Goal: Task Accomplishment & Management: Complete application form

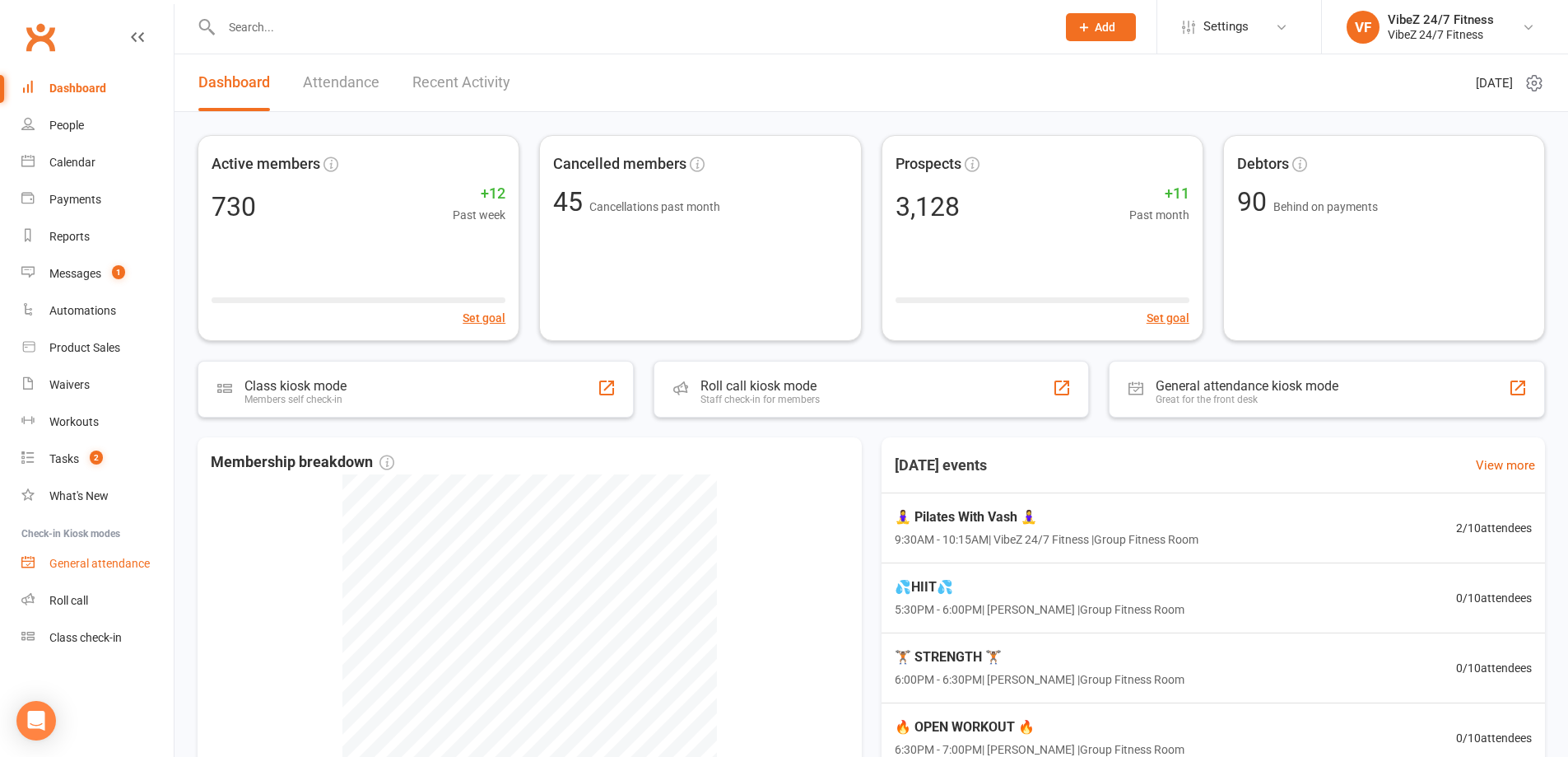
click at [121, 561] on div "General attendance" at bounding box center [100, 563] width 100 height 14
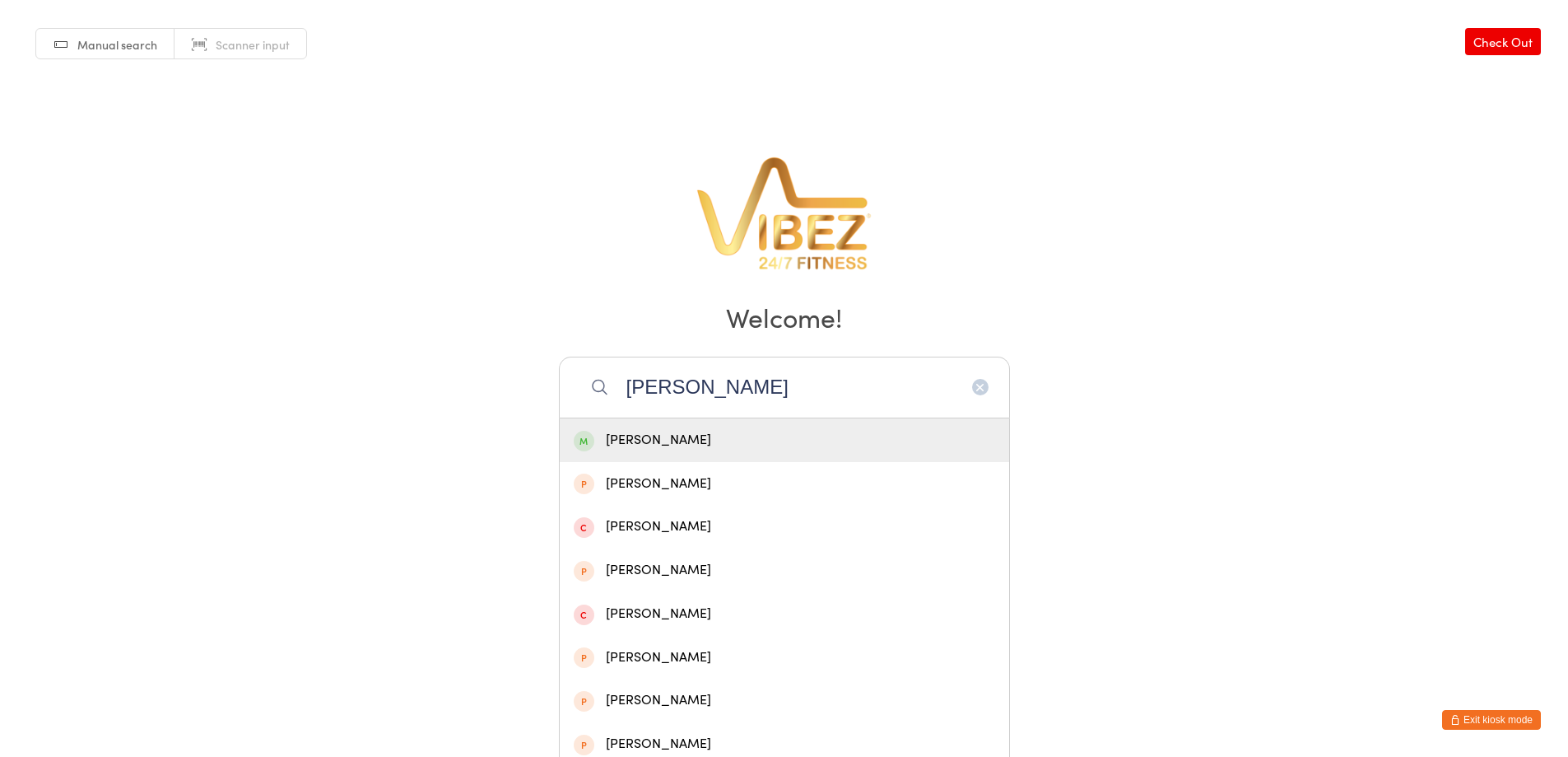
type input "ben nott"
click at [693, 446] on div "Benjamin Nott" at bounding box center [785, 440] width 422 height 23
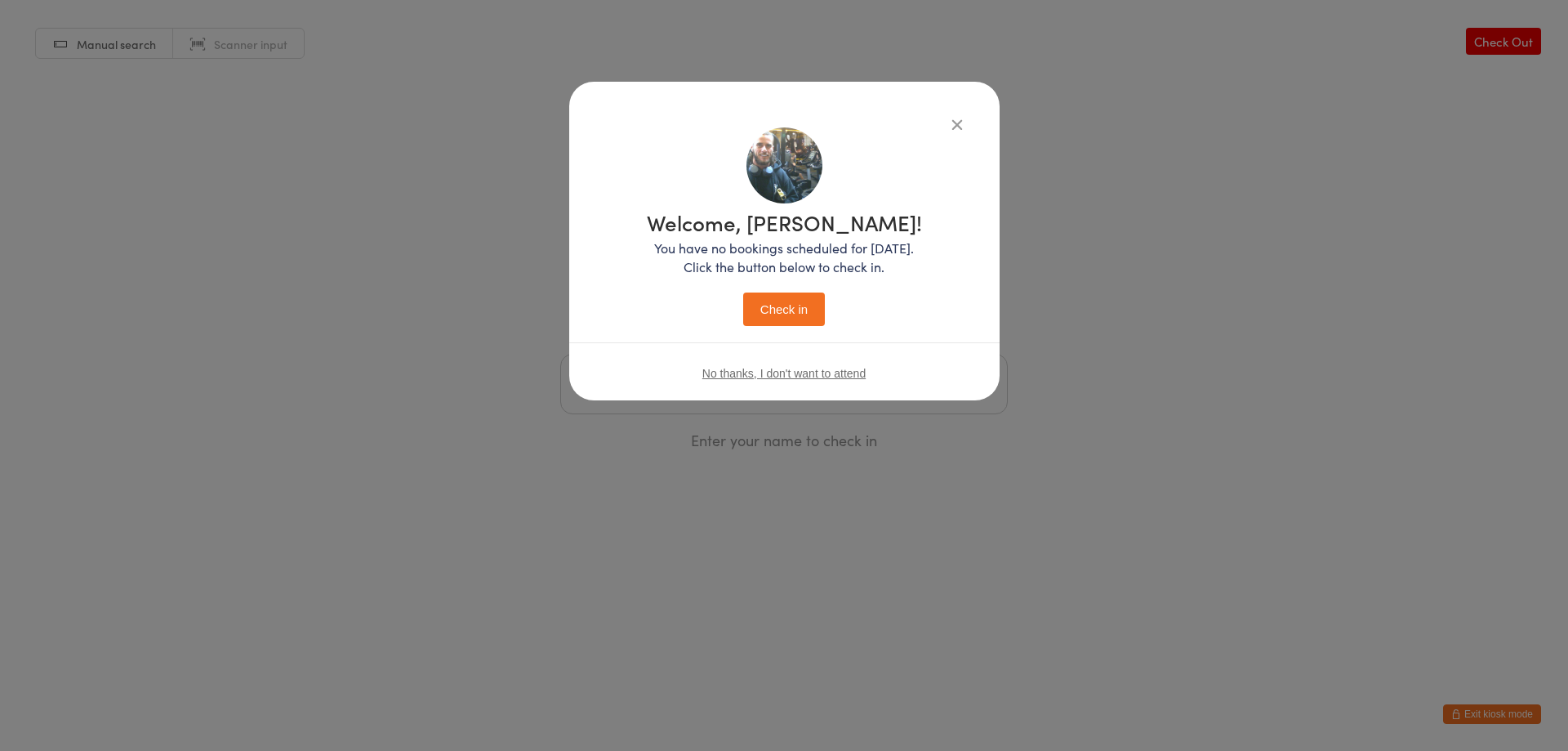
click at [769, 307] on button "Check in" at bounding box center [783, 309] width 82 height 33
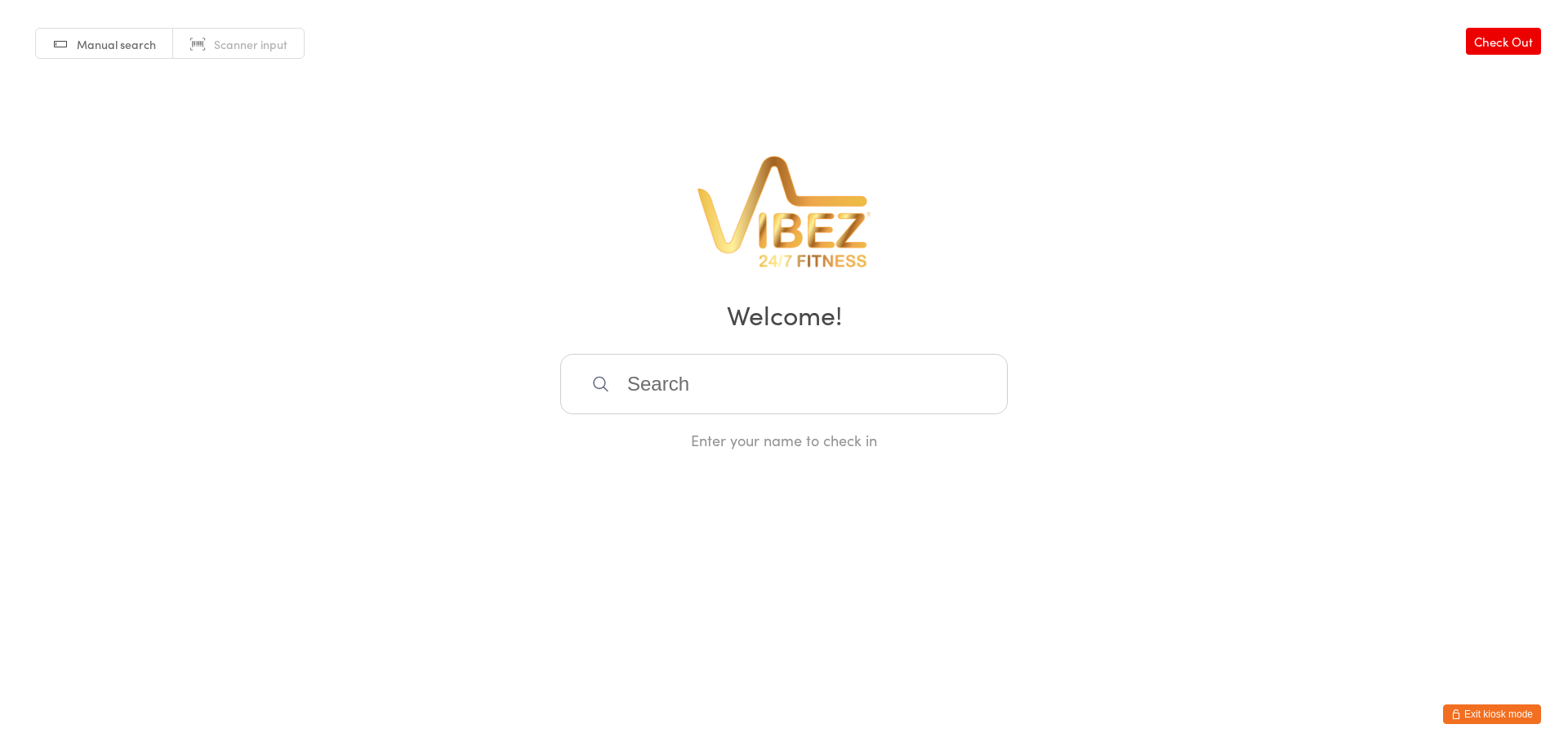
click at [738, 389] on input "search" at bounding box center [784, 384] width 447 height 60
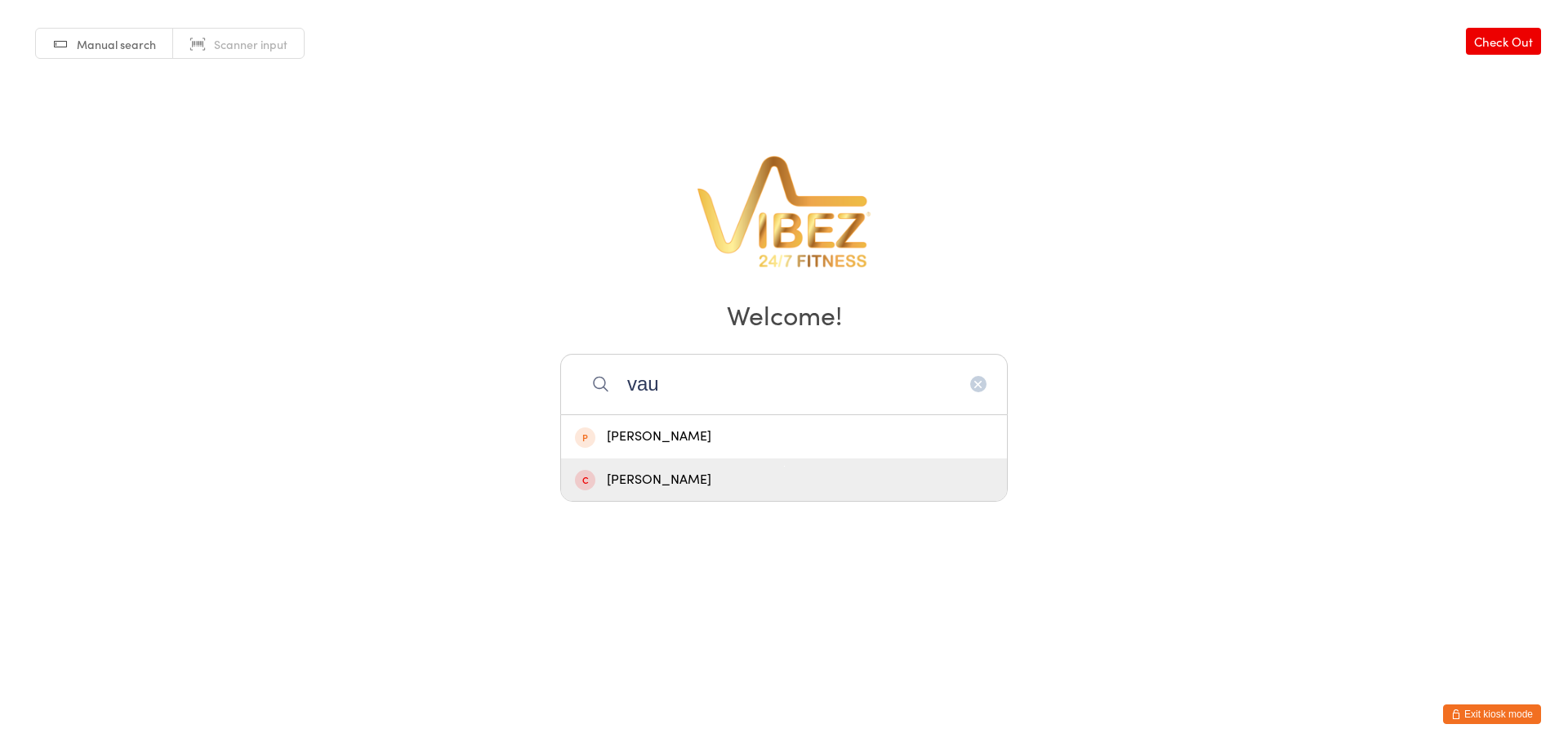
type input "vau"
click at [691, 469] on div "Vaughn Peachey" at bounding box center [784, 480] width 418 height 22
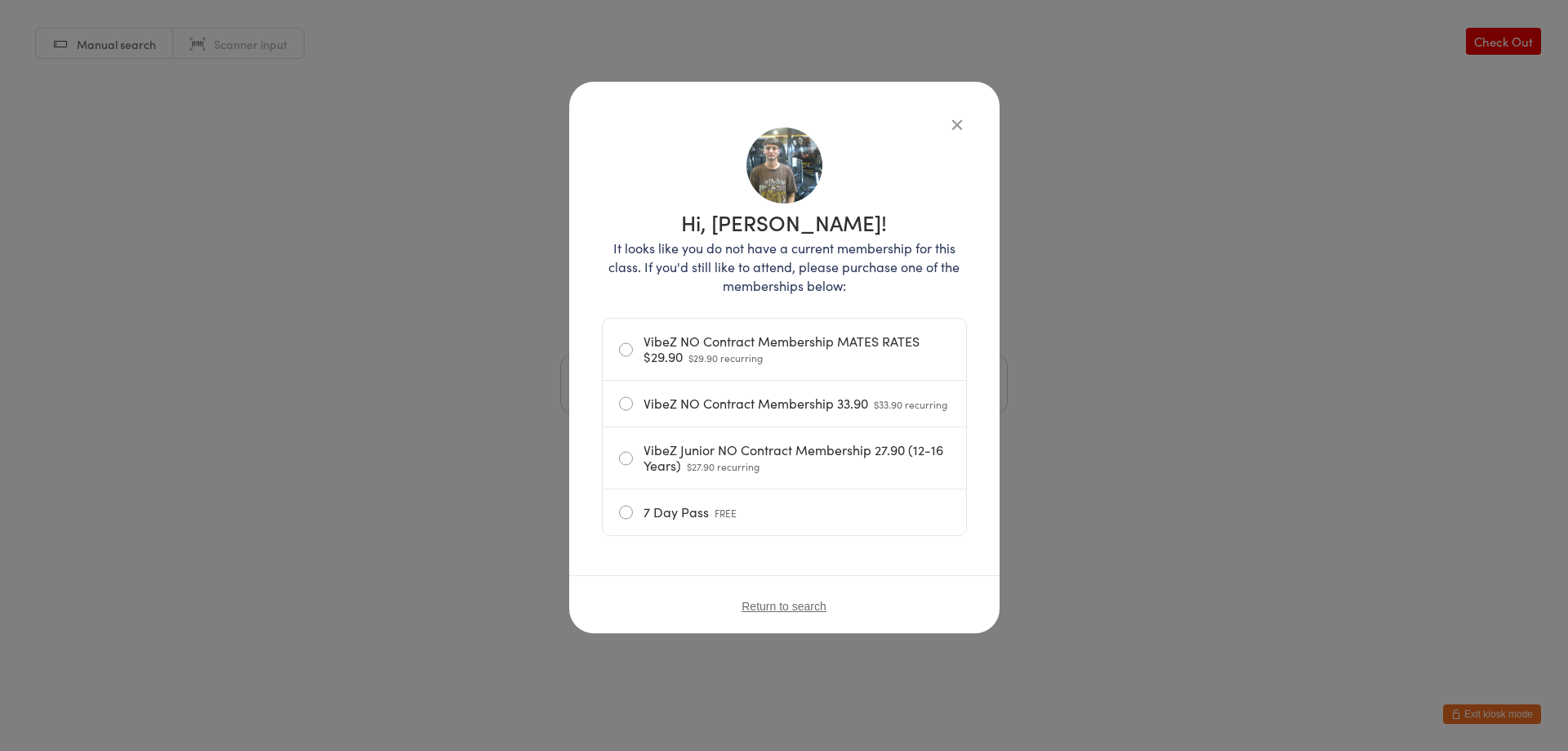
click at [955, 134] on div "Hi, Vaughn! It looks like you do not have a current membership for this class. …" at bounding box center [784, 343] width 365 height 431
click at [960, 128] on icon "button" at bounding box center [957, 124] width 18 height 18
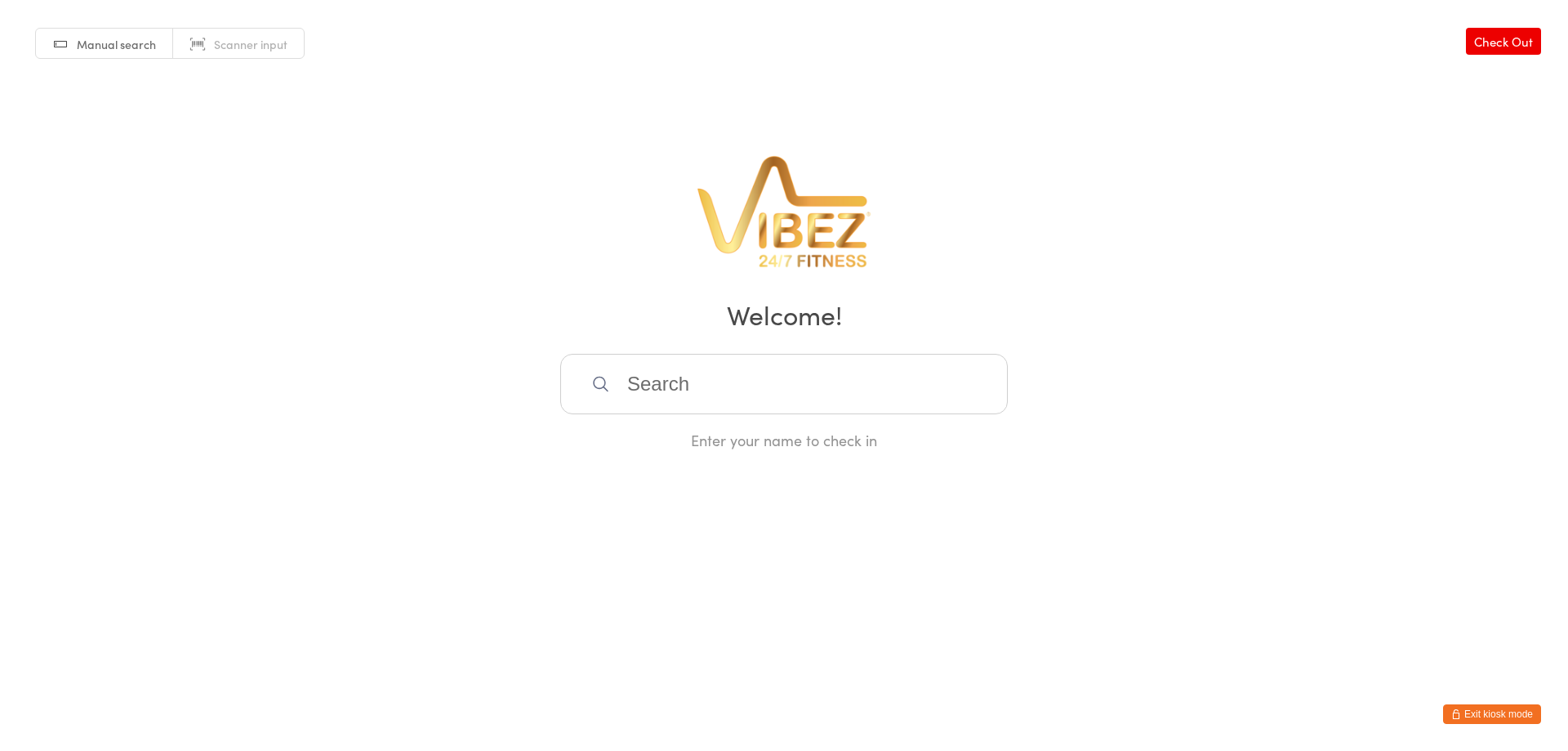
click at [764, 393] on input "search" at bounding box center [784, 384] width 447 height 60
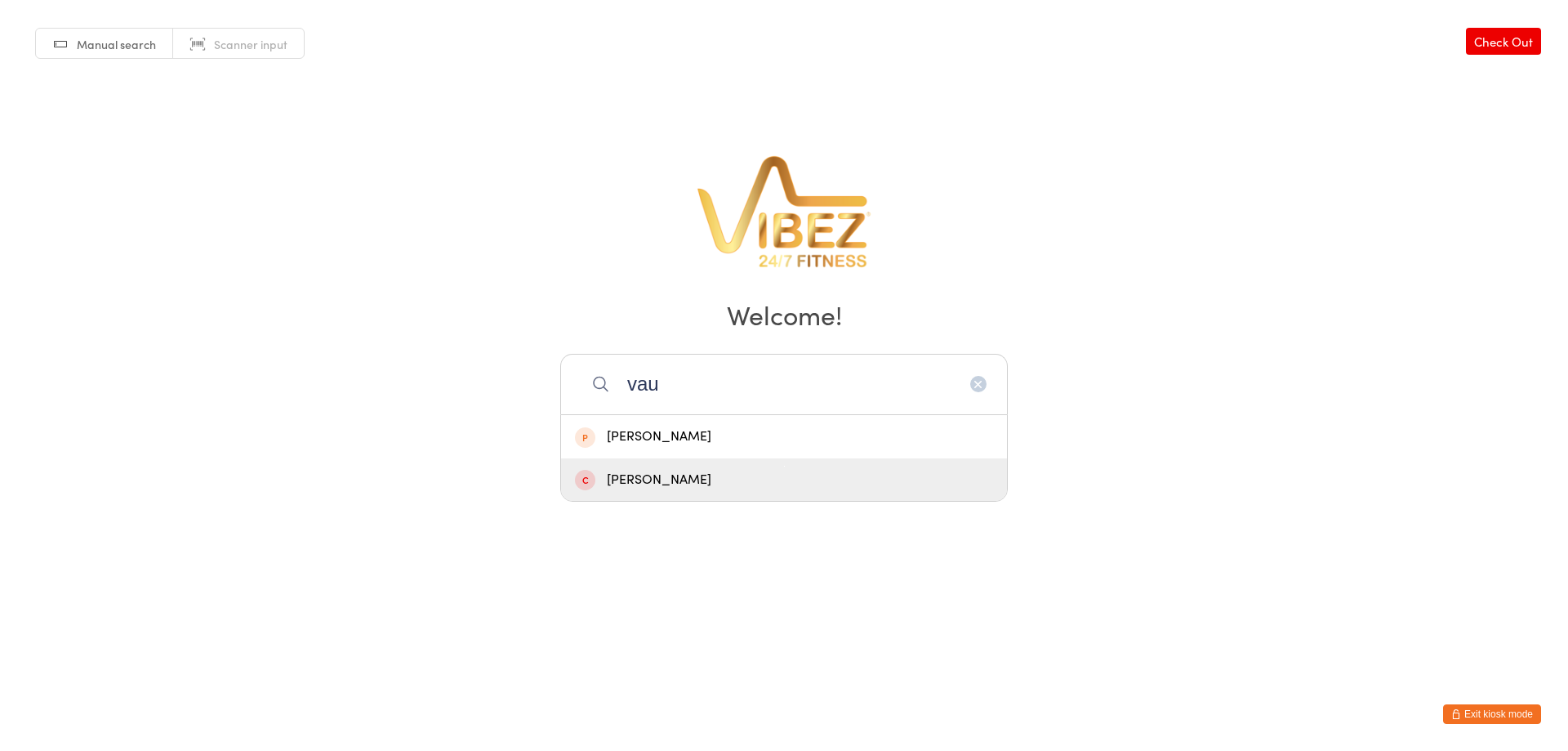
type input "vau"
click at [688, 490] on div "Vaughn Peachey" at bounding box center [784, 480] width 445 height 43
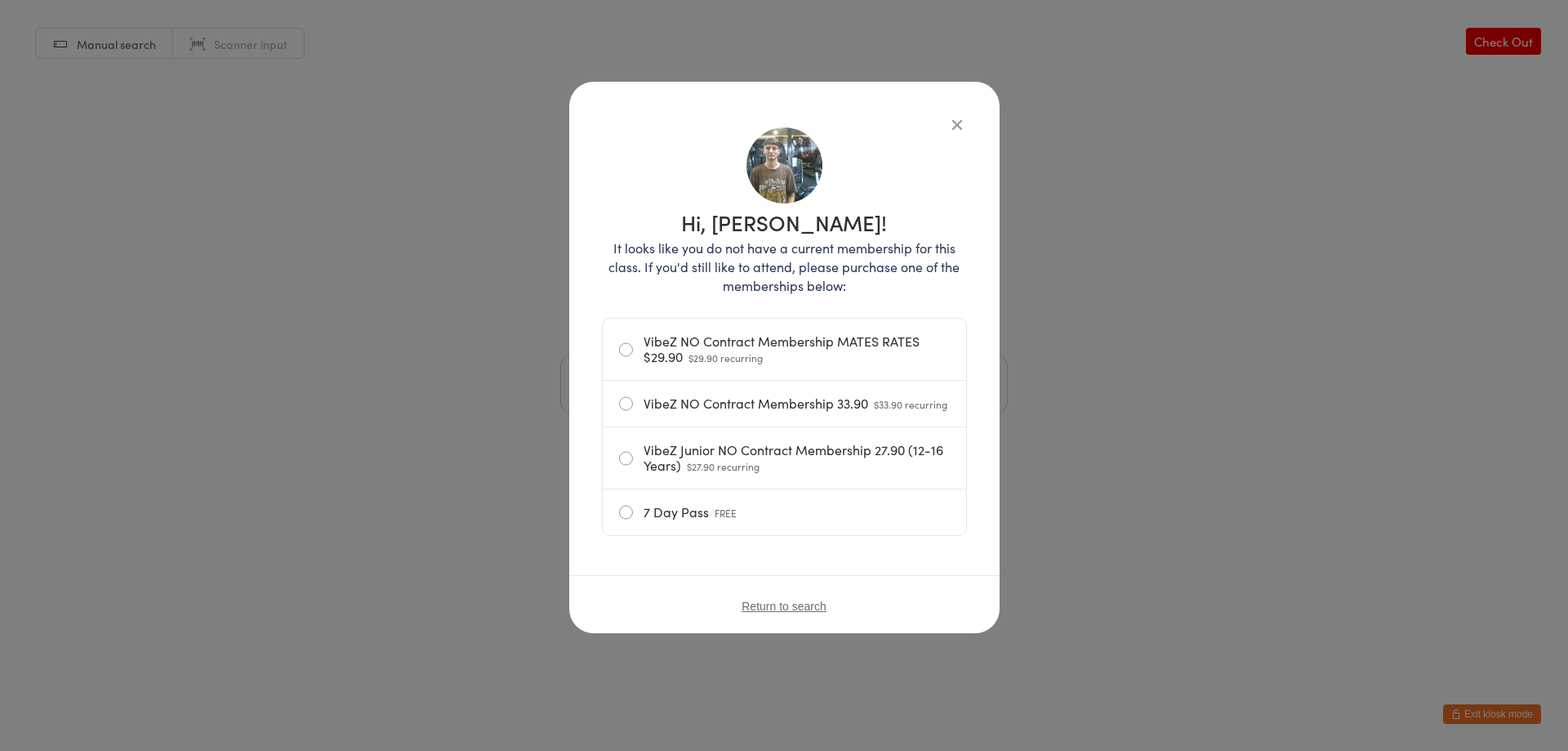
click at [815, 613] on span "Return to search" at bounding box center [784, 605] width 85 height 13
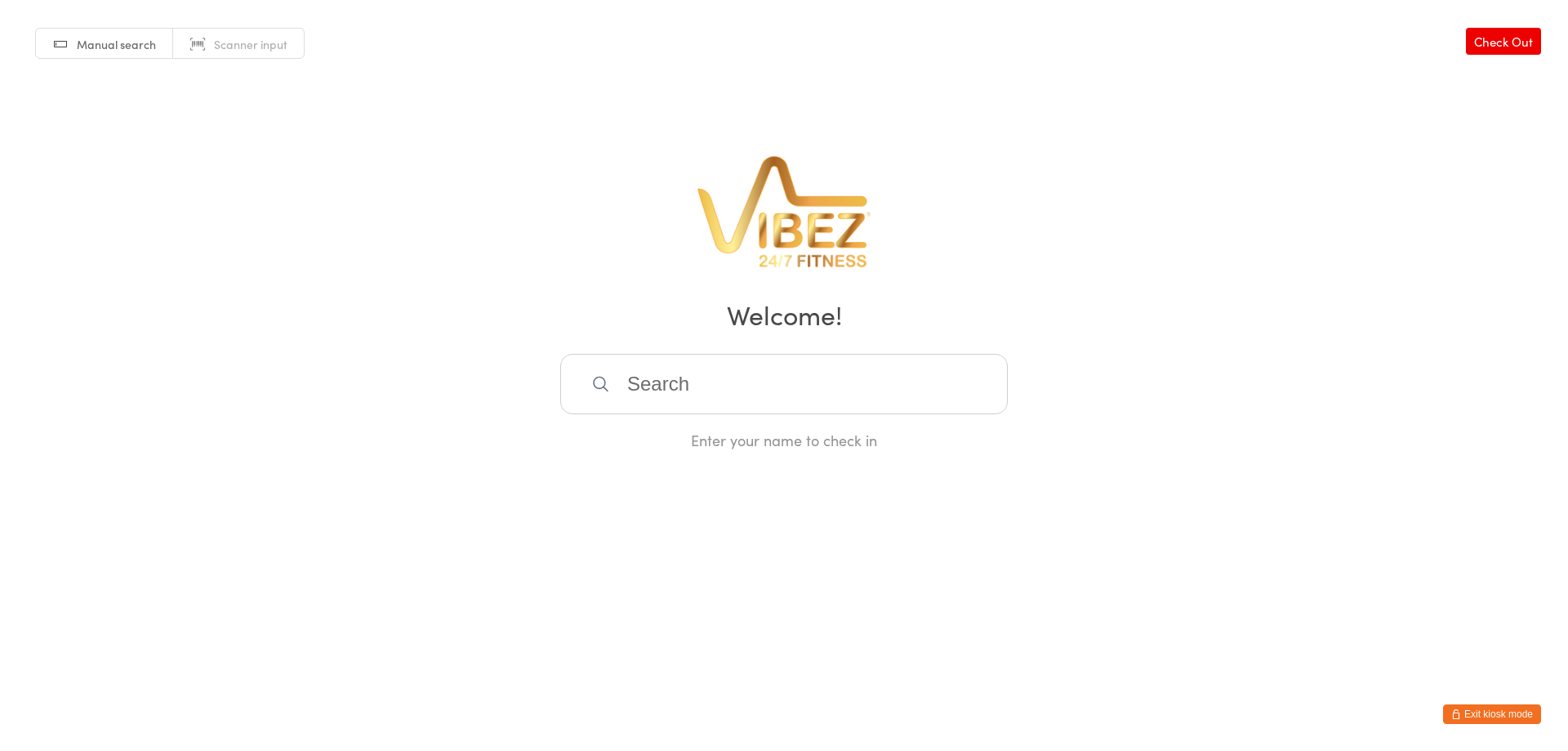
click at [832, 374] on input "search" at bounding box center [784, 384] width 447 height 60
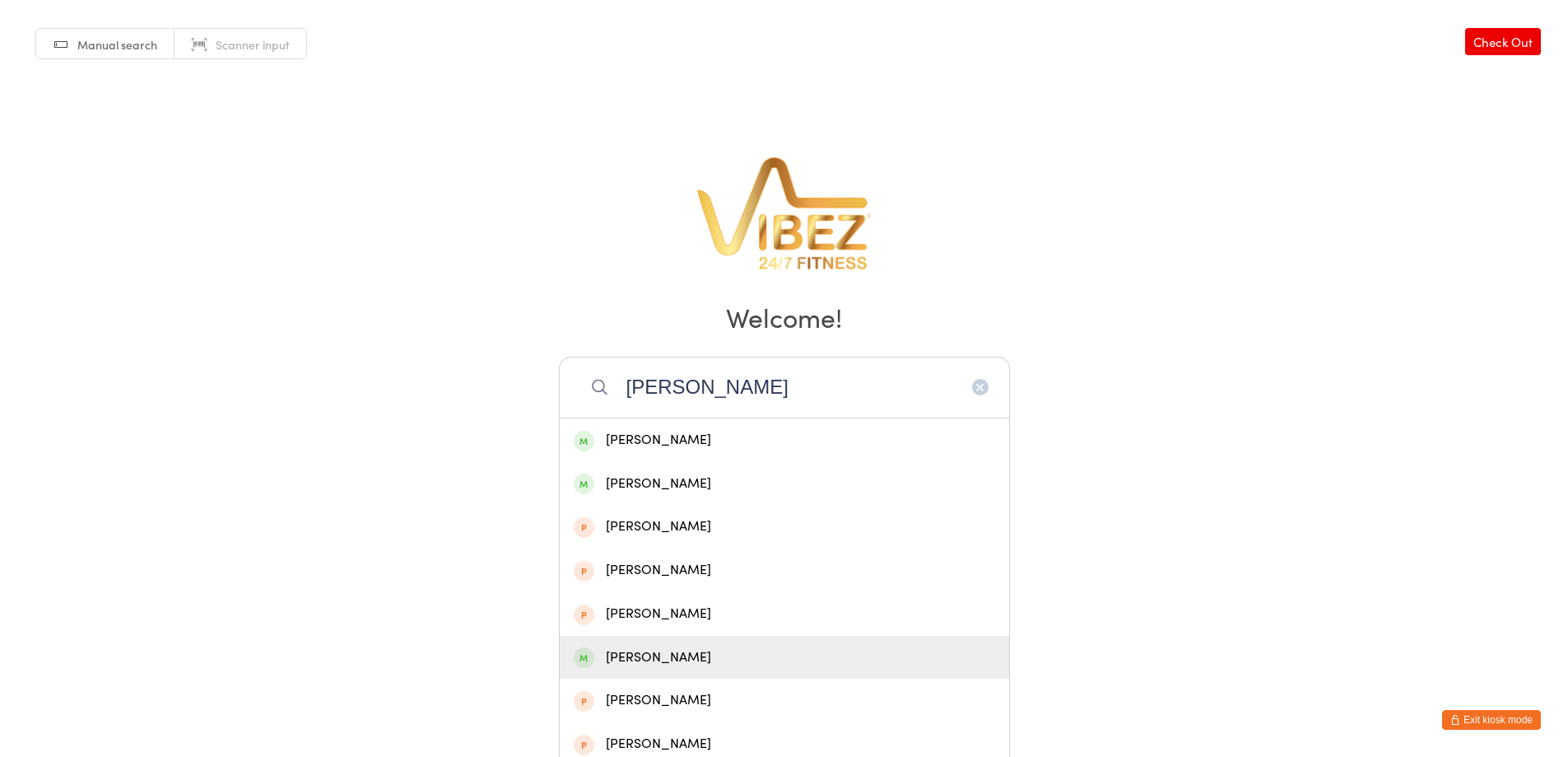
type input "benjamin s"
click at [730, 661] on div "Benjamin Stanford" at bounding box center [785, 657] width 422 height 23
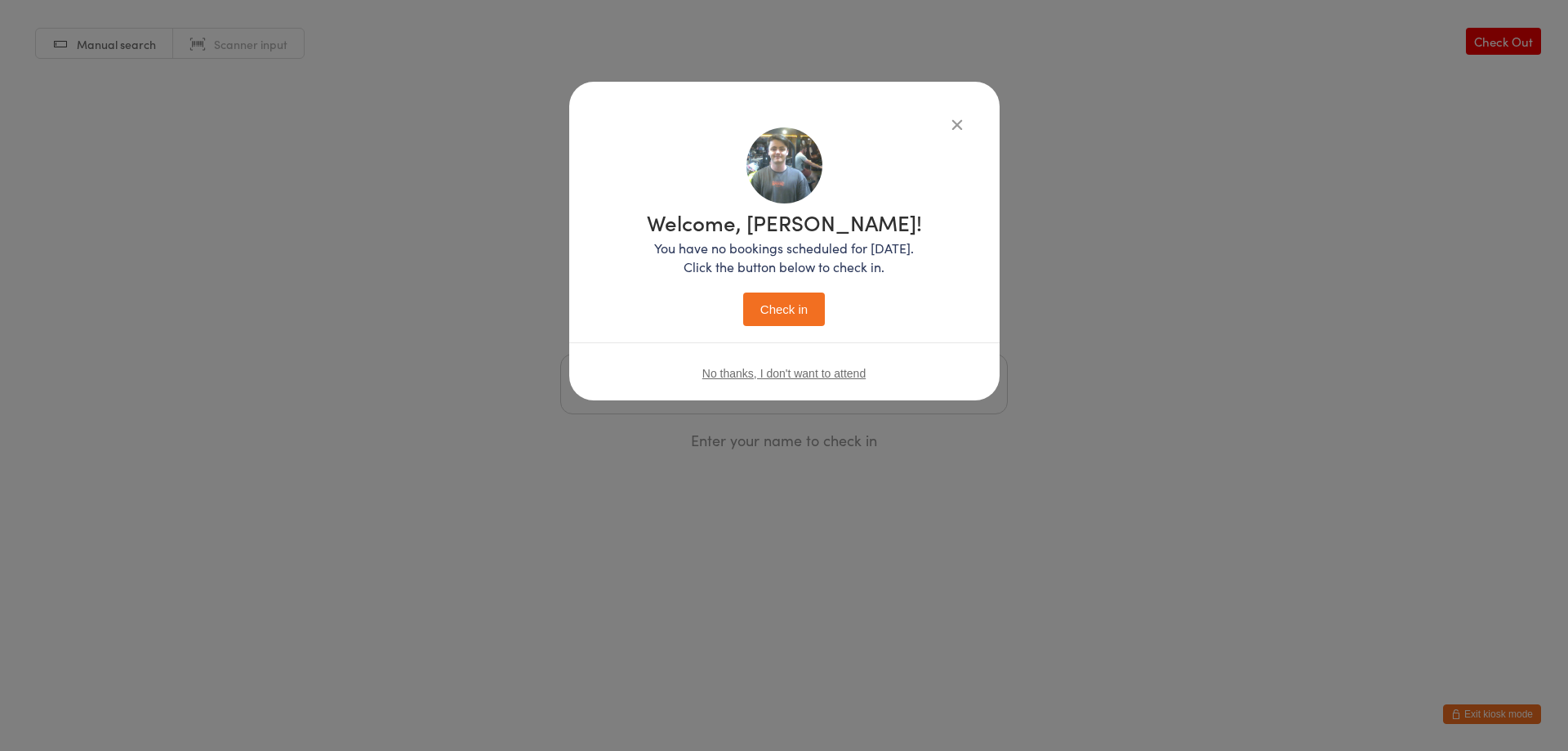
click at [789, 313] on button "Check in" at bounding box center [783, 309] width 82 height 33
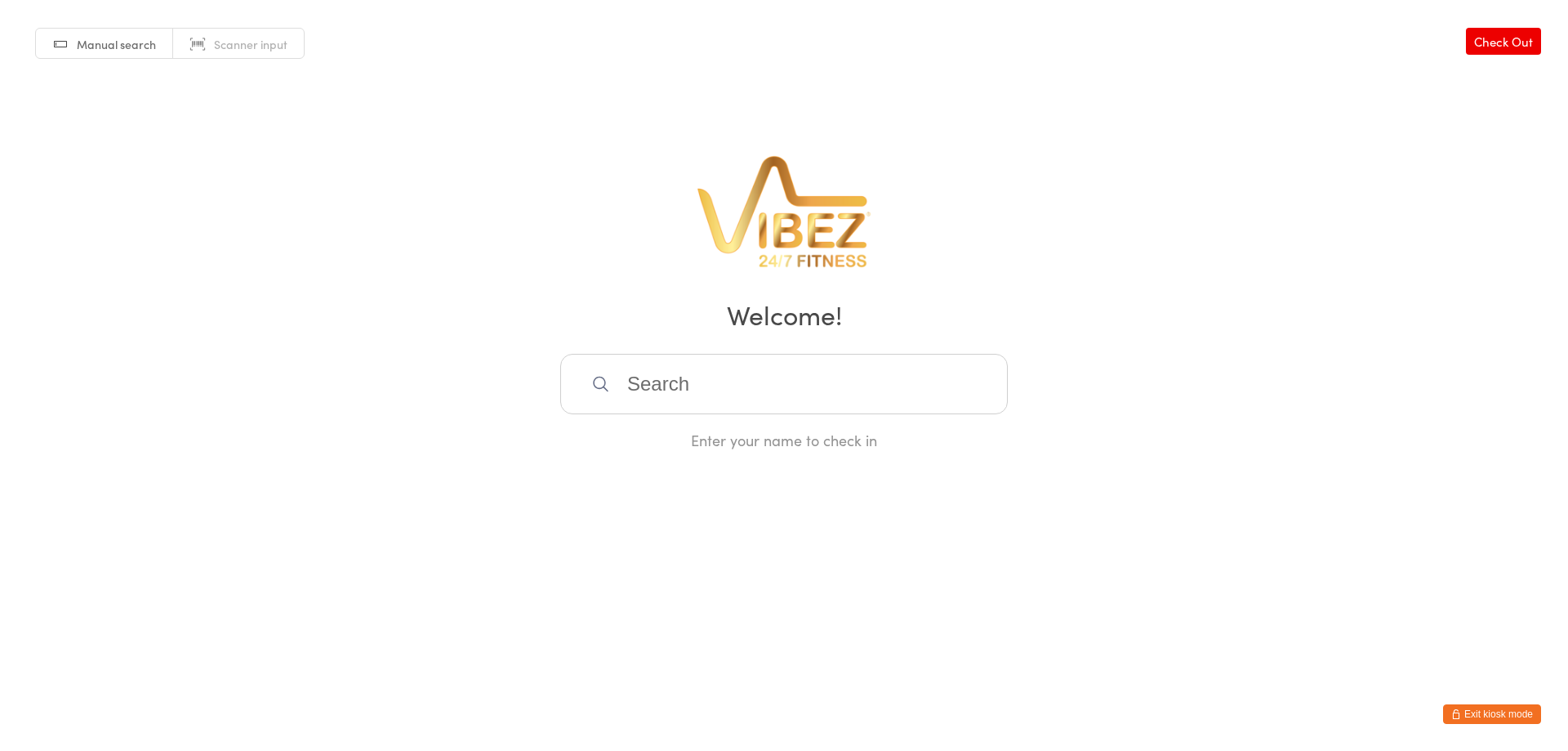
click at [1506, 718] on button "Exit kiosk mode" at bounding box center [1492, 714] width 98 height 20
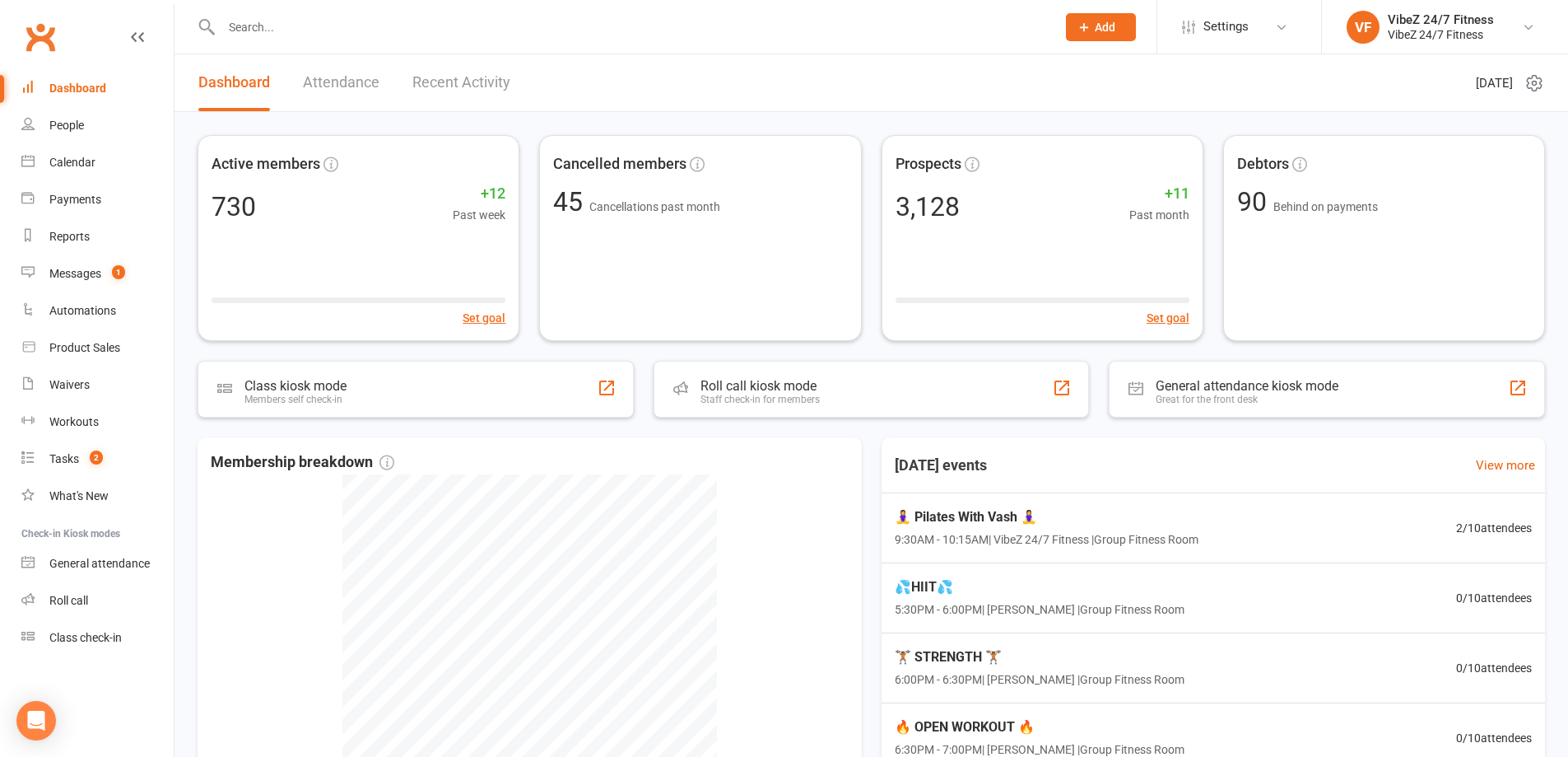
click at [365, 32] on input "text" at bounding box center [630, 26] width 828 height 23
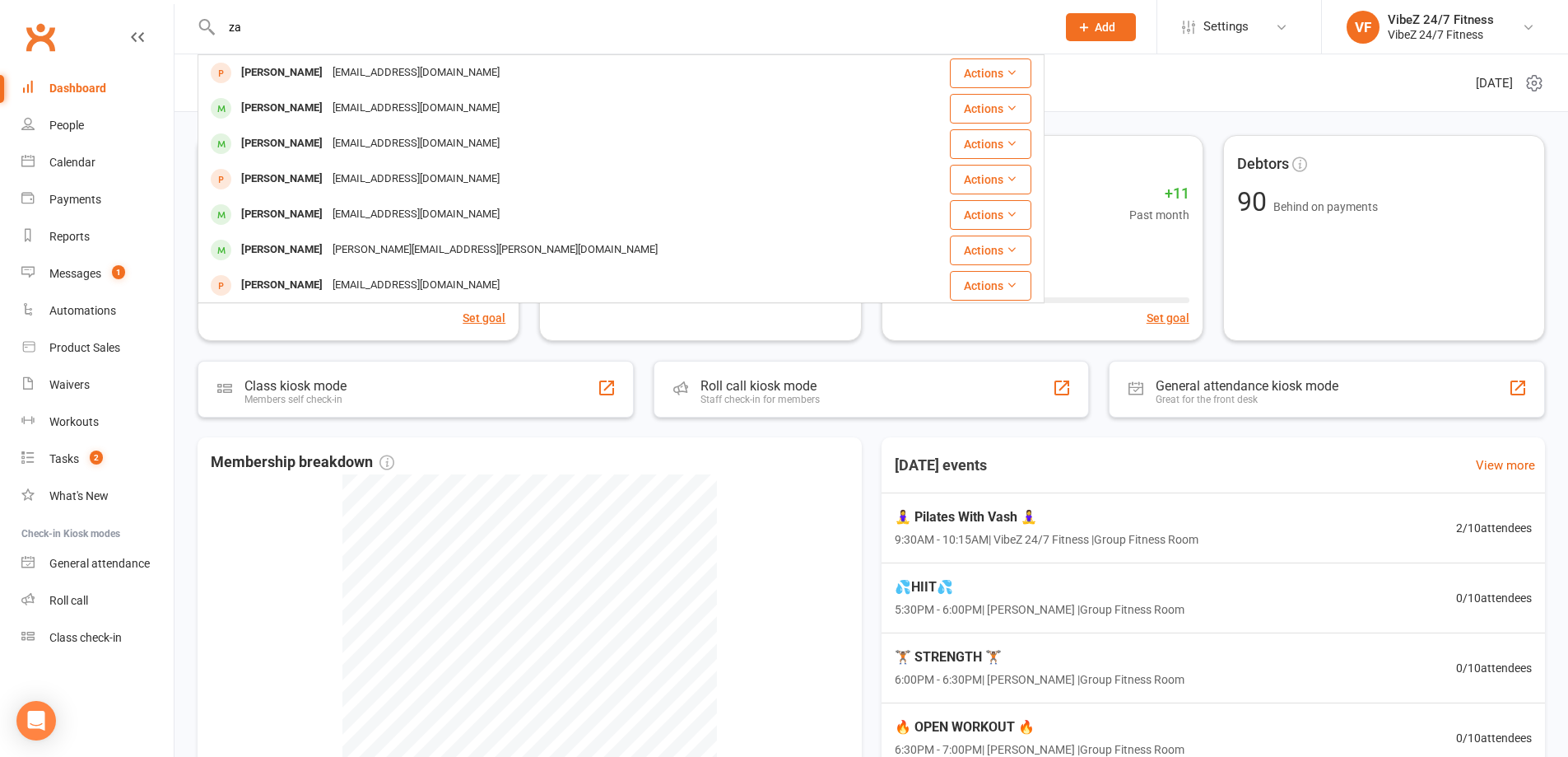
type input "z"
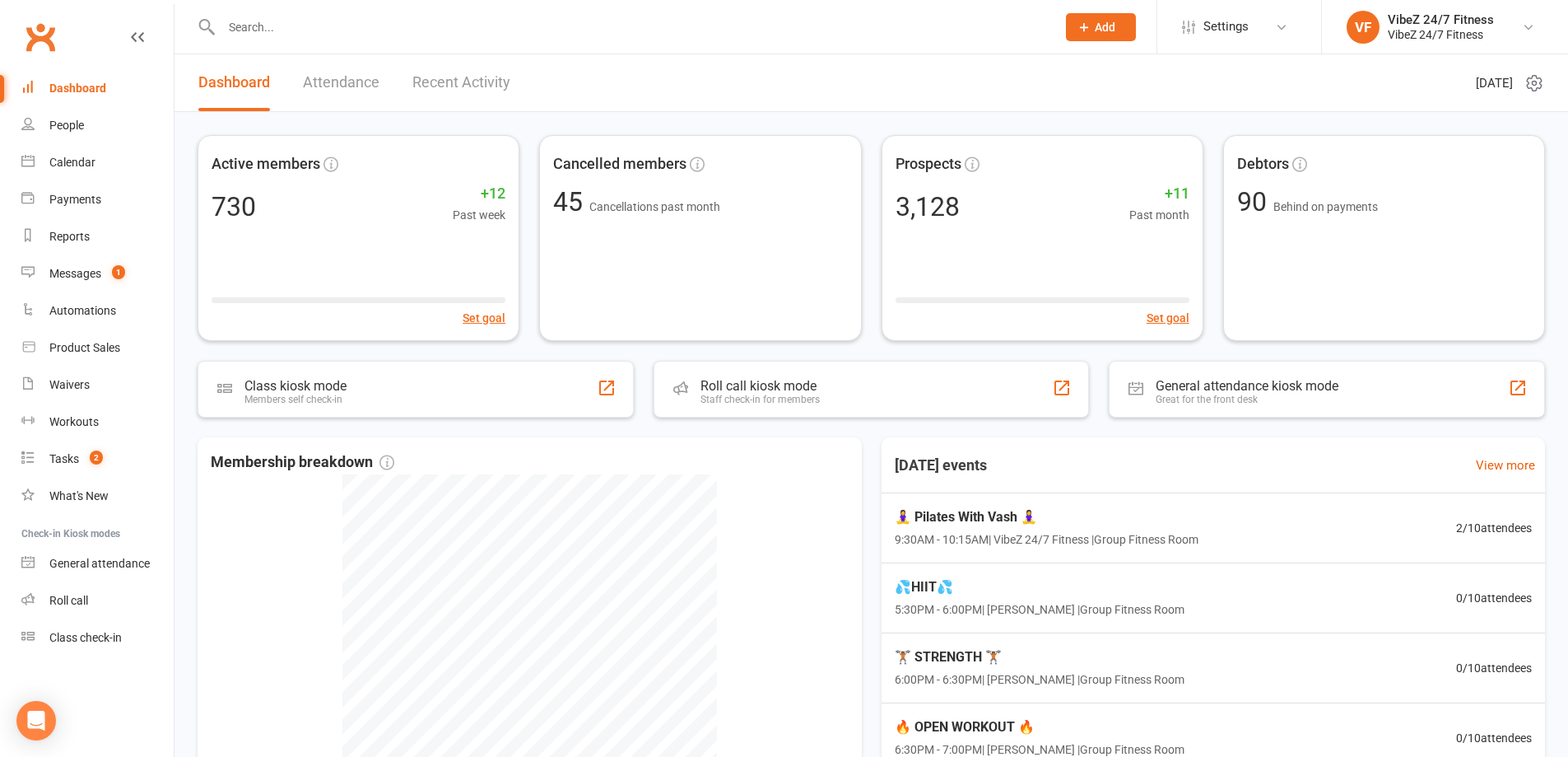
click at [339, 37] on input "text" at bounding box center [630, 26] width 828 height 23
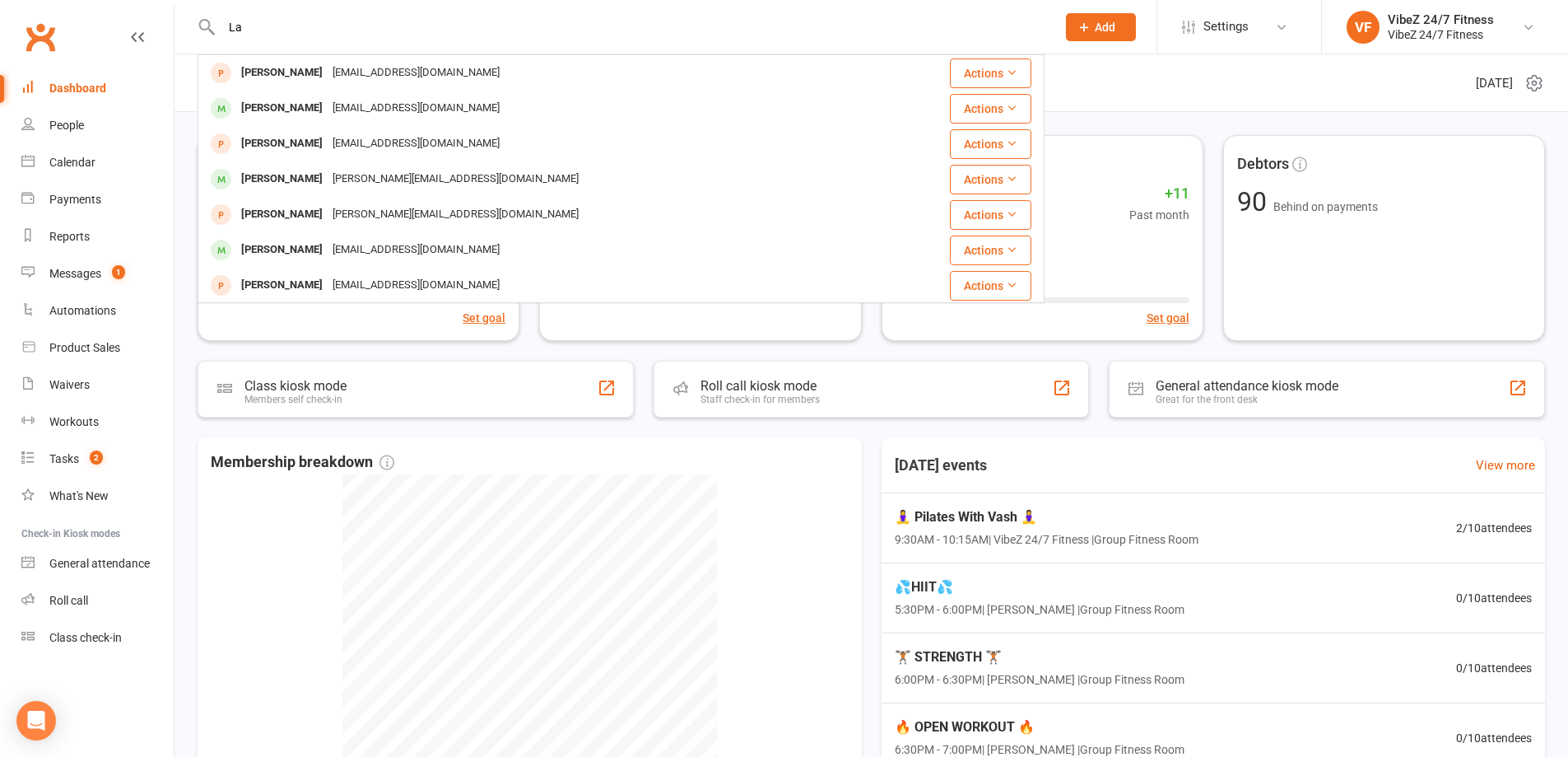
type input "L"
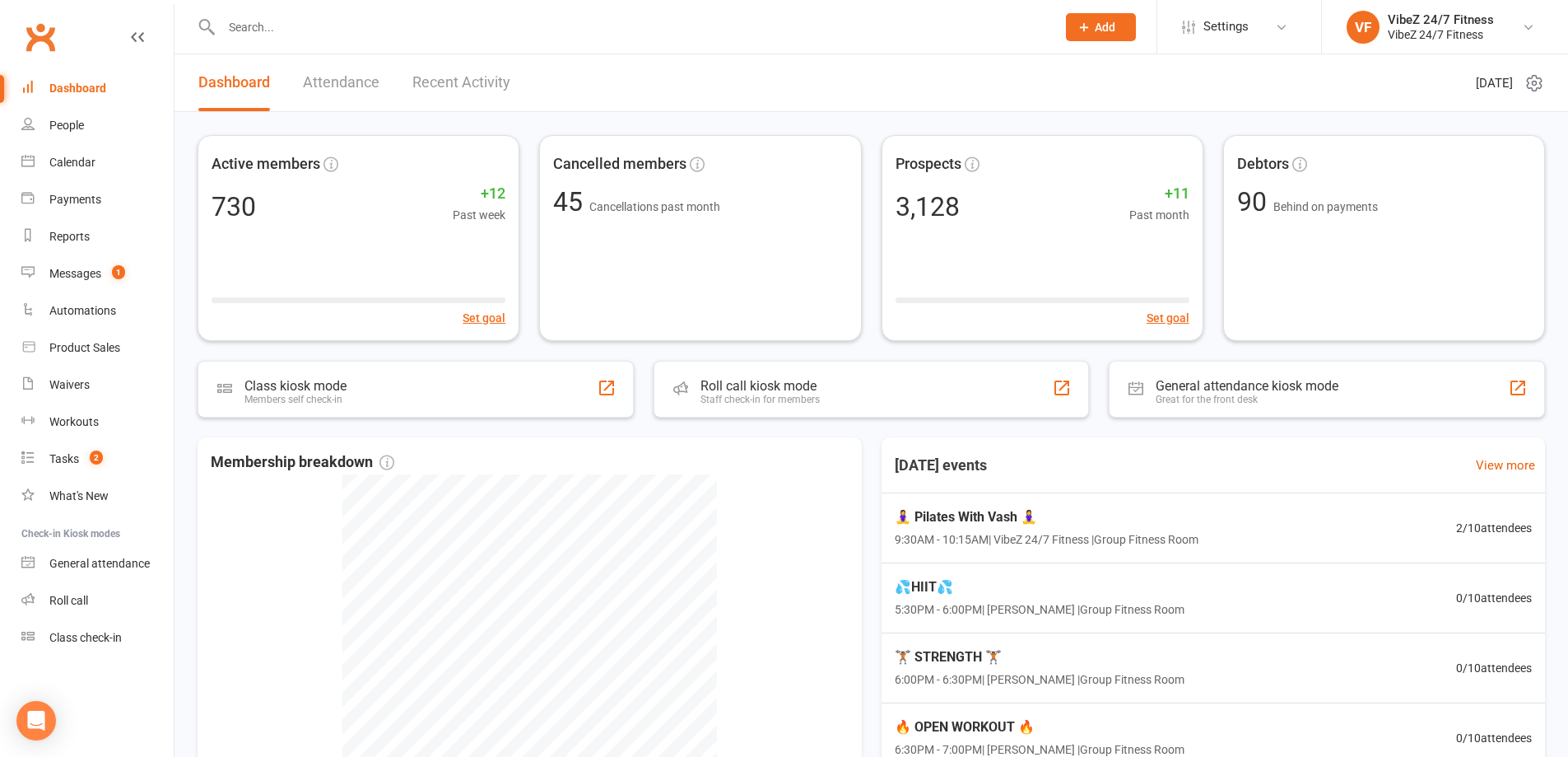
click at [419, 35] on input "text" at bounding box center [630, 26] width 828 height 23
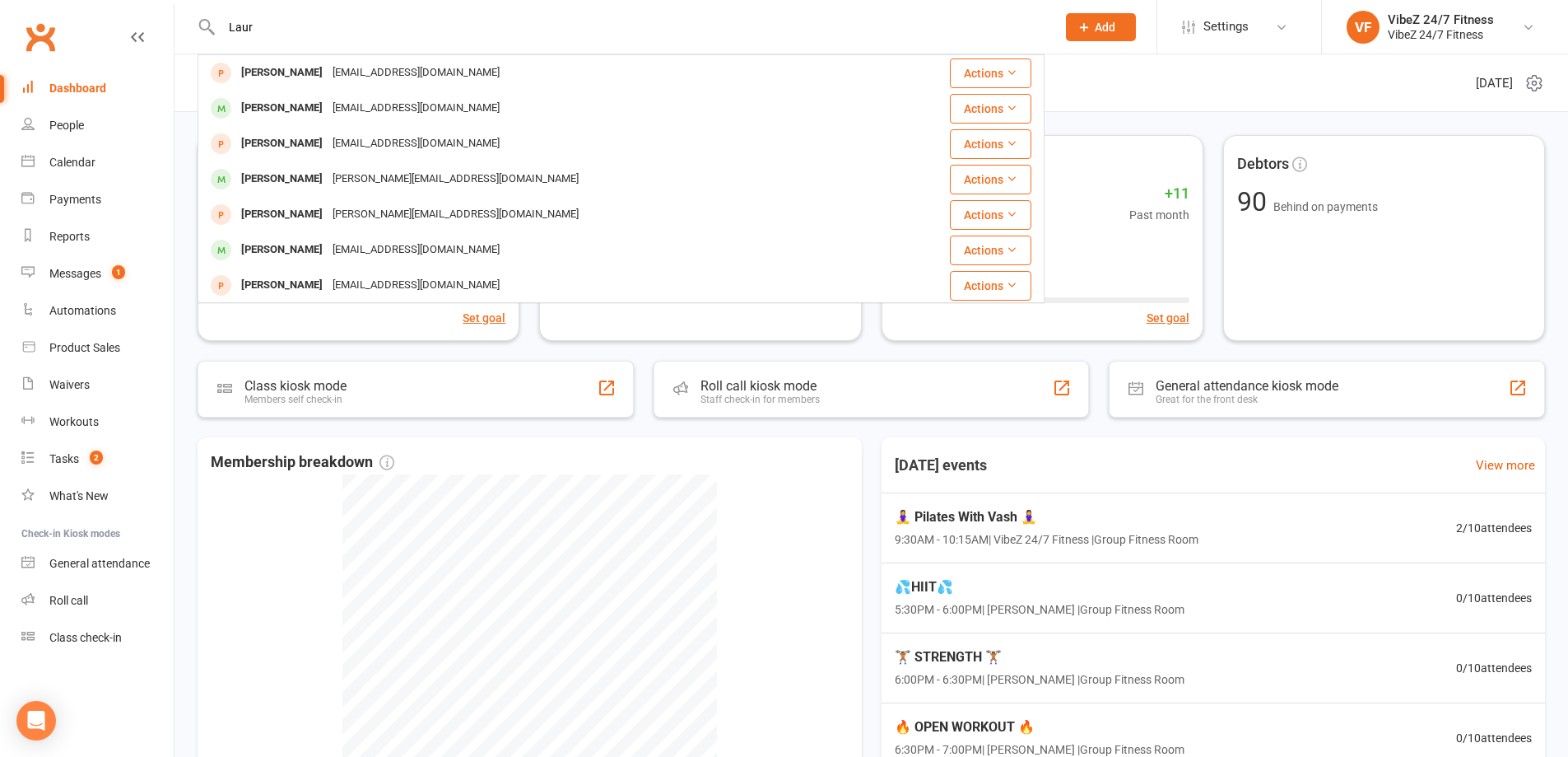
click at [314, 28] on input "Laur" at bounding box center [630, 26] width 828 height 23
type input "L"
click at [426, 31] on input "Elijah" at bounding box center [630, 26] width 828 height 23
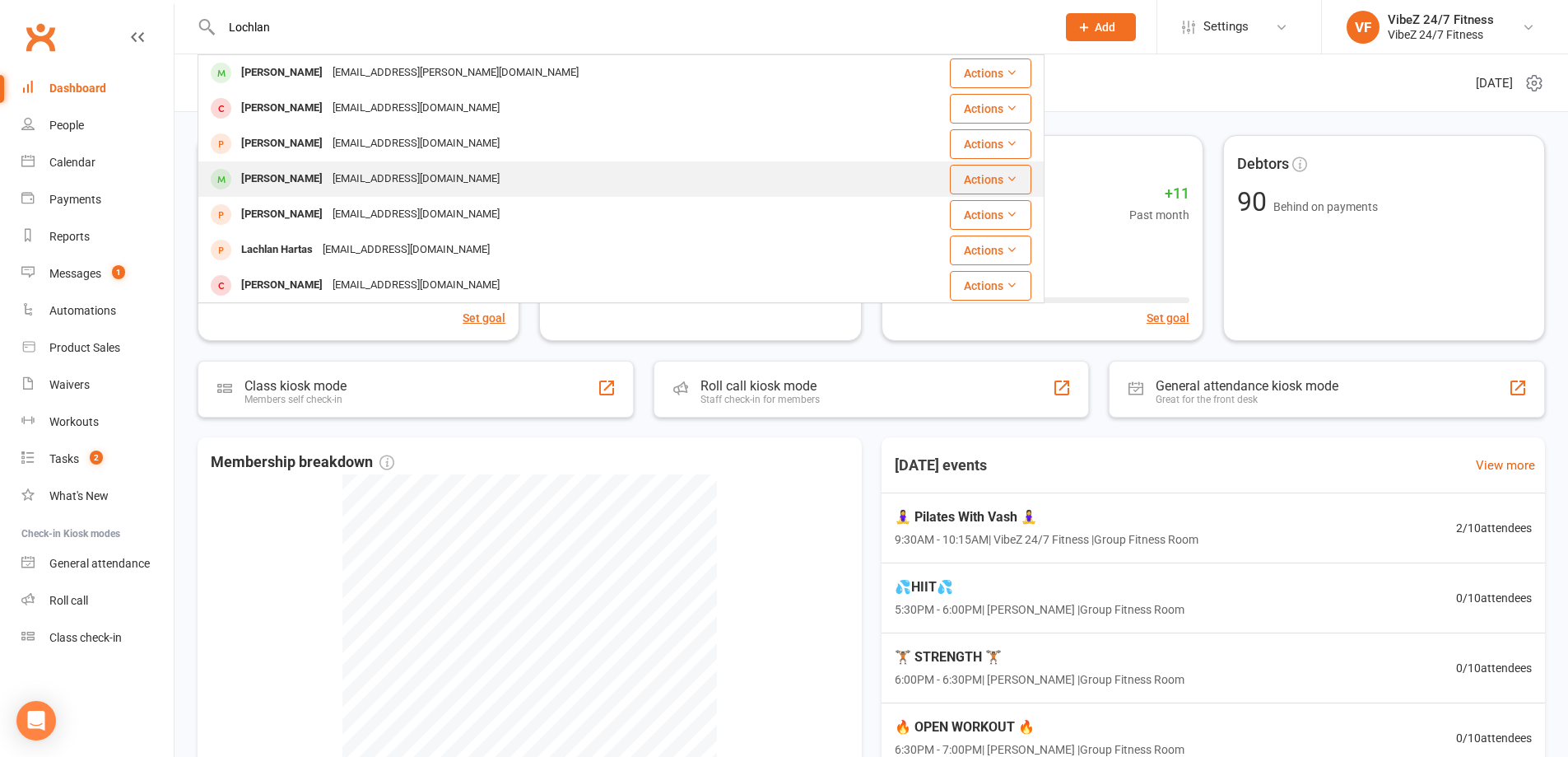
type input "Lochlan"
click at [408, 179] on div "lochyy321@gmail.com" at bounding box center [416, 179] width 177 height 24
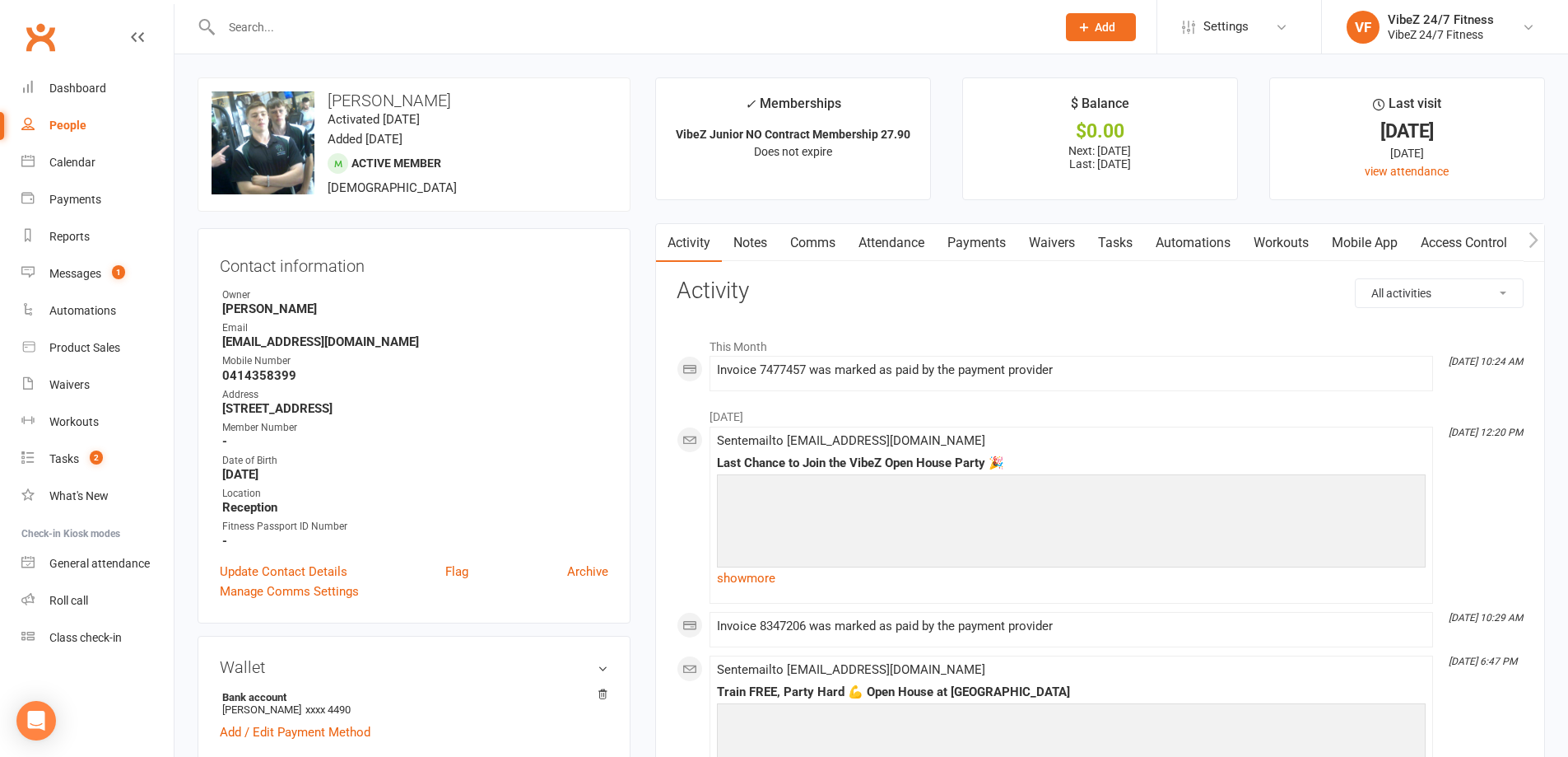
click at [977, 229] on link "Payments" at bounding box center [977, 243] width 81 height 38
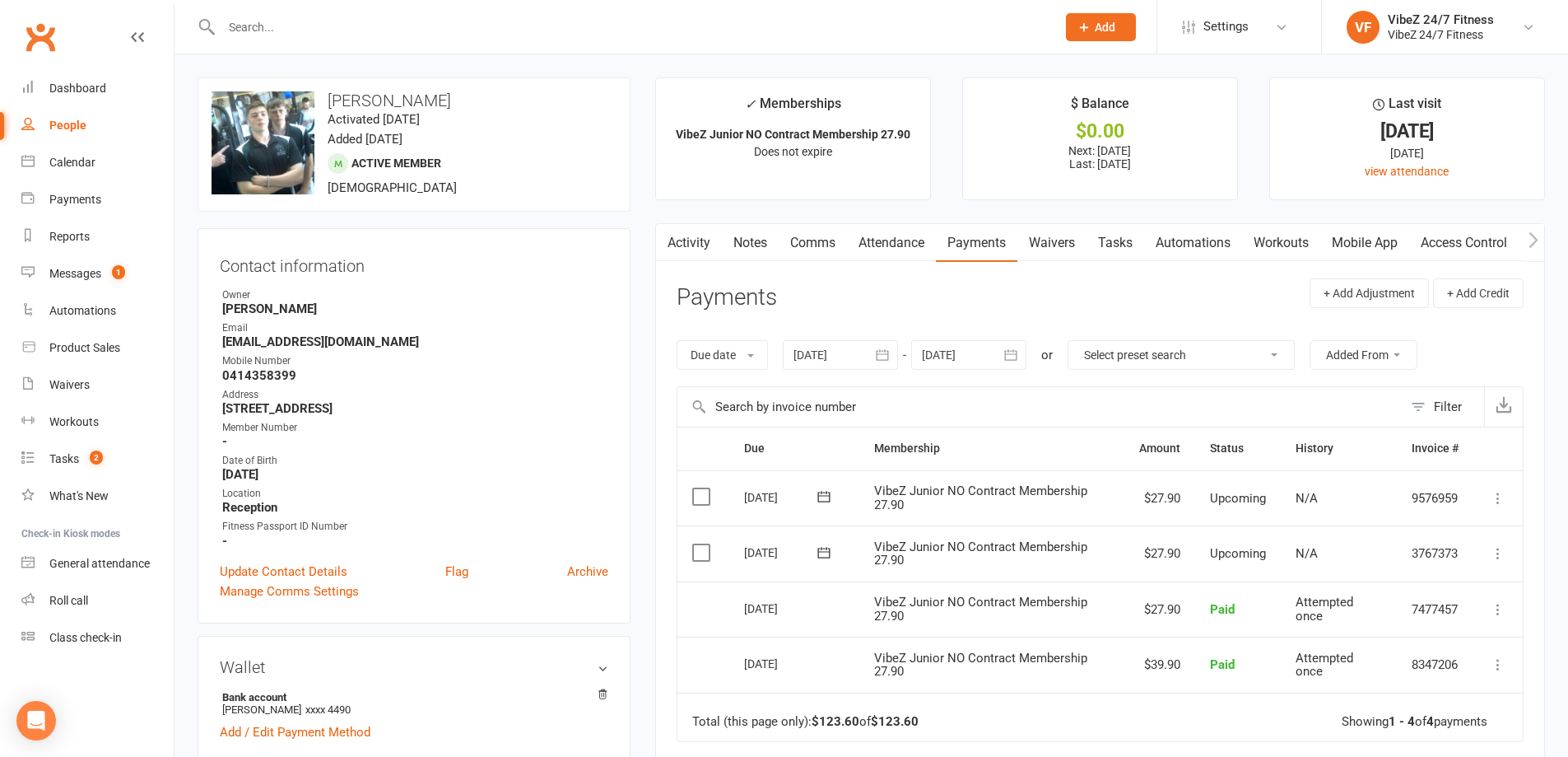
click at [1492, 554] on icon at bounding box center [1498, 553] width 16 height 16
click at [1389, 707] on link "Change amount" at bounding box center [1410, 717] width 195 height 33
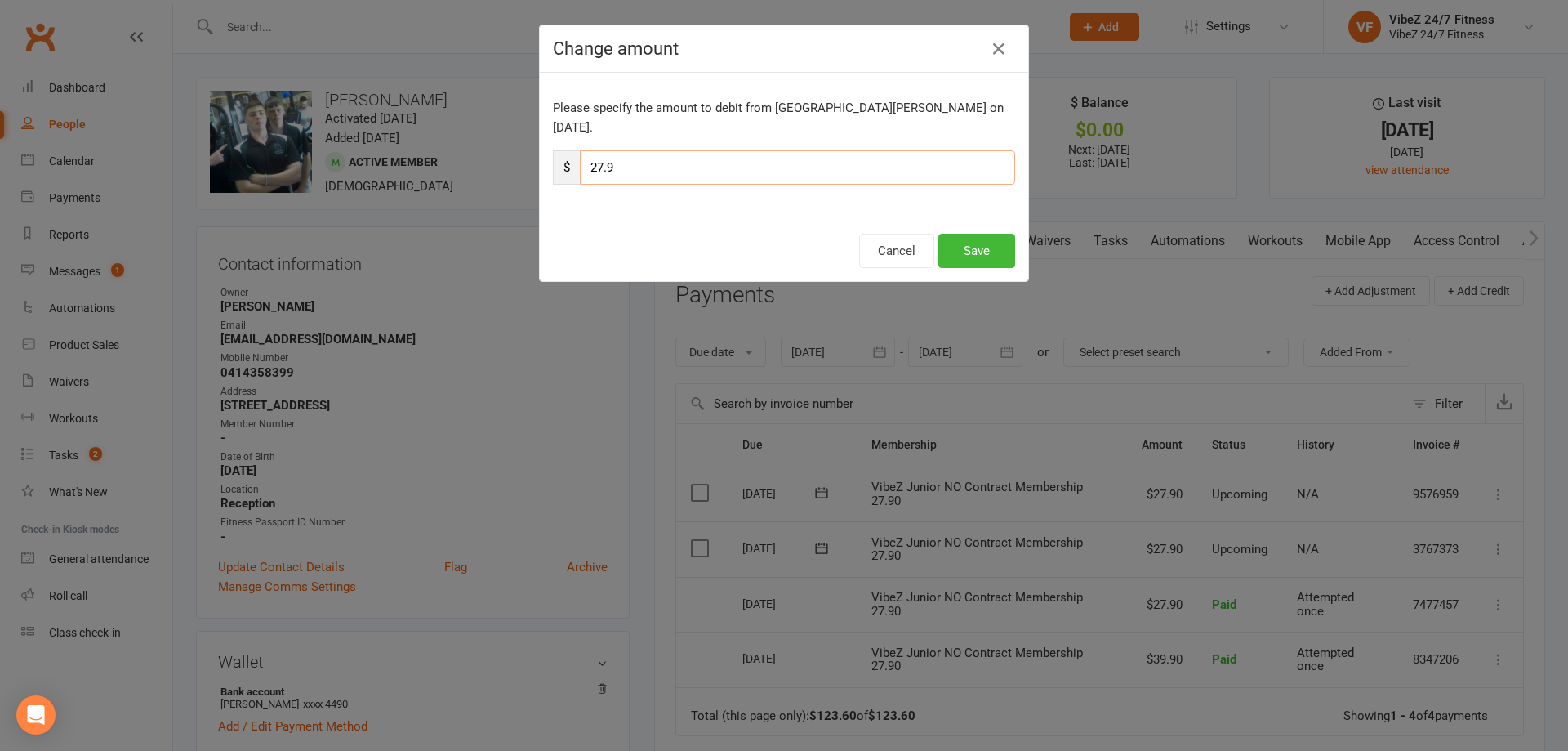
click at [595, 155] on input "27.9" at bounding box center [797, 167] width 436 height 34
type input "33.9"
click at [944, 234] on button "Save" at bounding box center [976, 251] width 76 height 34
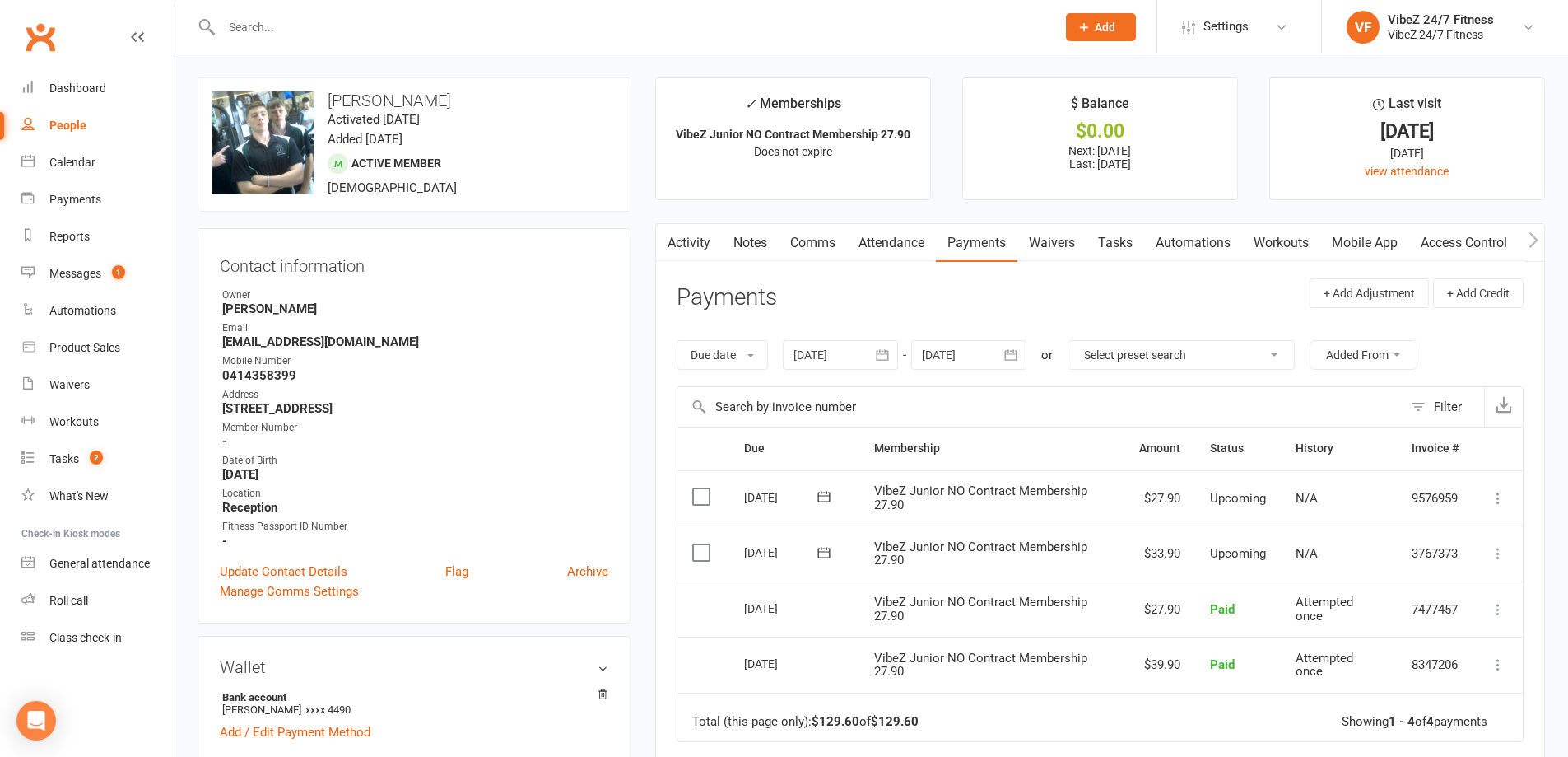
click at [351, 34] on input "text" at bounding box center [630, 26] width 828 height 23
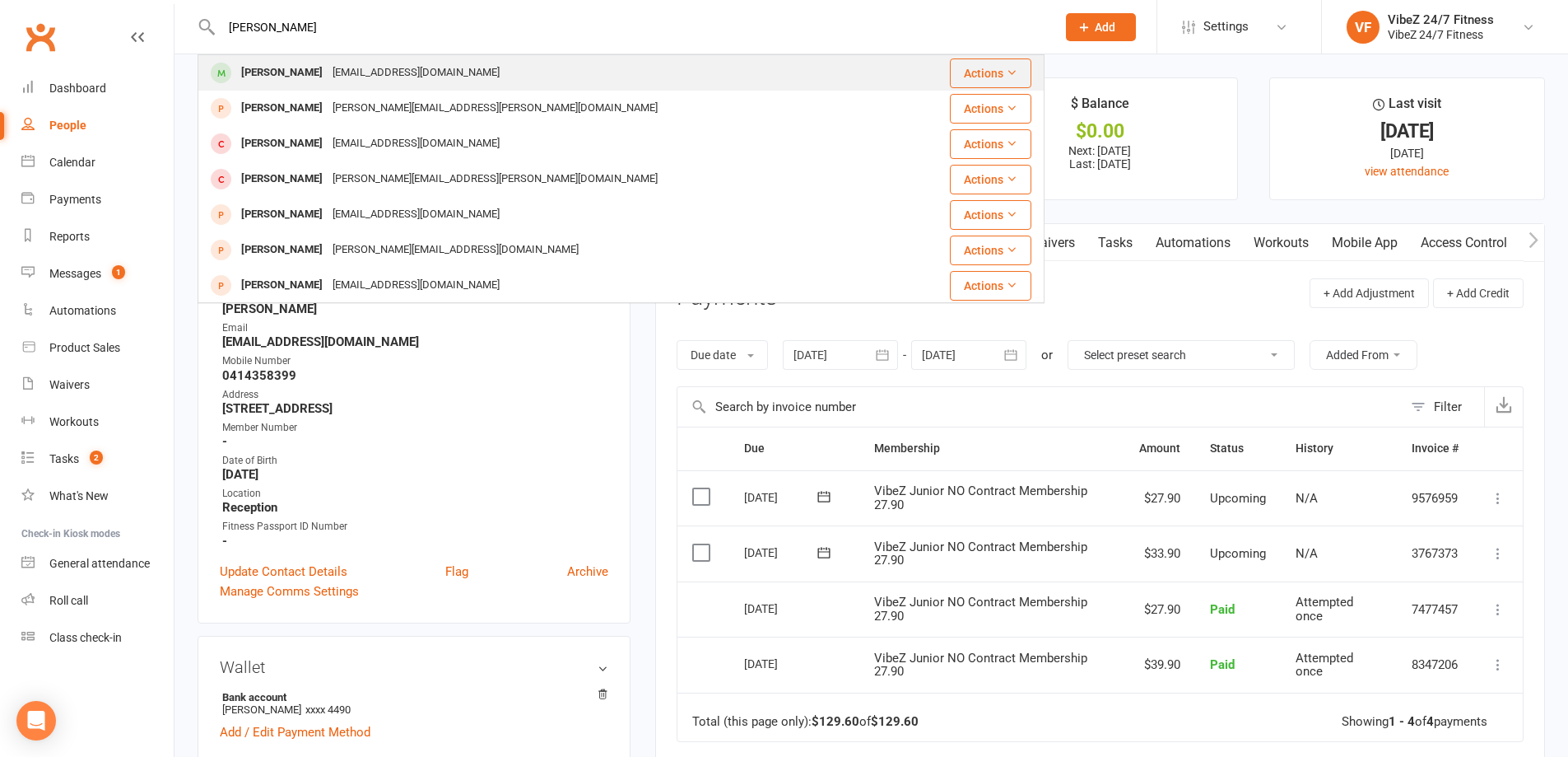
type input "Jimmy Miller"
click at [289, 71] on div "James Miller" at bounding box center [282, 72] width 91 height 24
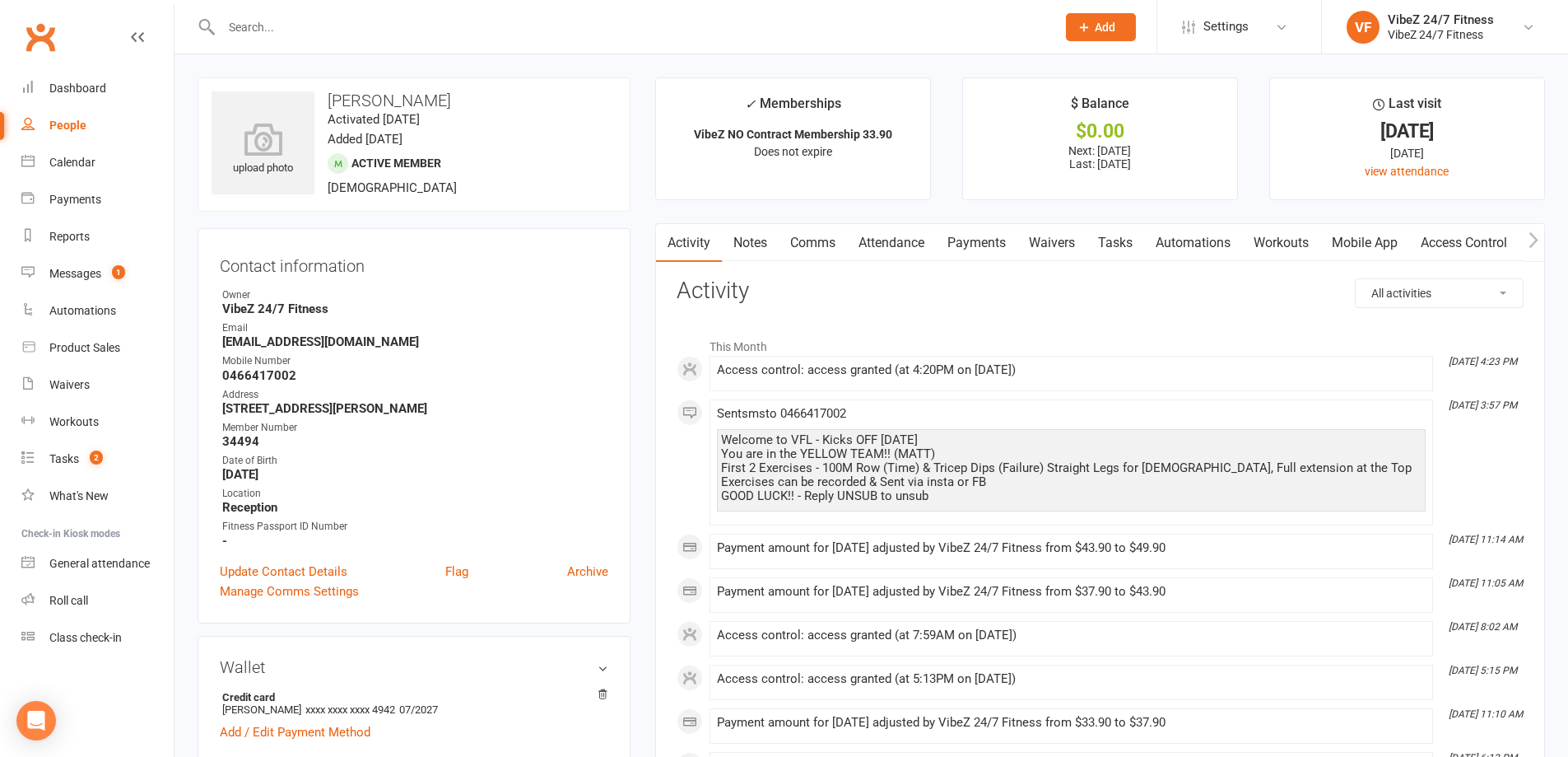
click at [961, 235] on link "Payments" at bounding box center [977, 243] width 81 height 38
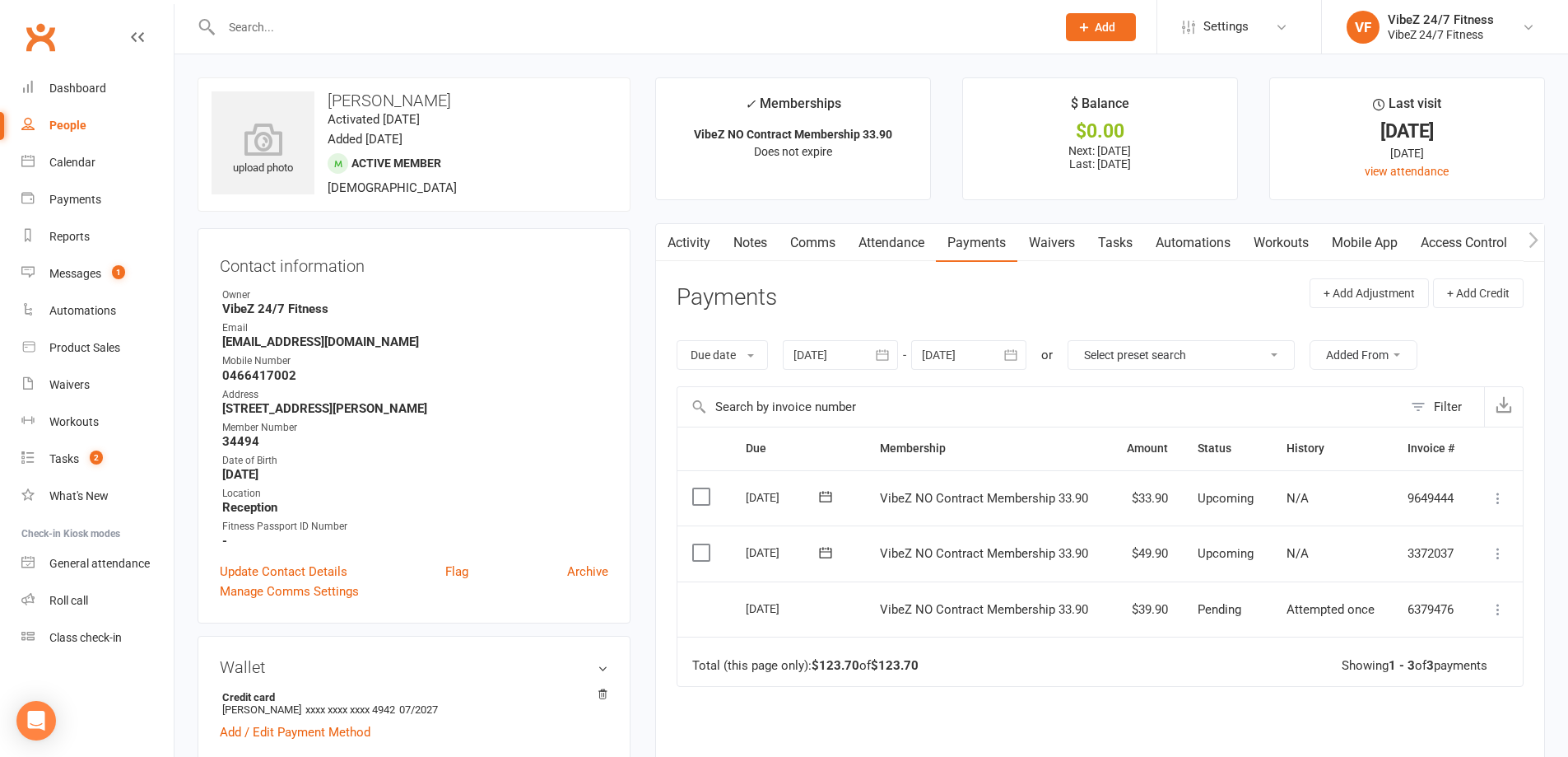
click at [1492, 553] on icon at bounding box center [1498, 553] width 16 height 16
click at [1347, 709] on link "Change amount" at bounding box center [1410, 717] width 195 height 33
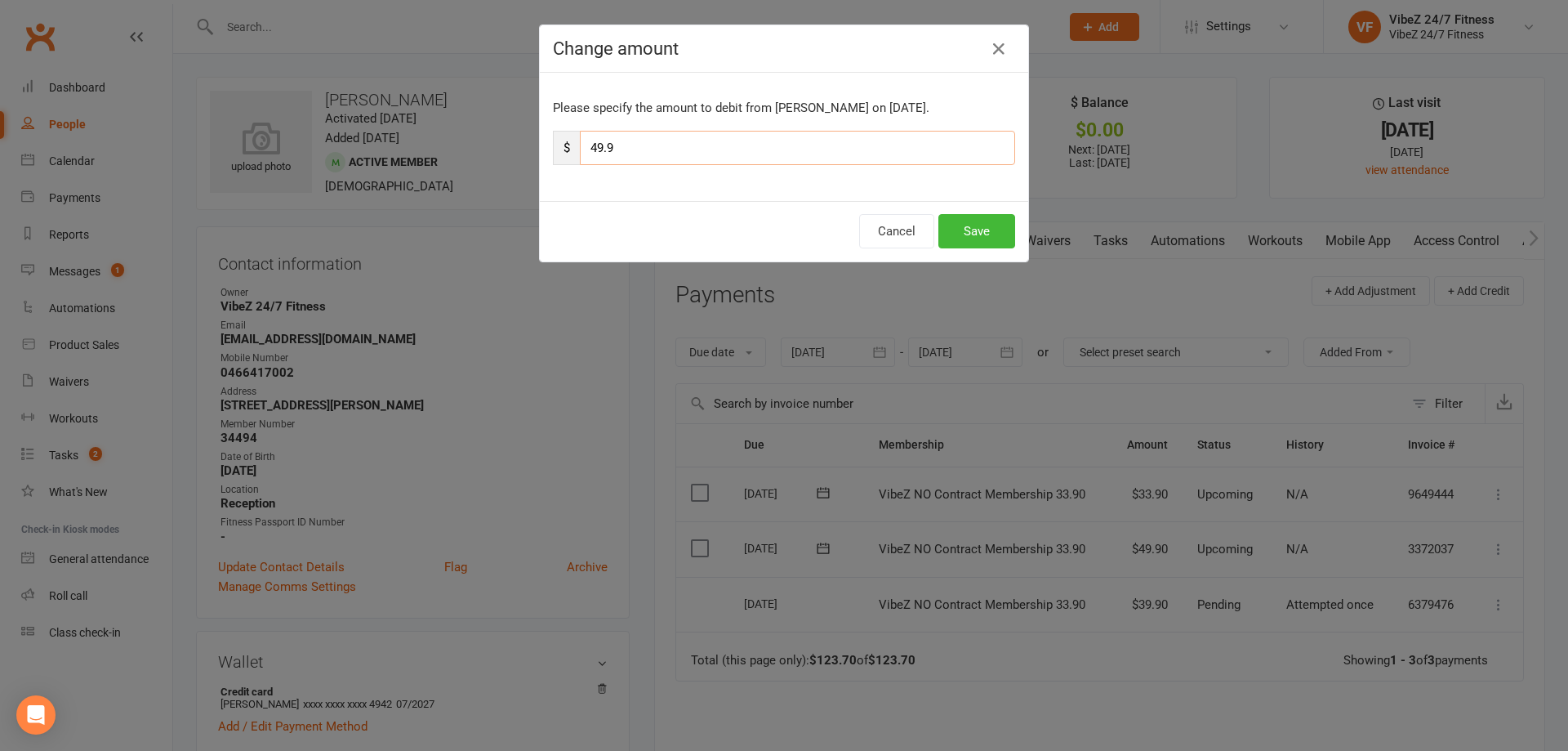
click at [597, 148] on input "49.9" at bounding box center [797, 147] width 436 height 34
type input "55.9"
click at [967, 220] on button "Save" at bounding box center [976, 231] width 76 height 34
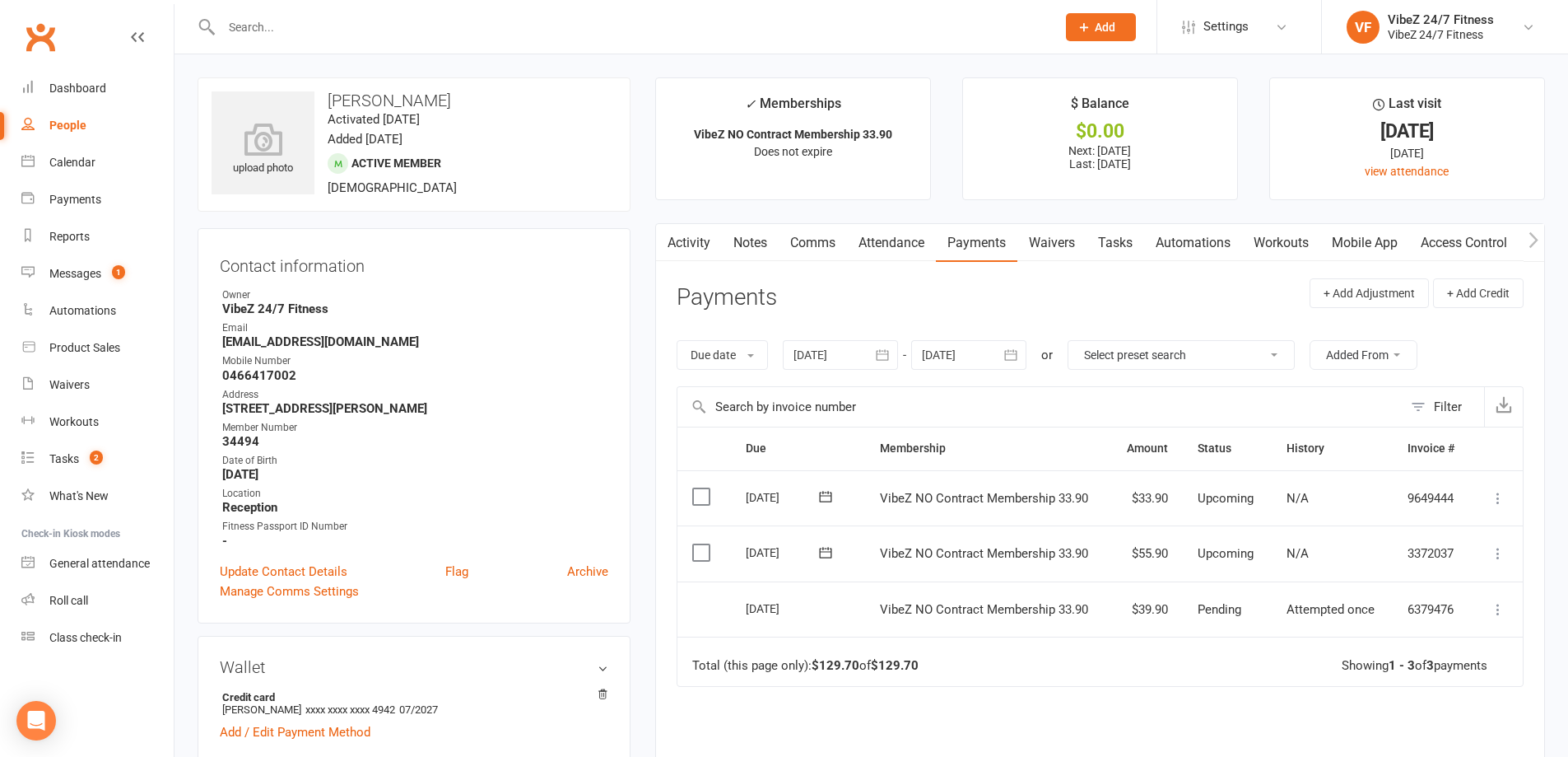
click at [328, 13] on div at bounding box center [621, 26] width 847 height 53
click at [328, 14] on div at bounding box center [621, 26] width 847 height 53
click at [311, 26] on input "text" at bounding box center [630, 26] width 828 height 23
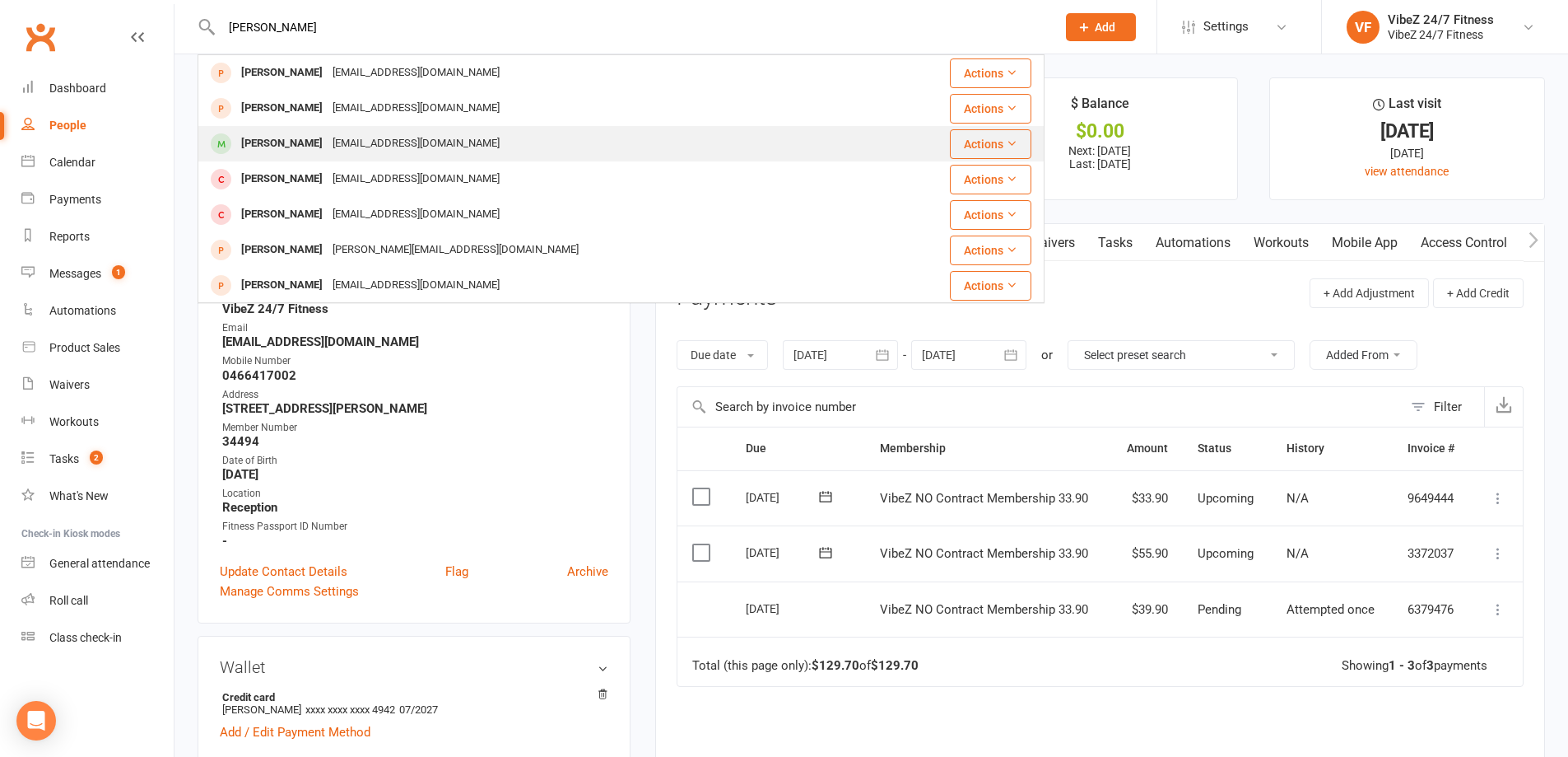
type input "Ben Ro"
click at [295, 135] on div "Ben Rodrigues" at bounding box center [282, 143] width 91 height 24
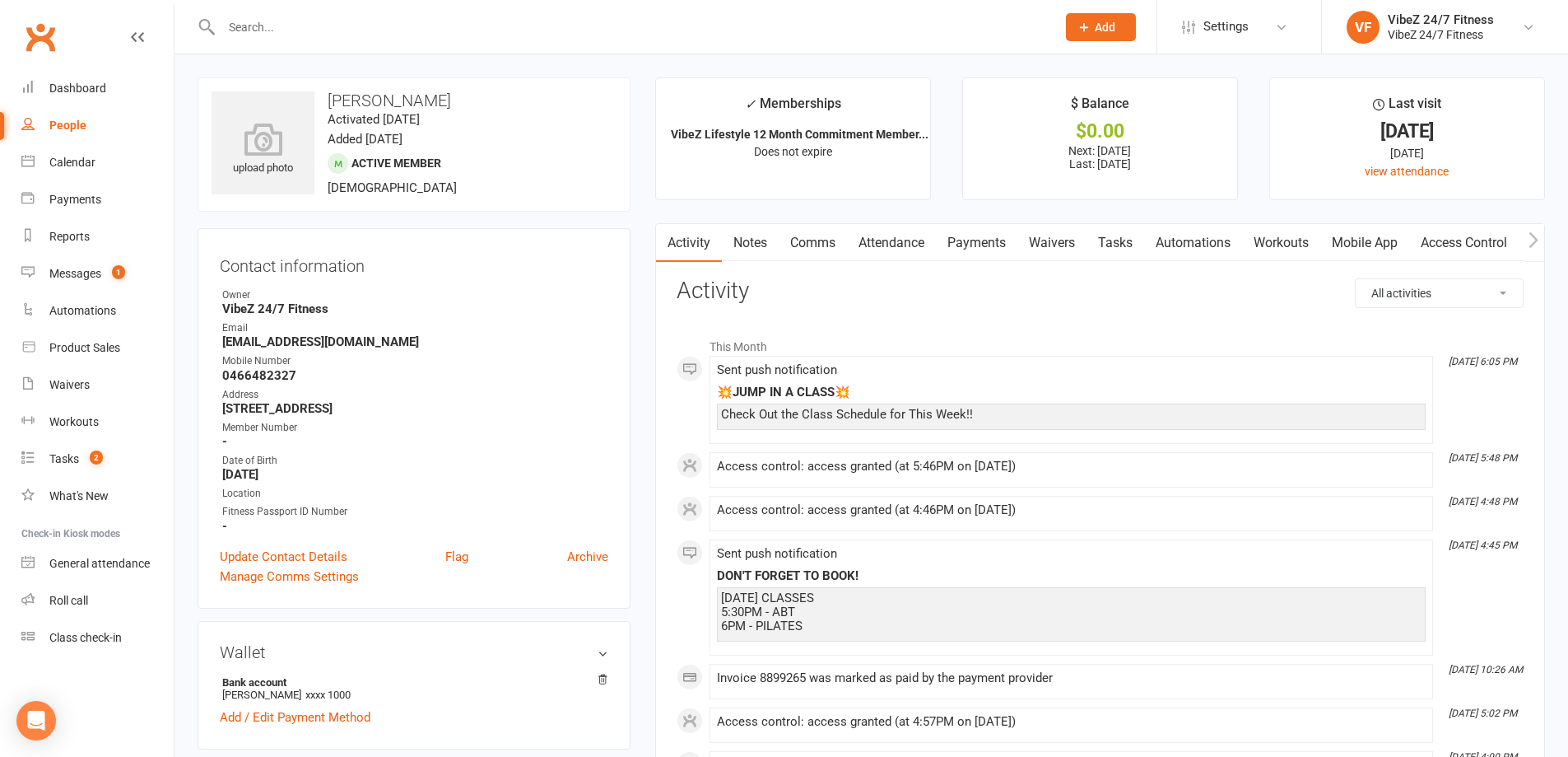
click at [952, 233] on link "Payments" at bounding box center [977, 243] width 81 height 38
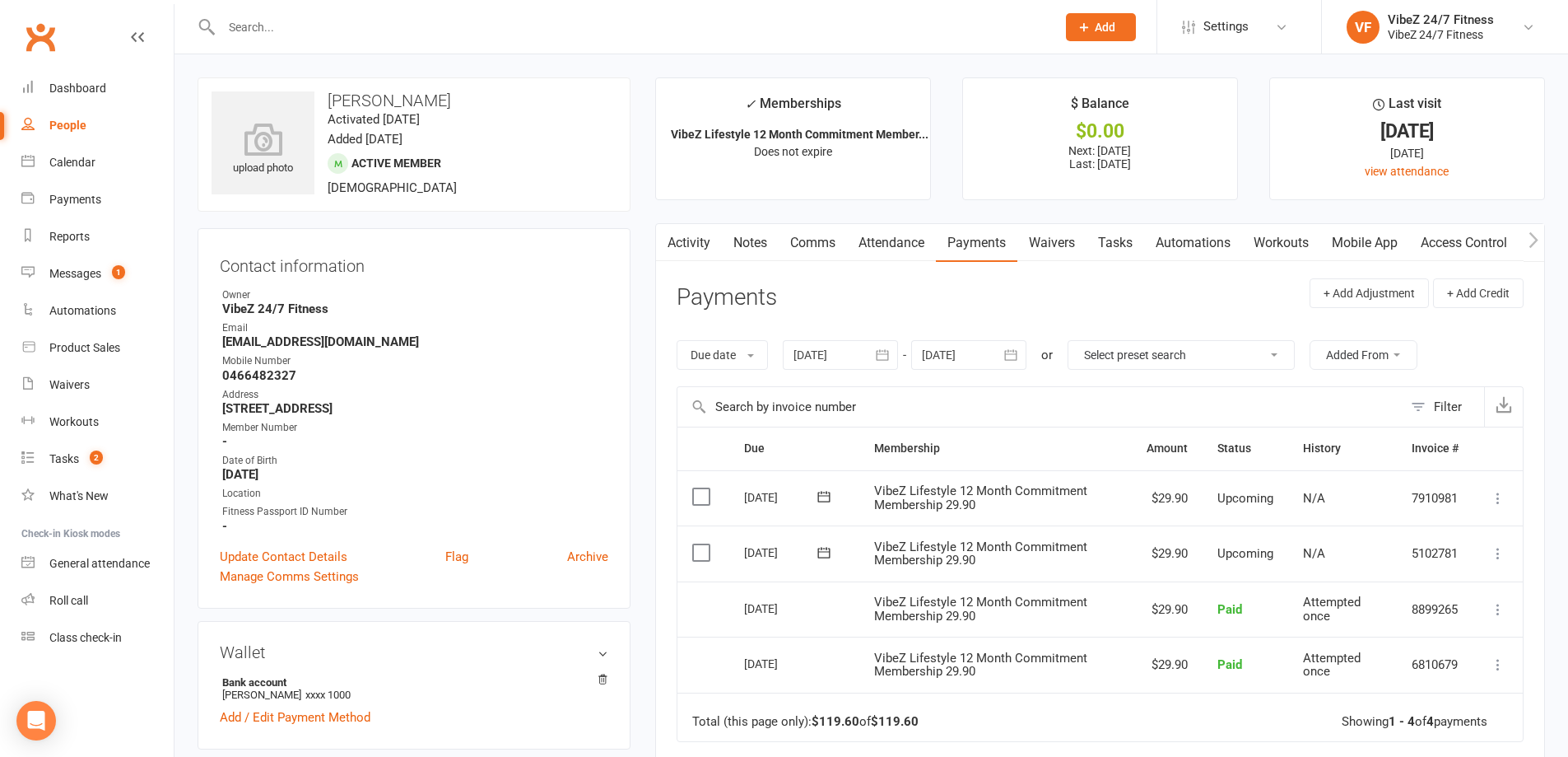
click at [1501, 557] on icon at bounding box center [1498, 553] width 16 height 16
click at [1390, 718] on link "Change amount" at bounding box center [1410, 717] width 195 height 33
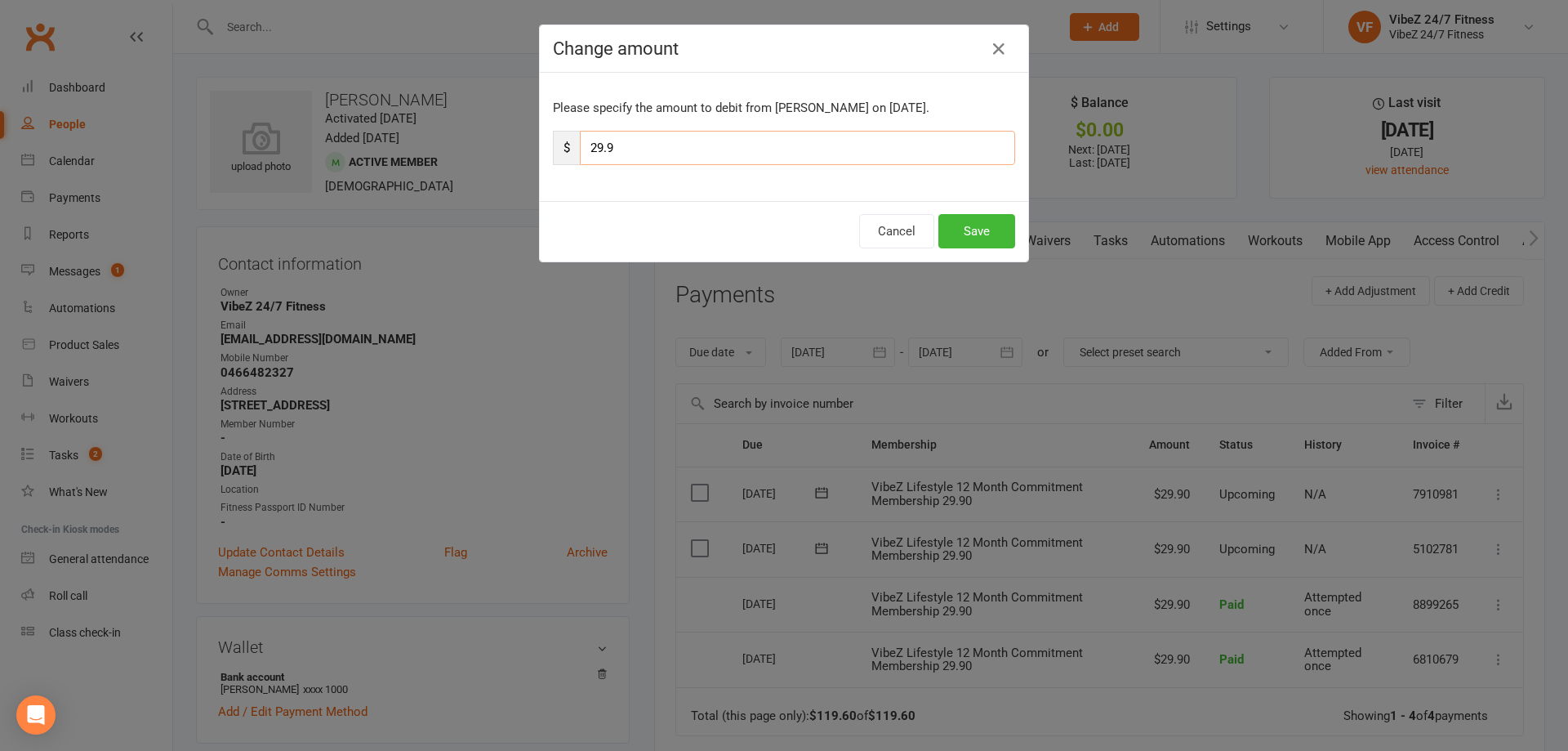
click at [594, 155] on input "29.9" at bounding box center [797, 147] width 436 height 34
type input "31.9"
click at [941, 228] on button "Save" at bounding box center [976, 231] width 76 height 34
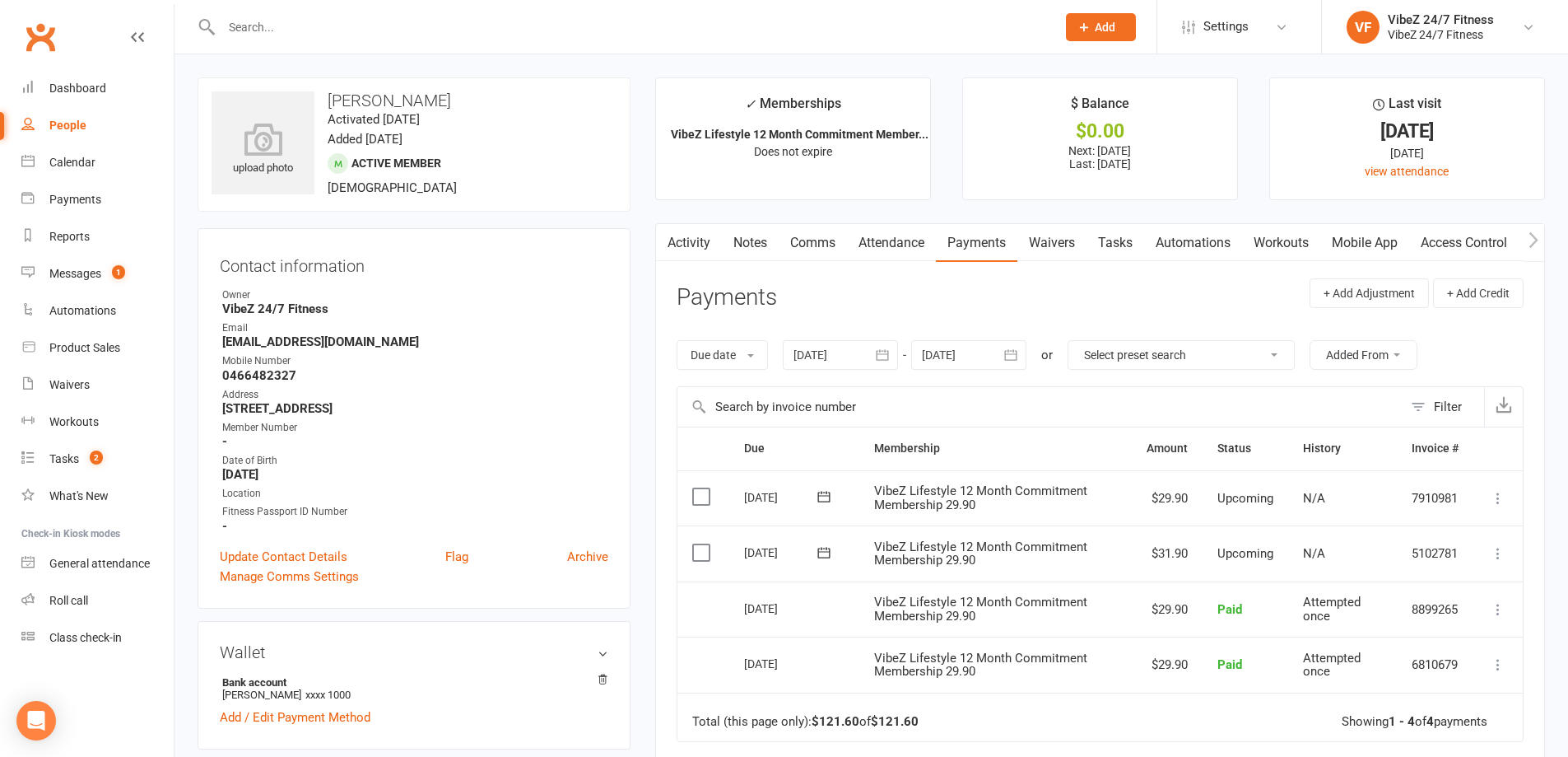
click at [386, 37] on input "text" at bounding box center [630, 26] width 828 height 23
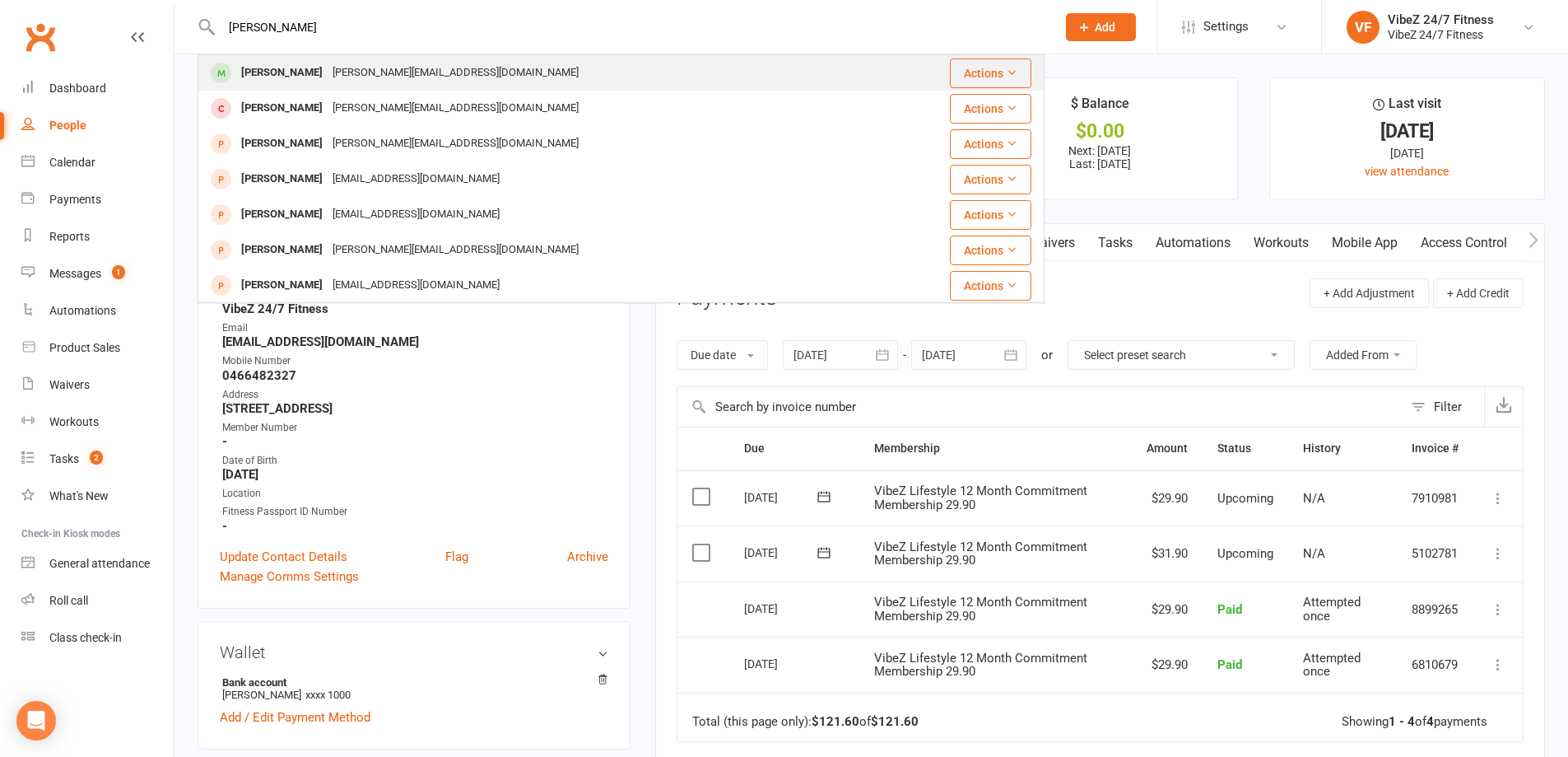
type input "Daniel Locke"
click at [328, 71] on div "daniel.locke7388@gmail.com" at bounding box center [455, 72] width 256 height 24
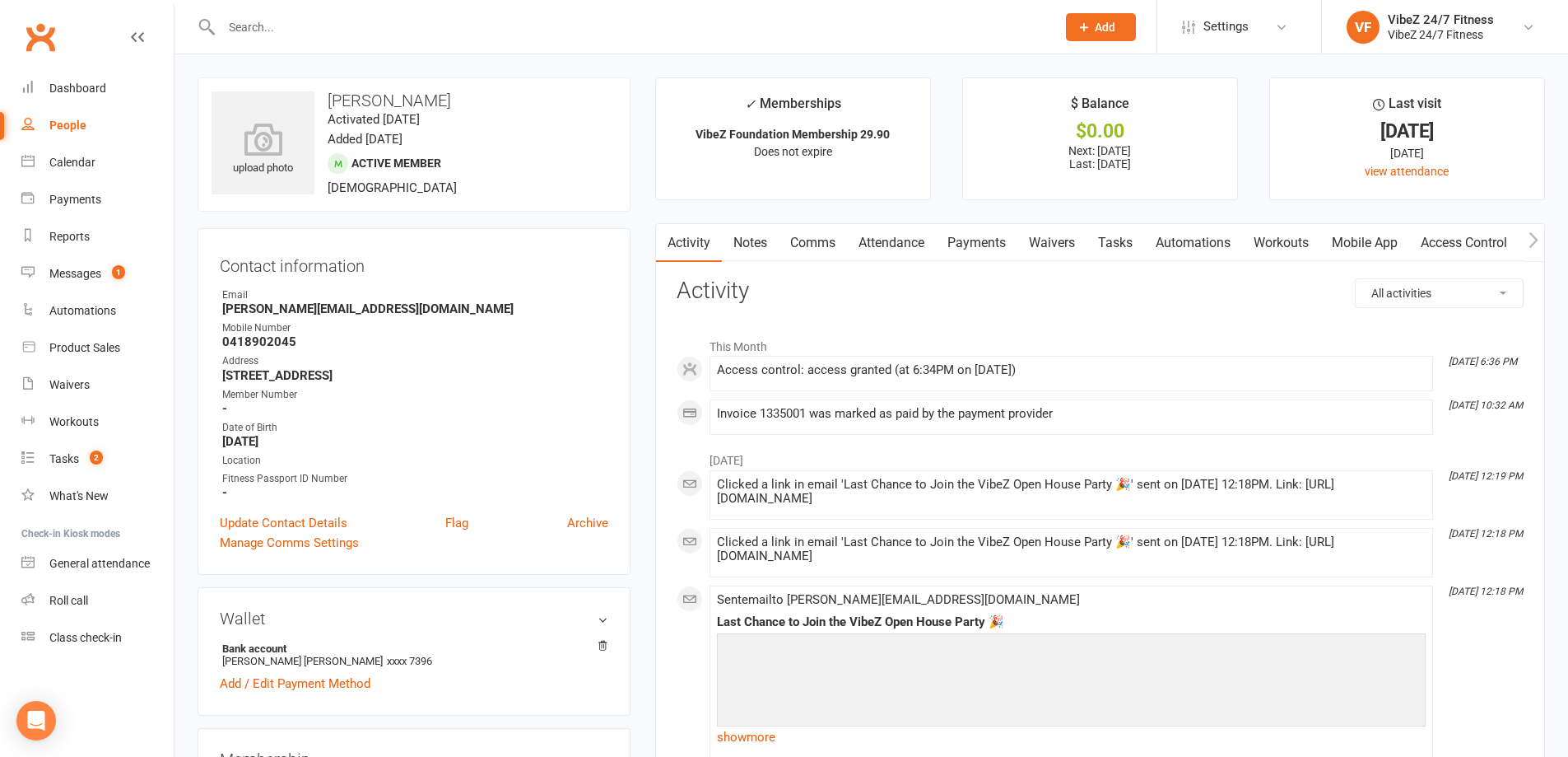
click at [986, 244] on link "Payments" at bounding box center [977, 243] width 81 height 38
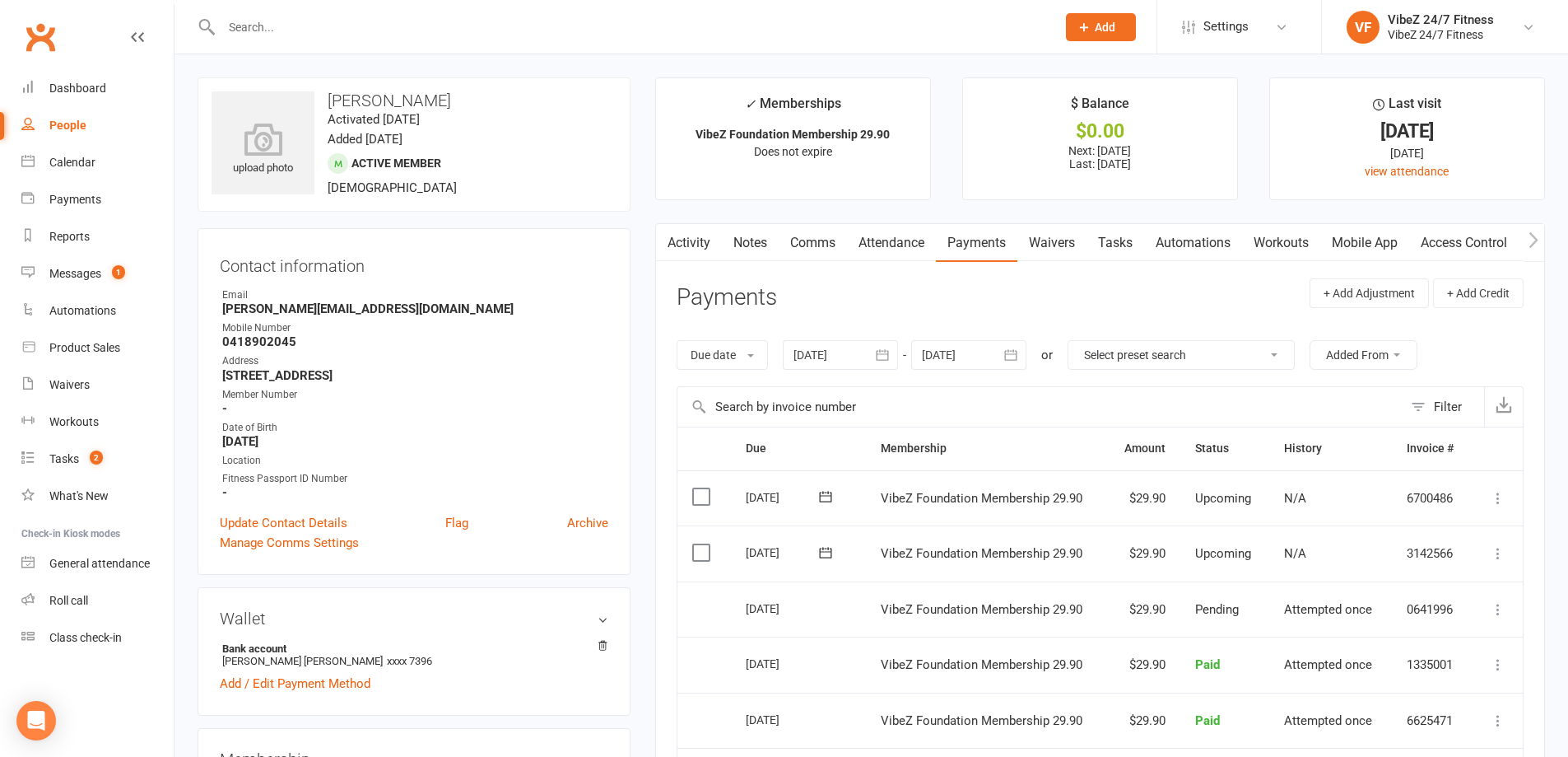
click at [1493, 555] on icon at bounding box center [1498, 553] width 16 height 16
click at [1397, 710] on link "Change amount" at bounding box center [1410, 717] width 195 height 33
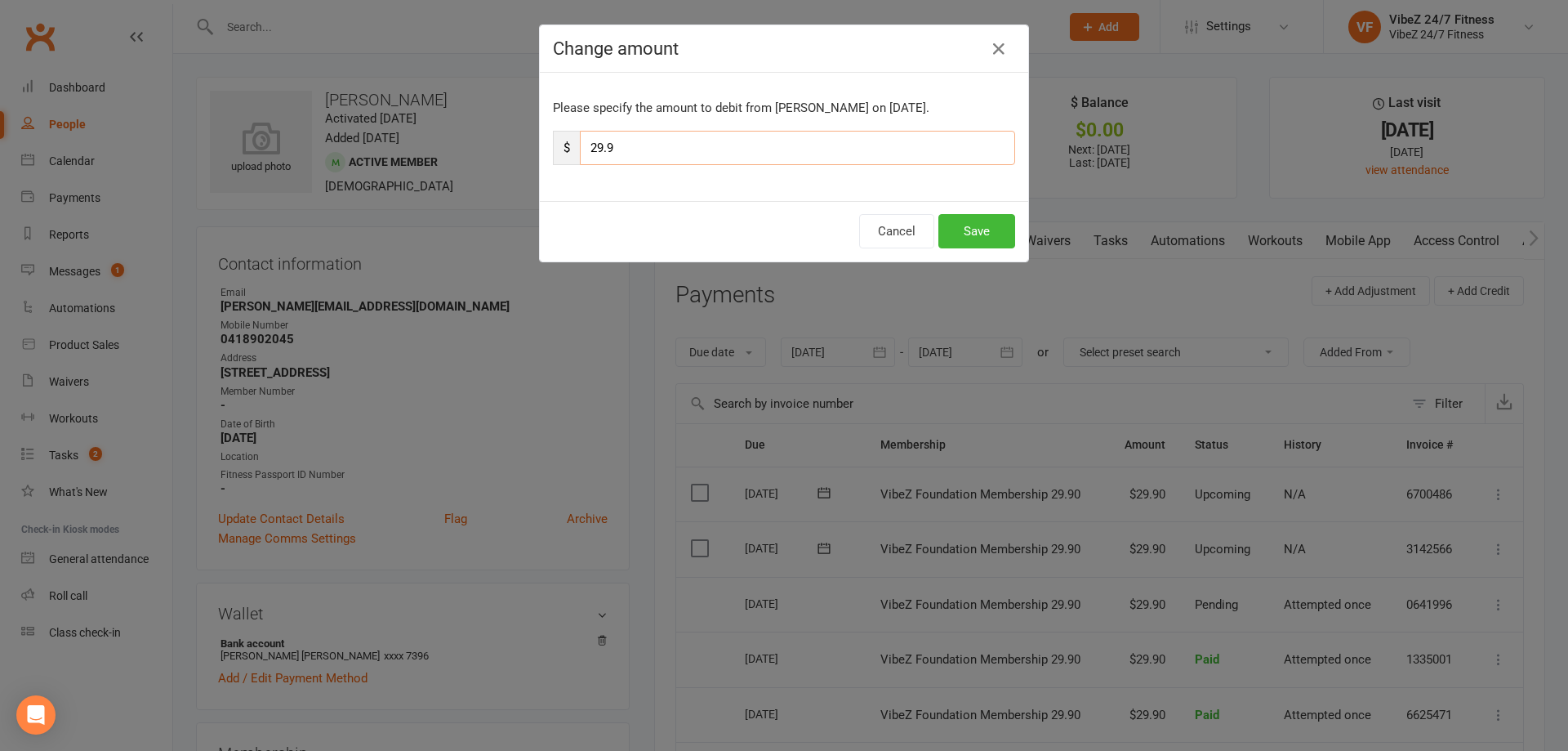
click at [590, 149] on input "29.9" at bounding box center [797, 147] width 436 height 34
click at [640, 154] on input "29.9" at bounding box center [797, 147] width 436 height 34
type input "2"
type input "104.85"
click at [996, 220] on button "Save" at bounding box center [976, 231] width 76 height 34
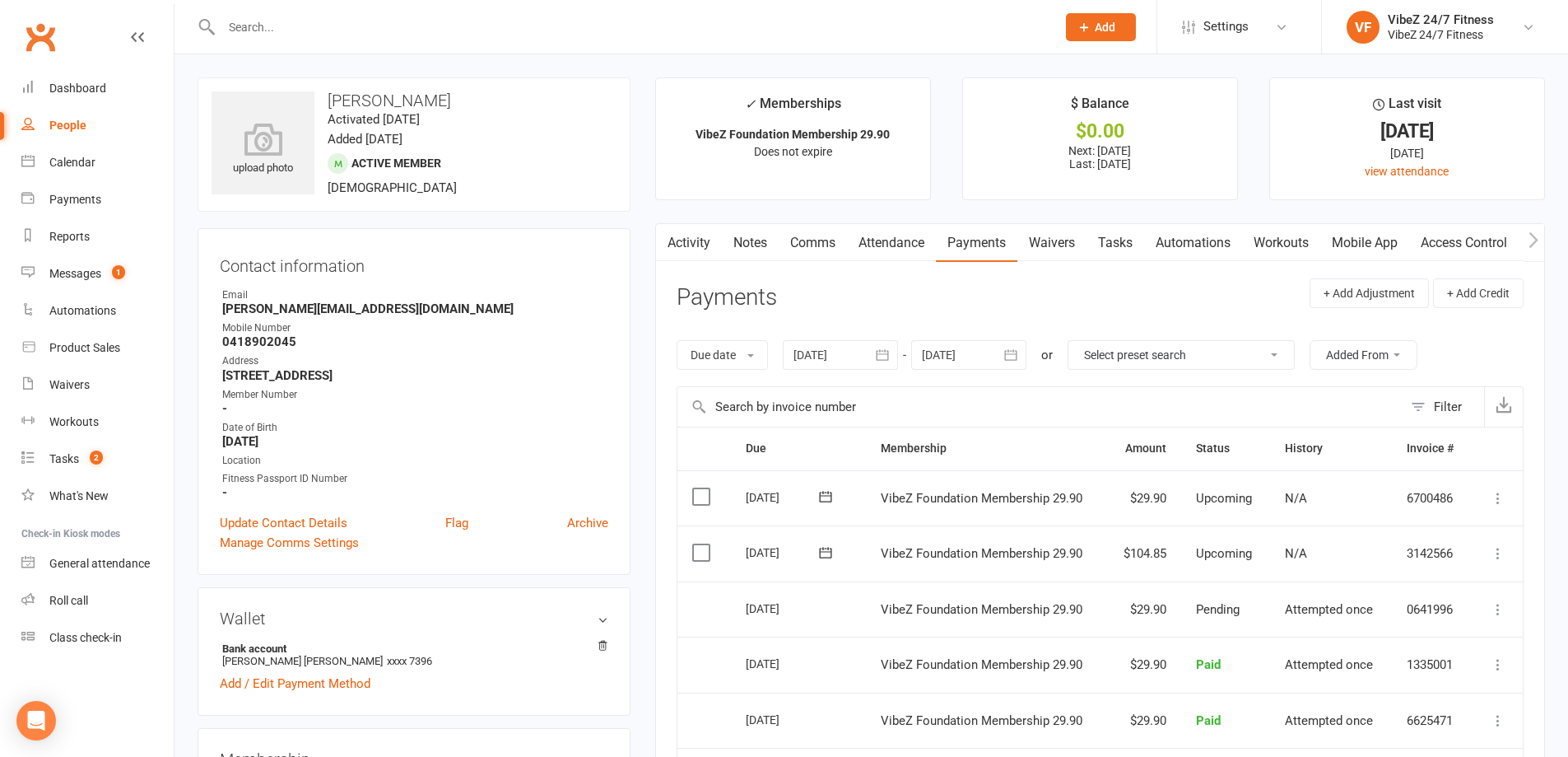
click at [309, 31] on input "text" at bounding box center [630, 26] width 828 height 23
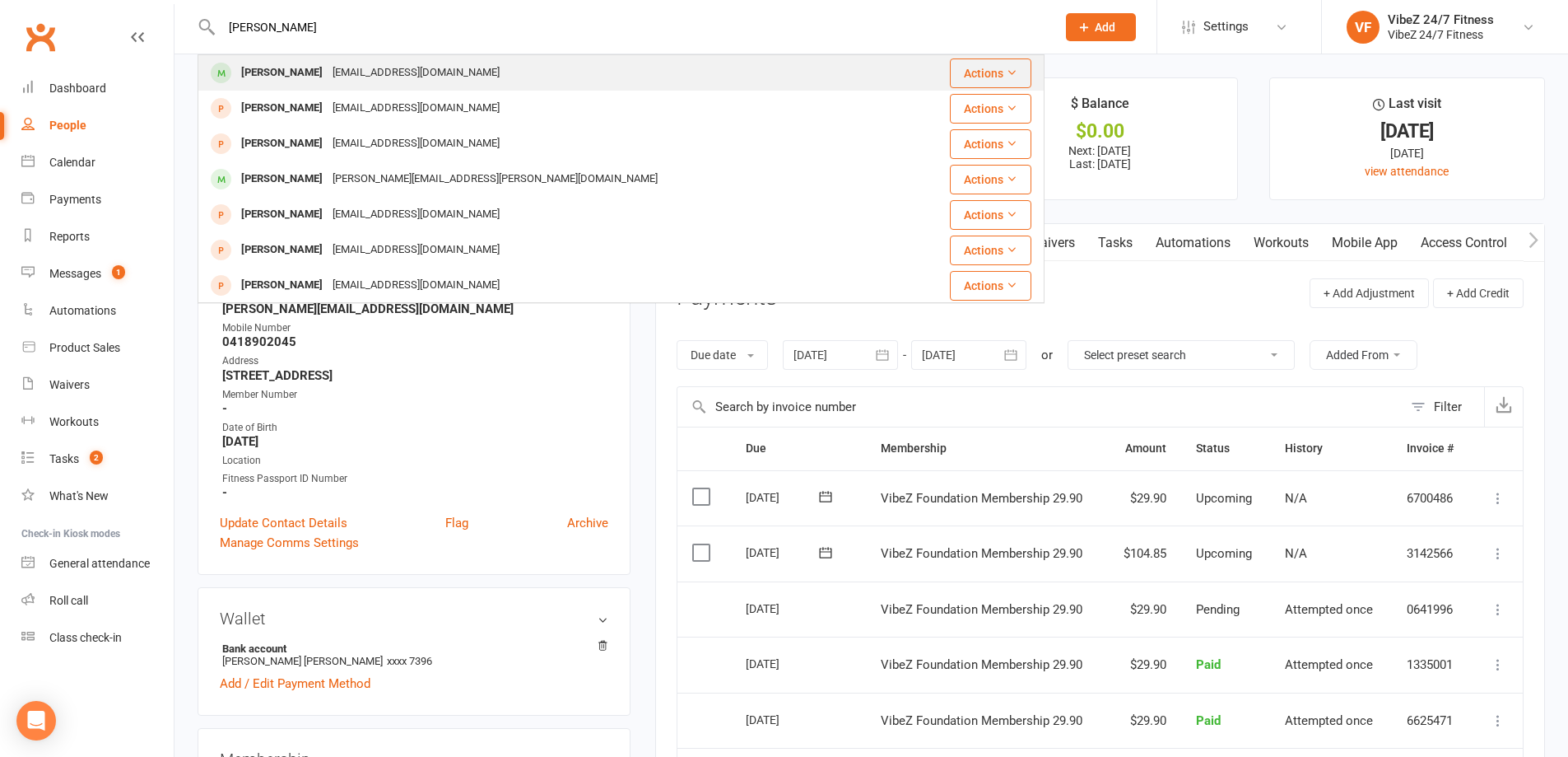
type input "zac newman"
click at [330, 62] on div "Znewman619@gmail.com" at bounding box center [416, 72] width 177 height 24
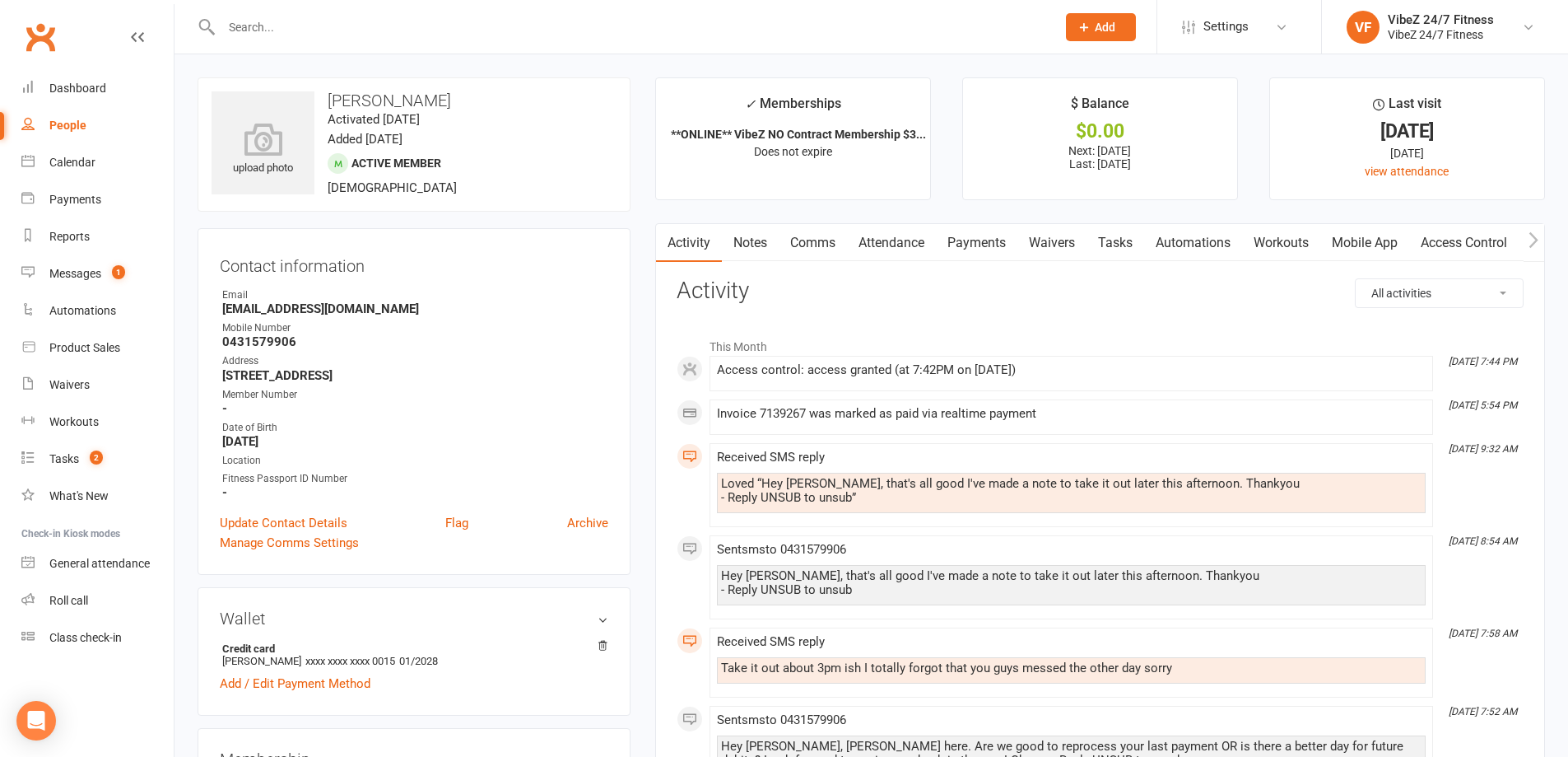
click at [959, 248] on link "Payments" at bounding box center [977, 243] width 81 height 38
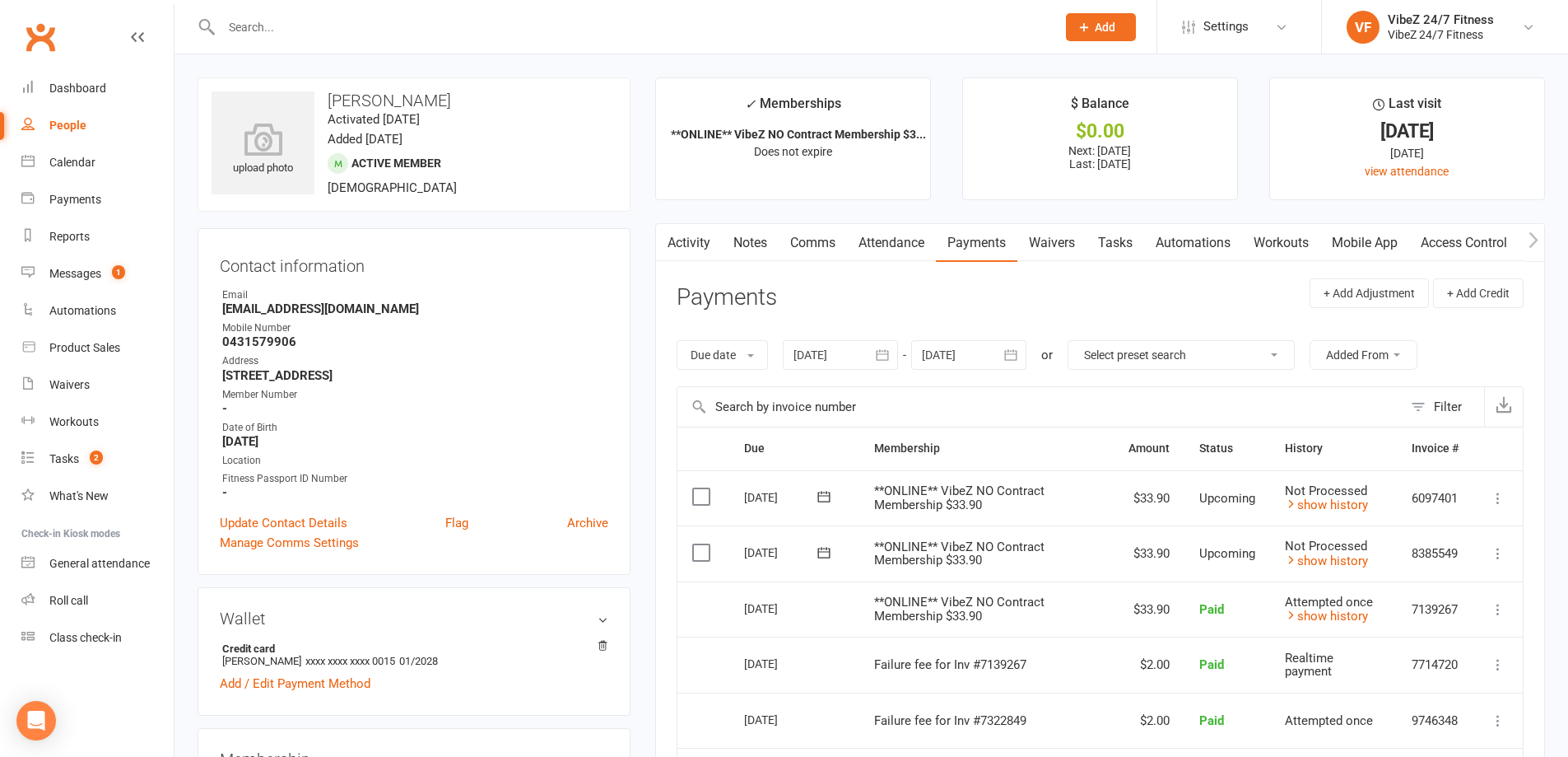
click at [1488, 554] on button at bounding box center [1498, 553] width 20 height 20
click at [1335, 719] on link "Change amount" at bounding box center [1410, 717] width 195 height 33
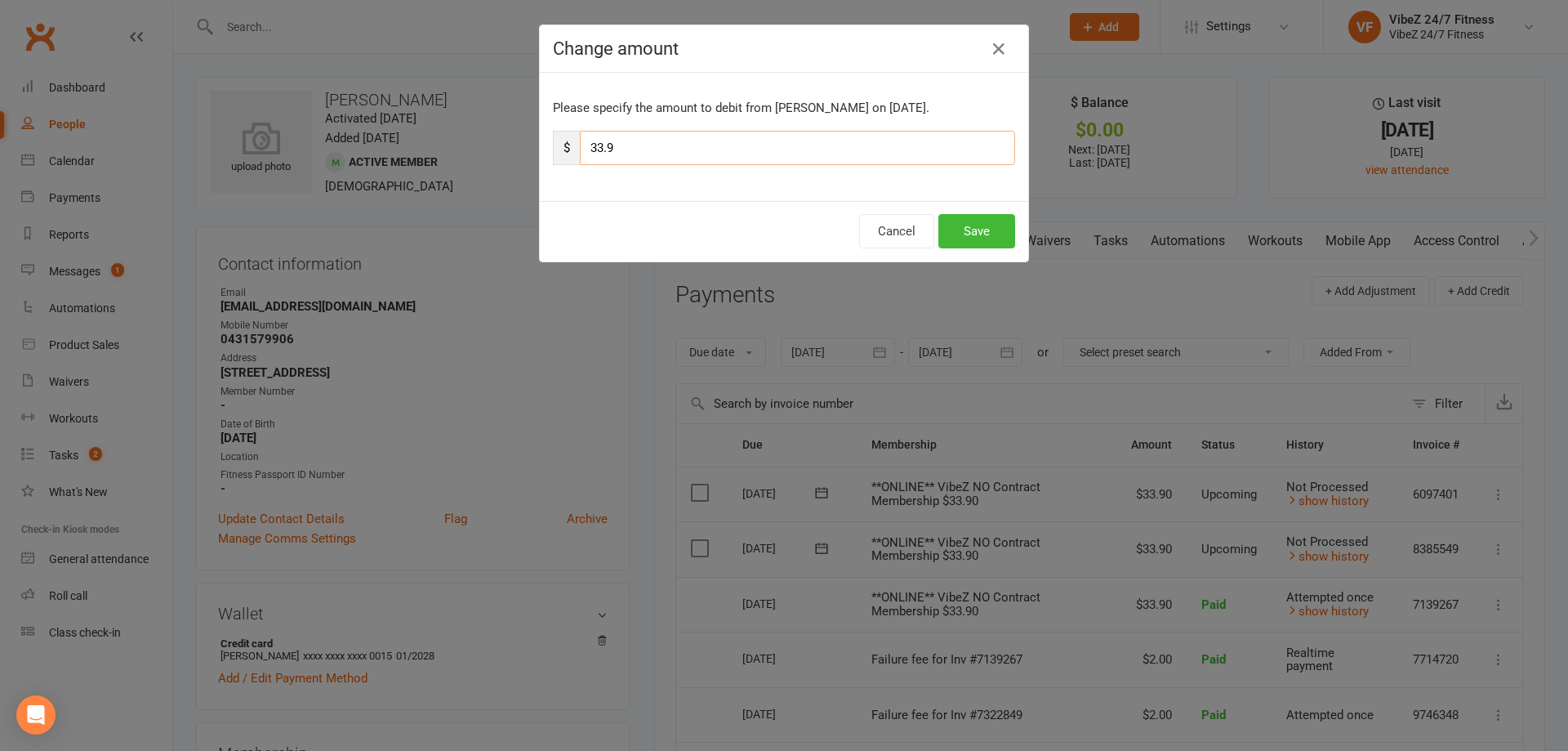
click at [598, 148] on input "33.9" at bounding box center [797, 147] width 436 height 34
type input "35.9"
click at [952, 223] on button "Save" at bounding box center [976, 231] width 76 height 34
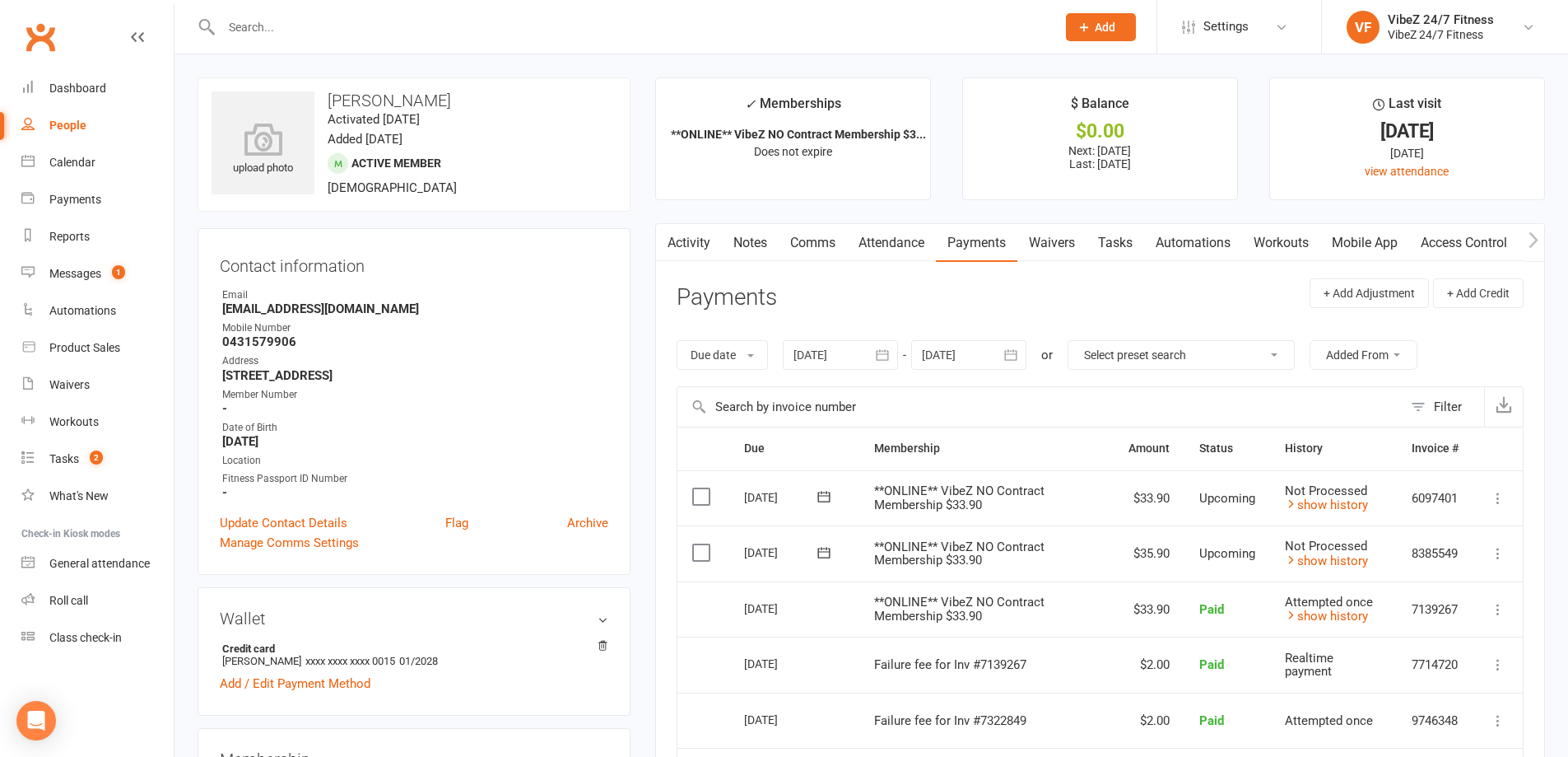
click at [296, 37] on input "text" at bounding box center [630, 26] width 828 height 23
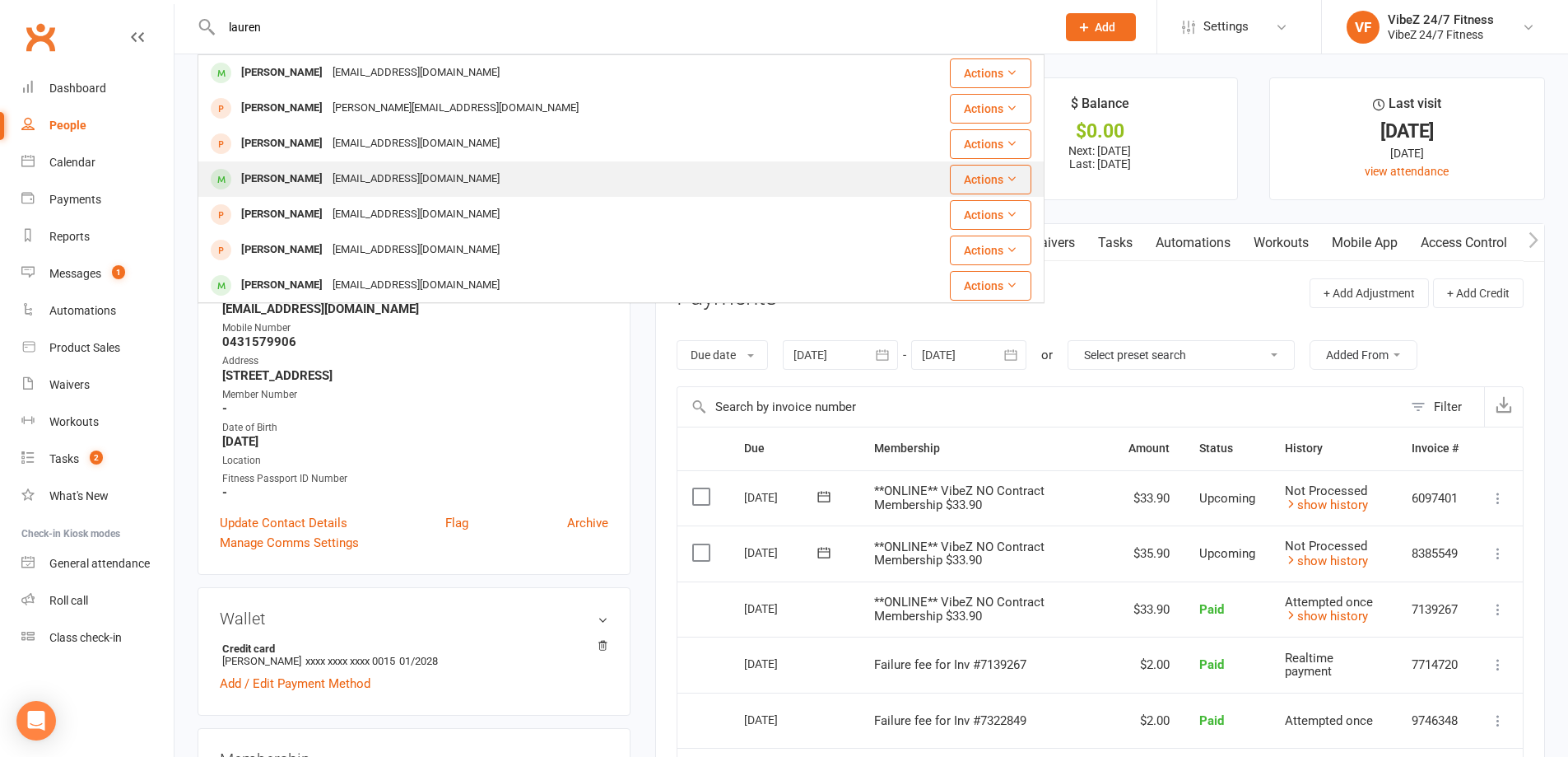
type input "lauren"
click at [293, 173] on div "Lauren Derwin" at bounding box center [282, 179] width 91 height 24
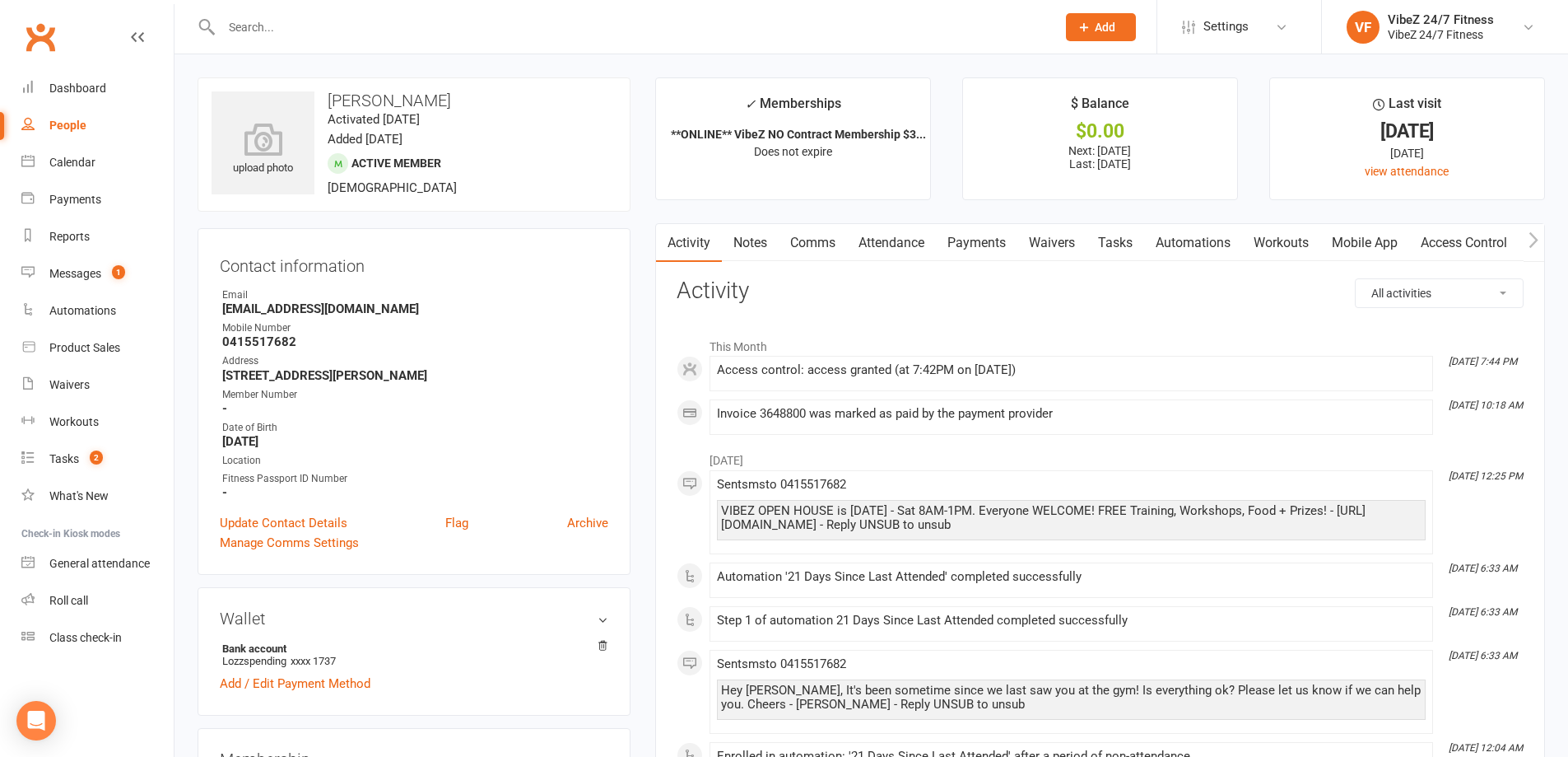
click at [961, 247] on link "Payments" at bounding box center [977, 243] width 81 height 38
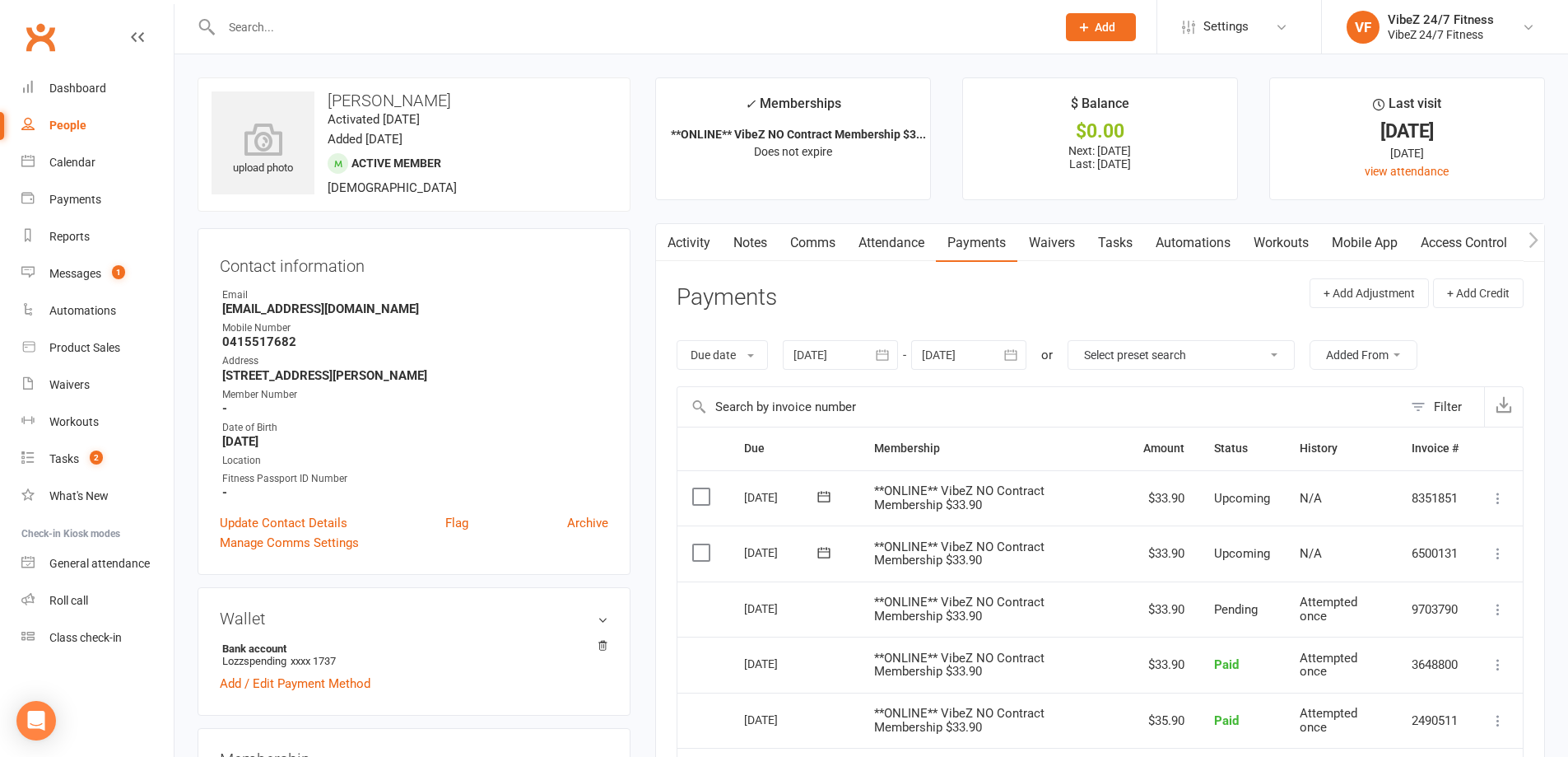
click at [1492, 553] on icon at bounding box center [1498, 553] width 16 height 16
click at [1382, 711] on link "Change amount" at bounding box center [1410, 717] width 195 height 33
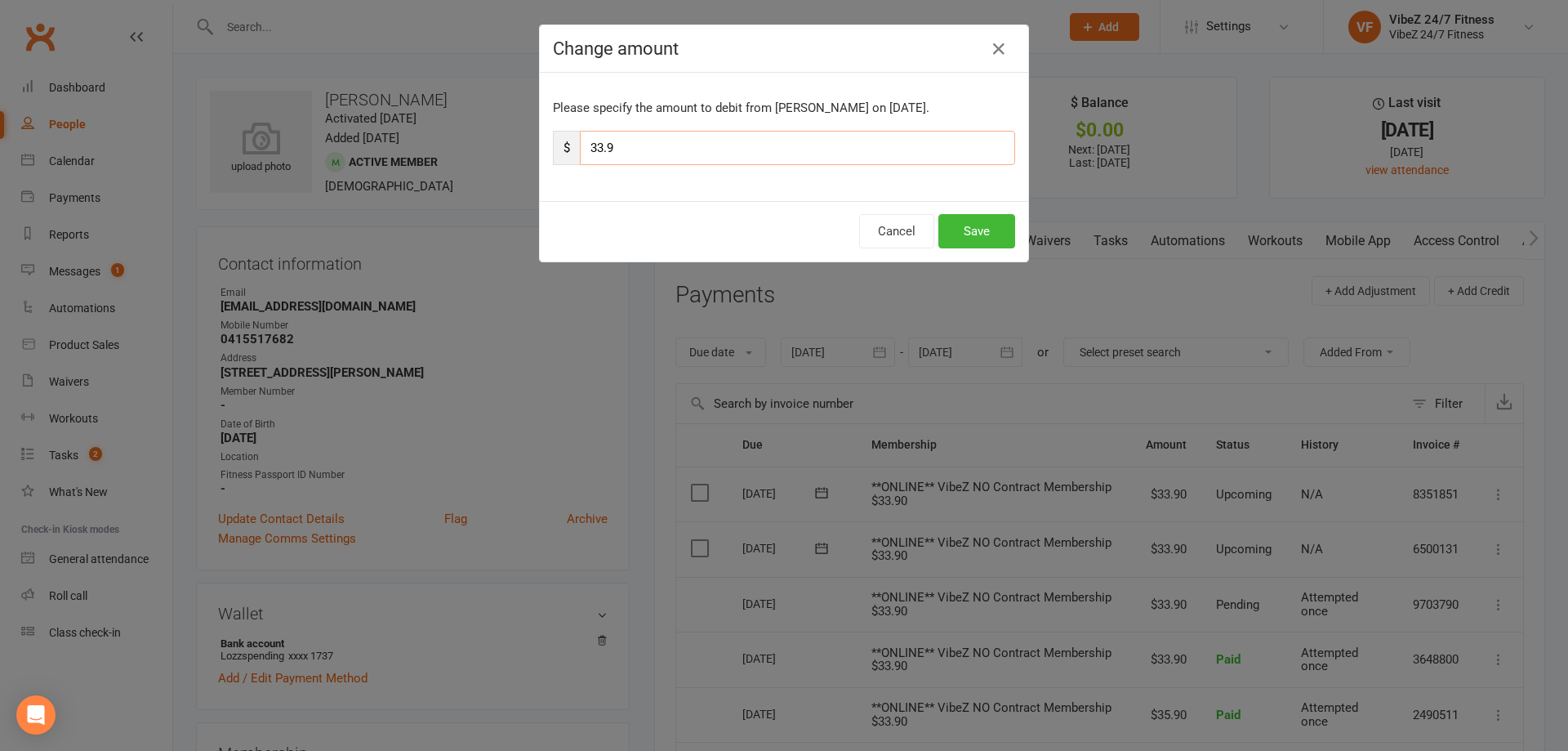
click at [594, 151] on input "33.9" at bounding box center [797, 147] width 436 height 34
click at [597, 150] on input "33.9" at bounding box center [797, 147] width 436 height 34
type input "35.9"
click at [949, 230] on button "Save" at bounding box center [976, 231] width 76 height 34
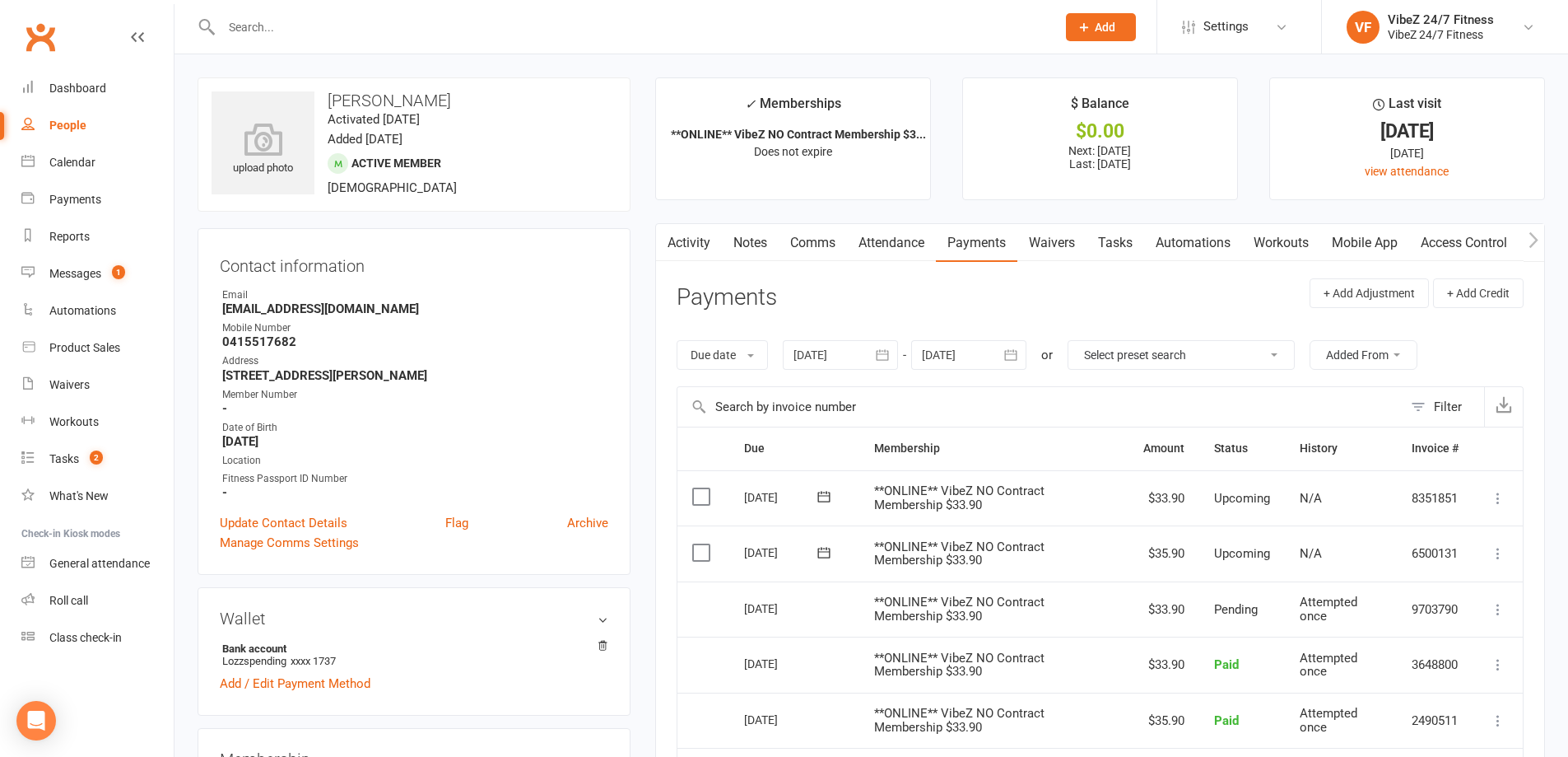
click at [266, 23] on input "text" at bounding box center [630, 26] width 828 height 23
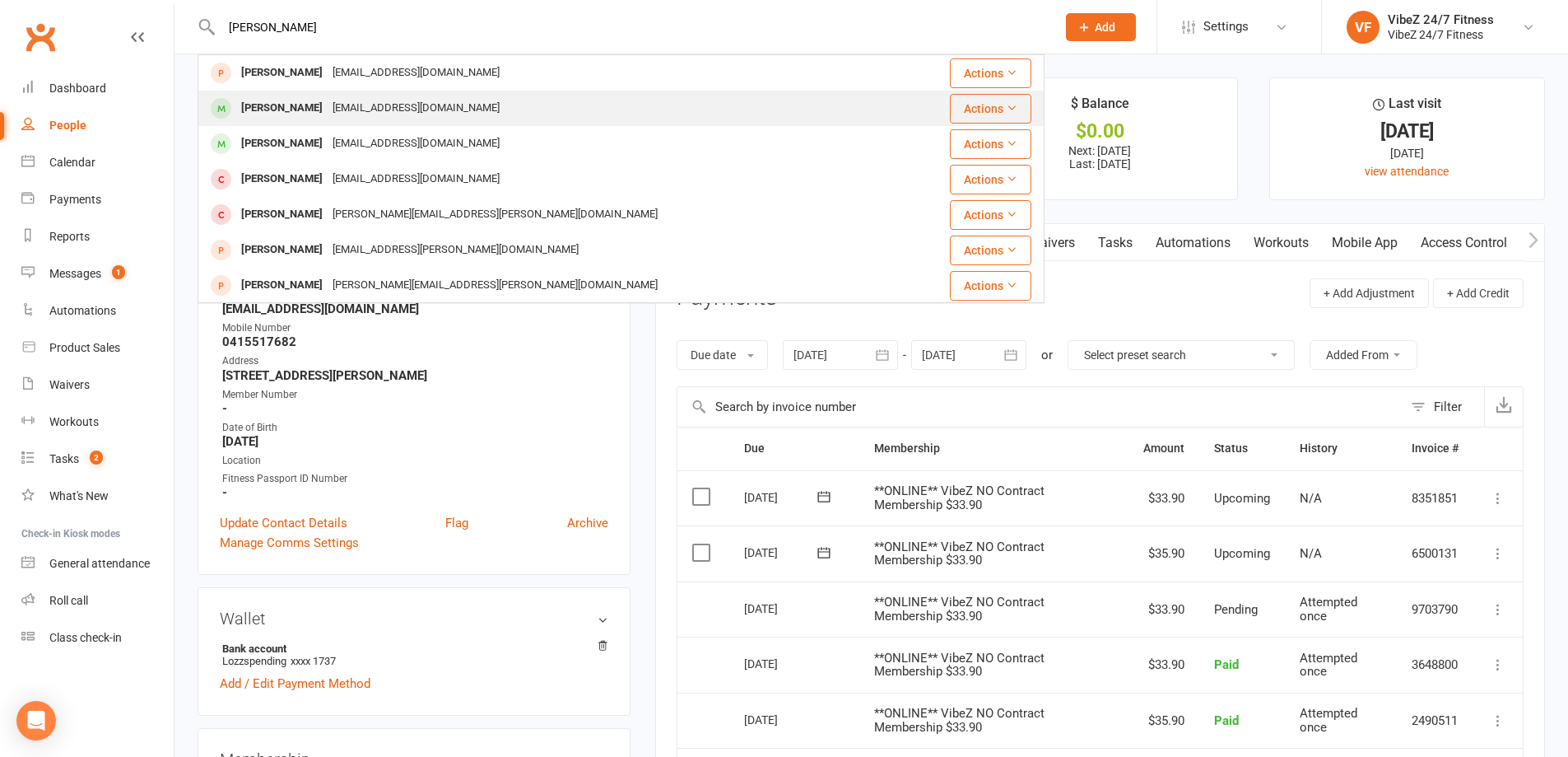
type input "Elijah"
click at [356, 106] on div "elijahmclaren13@gmail.com" at bounding box center [416, 108] width 177 height 24
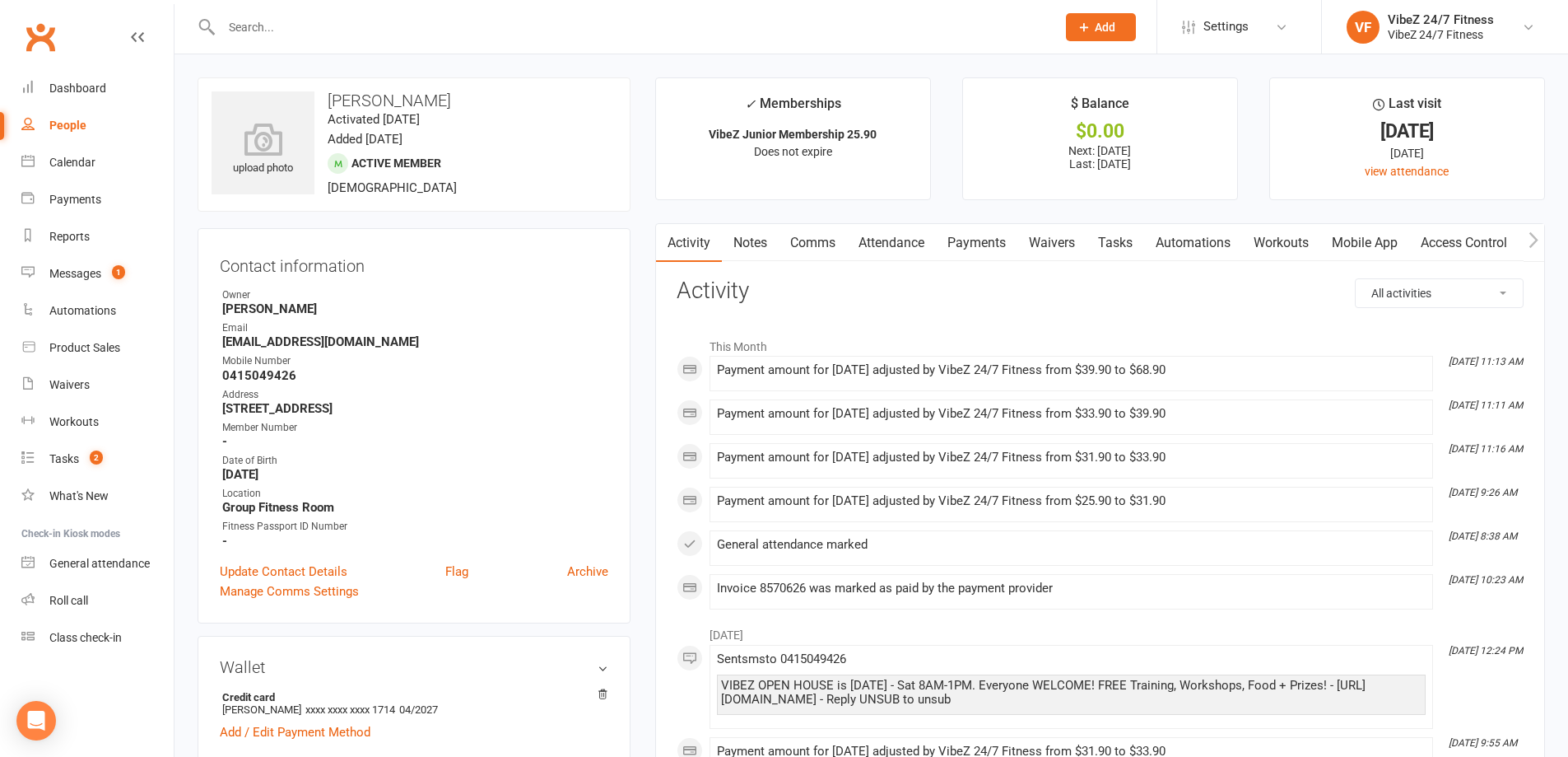
click at [975, 235] on link "Payments" at bounding box center [977, 243] width 81 height 38
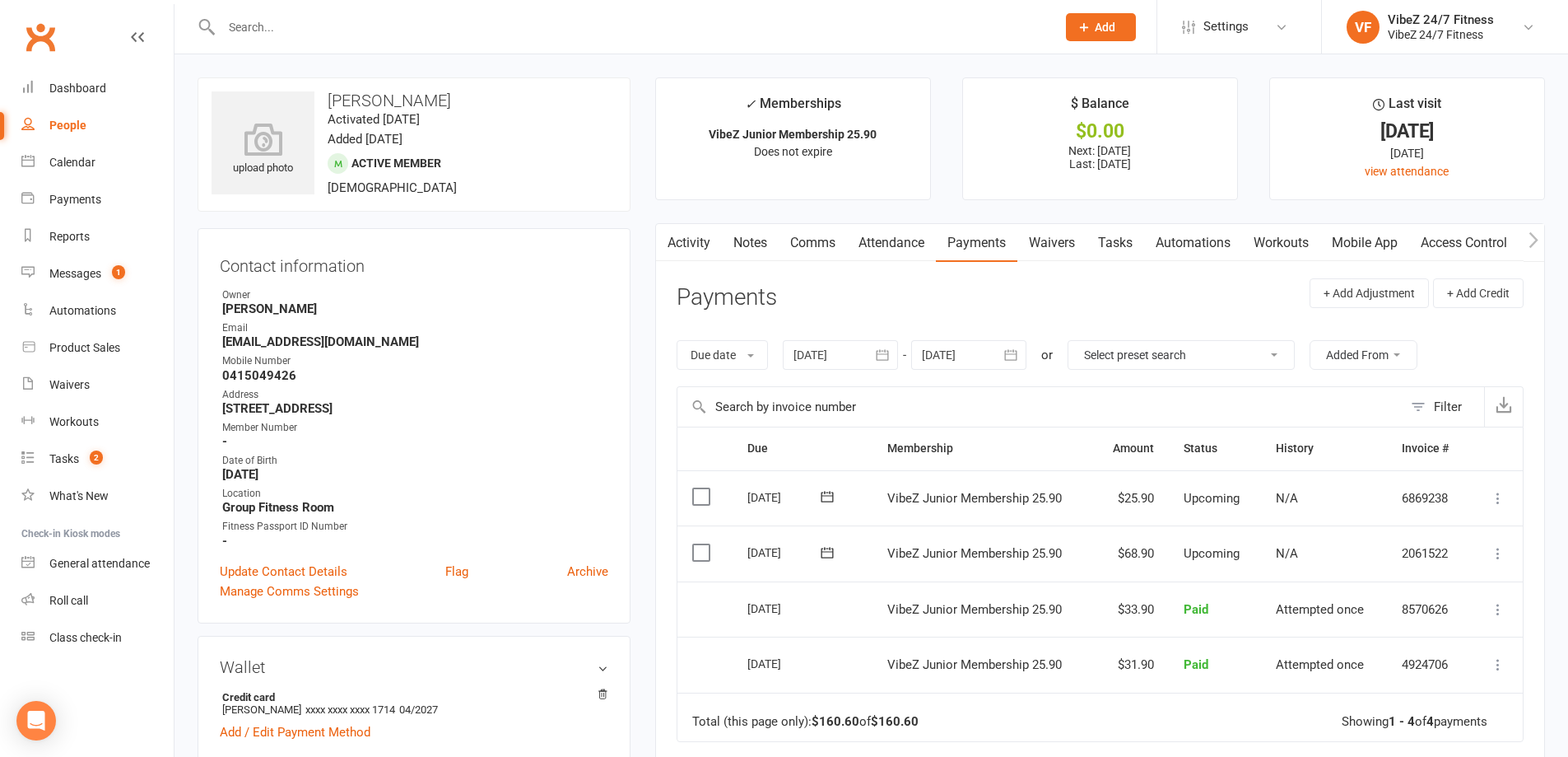
click at [1486, 542] on td "Mark as Paid (Cash) Mark as Paid (POS) Mark as Paid (Other) Skip Change amount …" at bounding box center [1496, 553] width 53 height 56
click at [1488, 544] on button at bounding box center [1498, 553] width 20 height 20
click at [1364, 718] on link "Change amount" at bounding box center [1410, 717] width 195 height 33
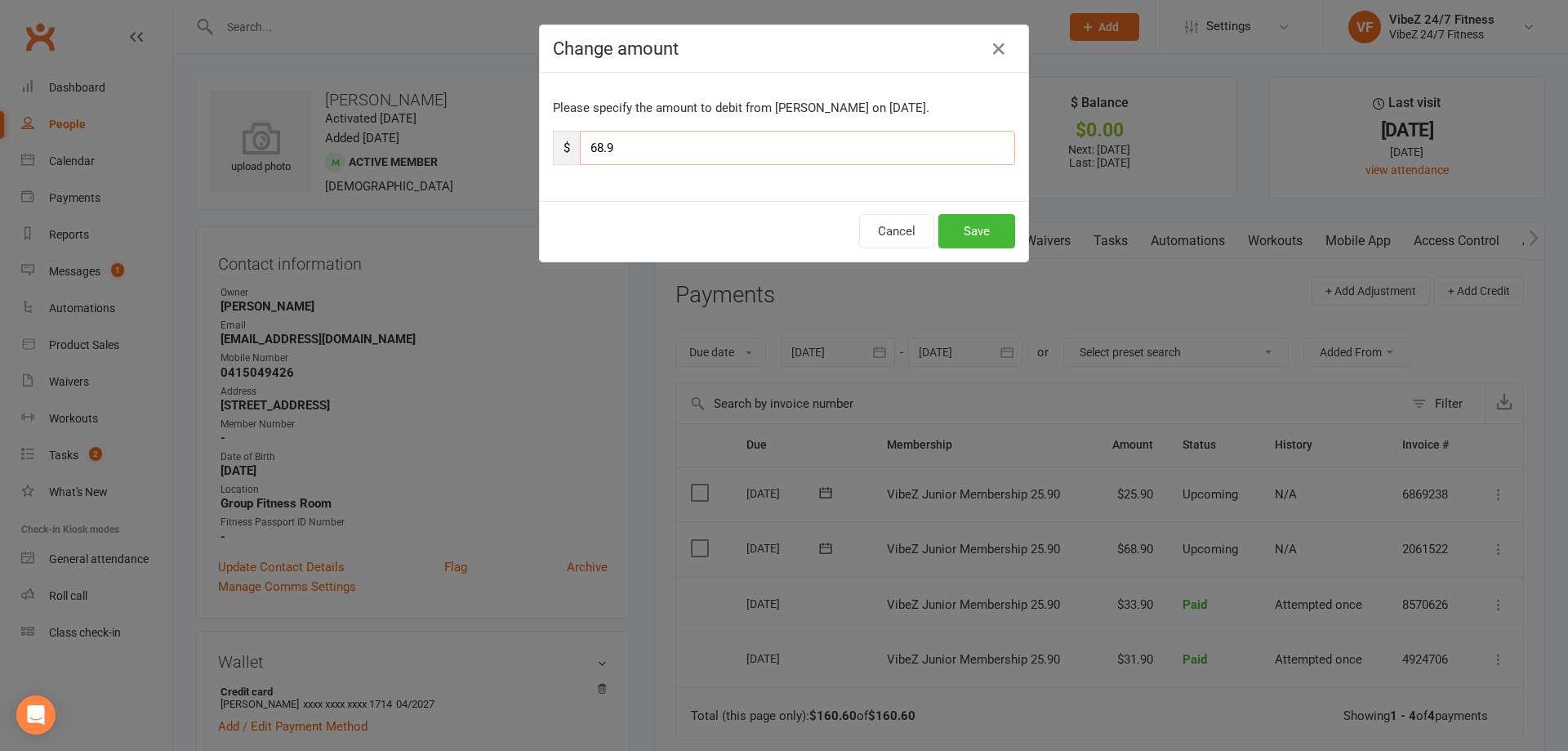
click at [593, 145] on input "68.9" at bounding box center [797, 147] width 436 height 34
click at [623, 132] on input "68.9" at bounding box center [797, 147] width 436 height 34
type input "74.9"
click at [969, 215] on button "Save" at bounding box center [976, 231] width 76 height 34
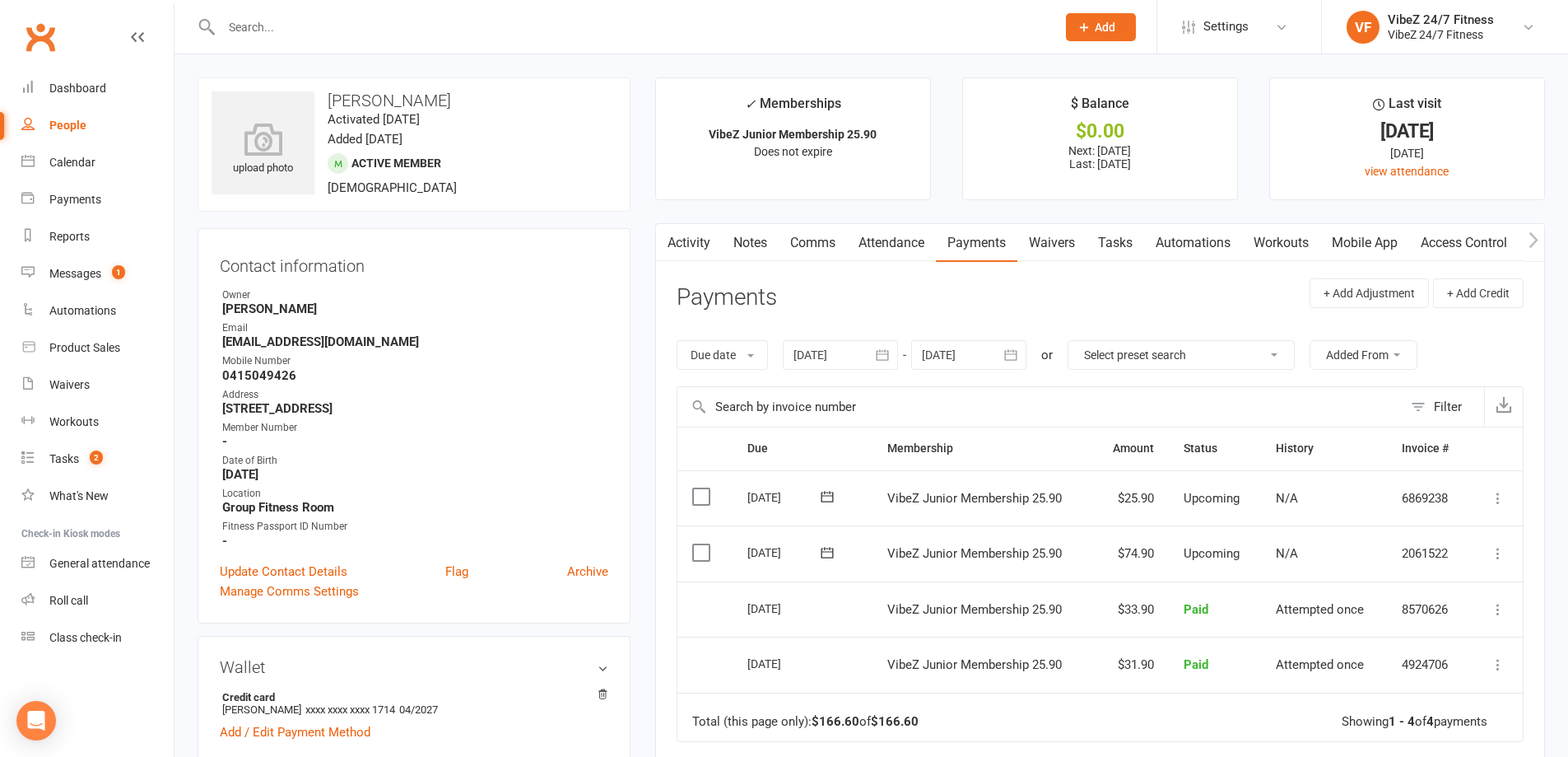
click at [407, 33] on input "text" at bounding box center [630, 26] width 828 height 23
type input "t"
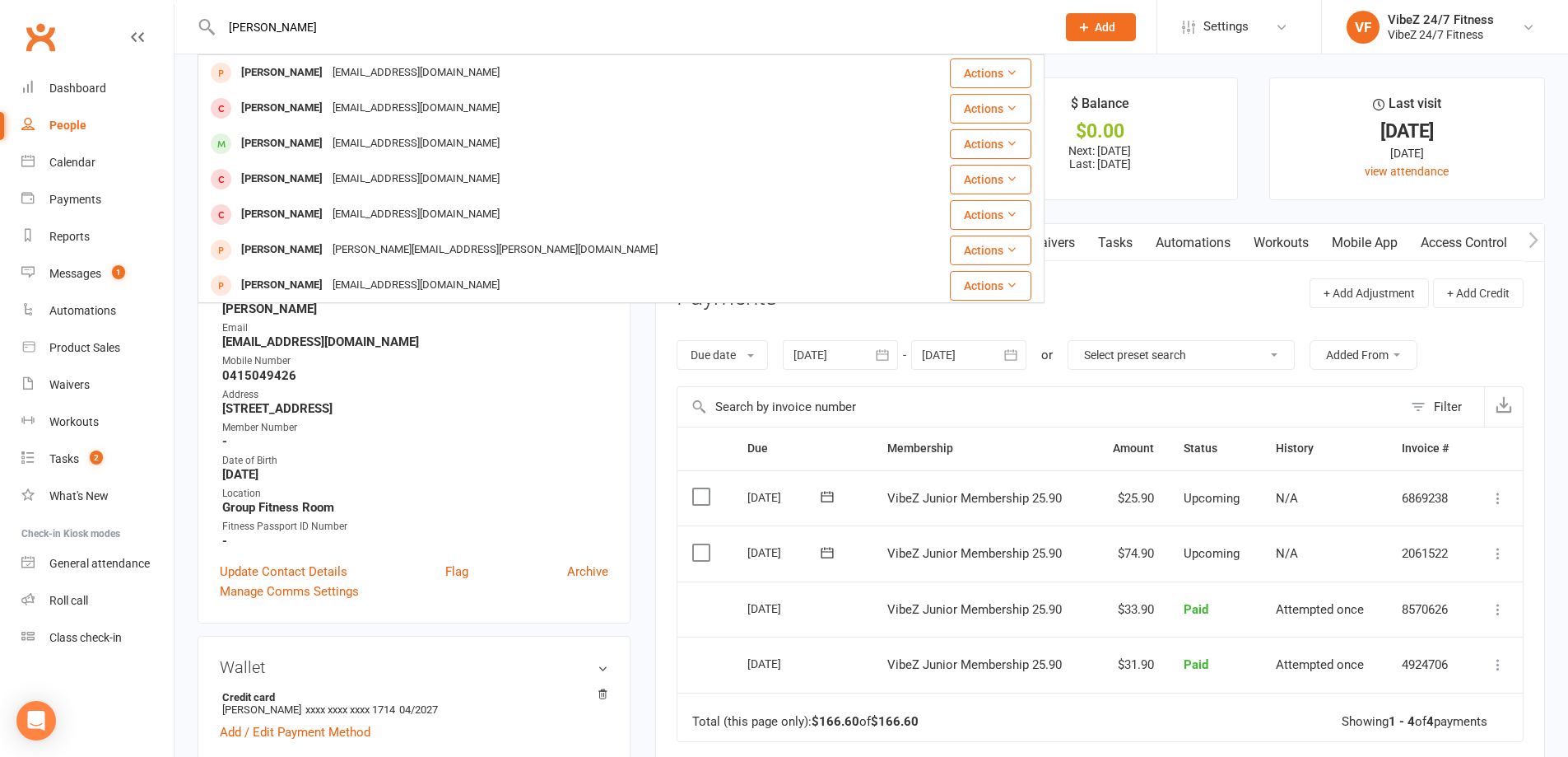
type input "gordan"
drag, startPoint x: 302, startPoint y: 32, endPoint x: 209, endPoint y: 14, distance: 94.7
click at [210, 14] on div "gordan Jordan Jordan bazounij@gmail.com Actions jordan jade Jordanjade67@gmail.…" at bounding box center [621, 26] width 847 height 53
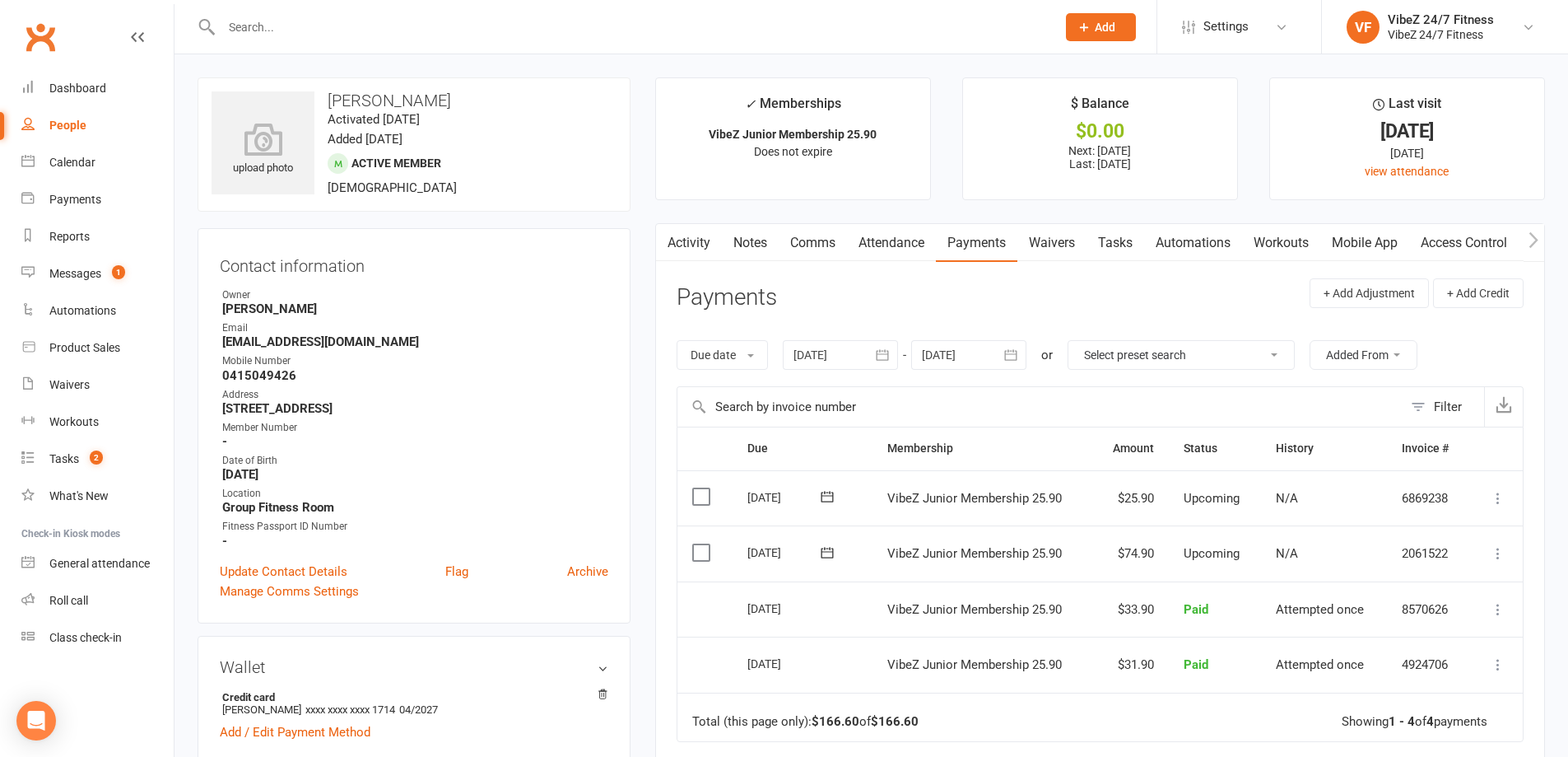
click at [451, 24] on input "text" at bounding box center [630, 26] width 828 height 23
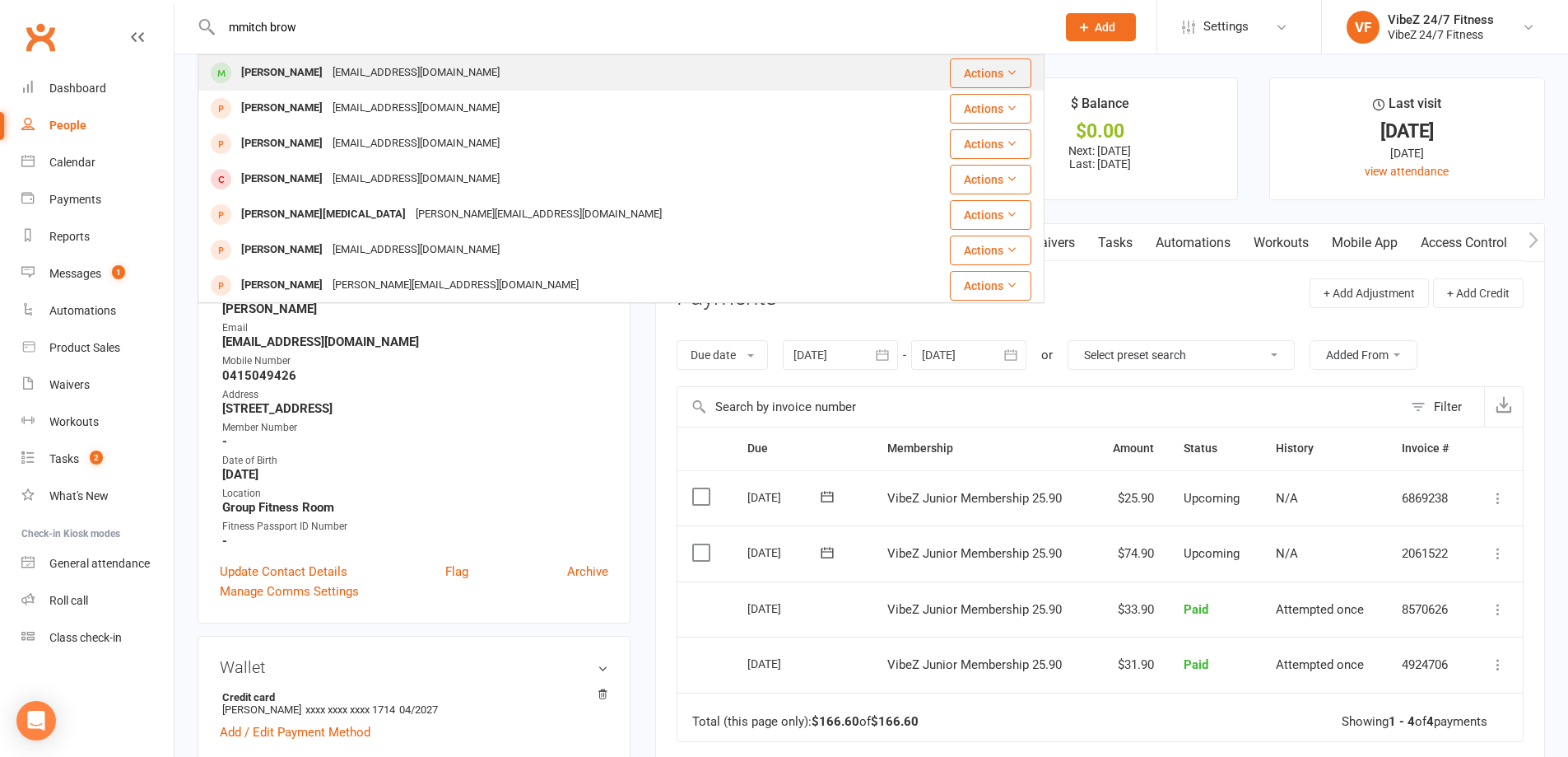
type input "mmitch brow"
click at [423, 70] on div "gotheroos14@gmail.com" at bounding box center [416, 72] width 177 height 24
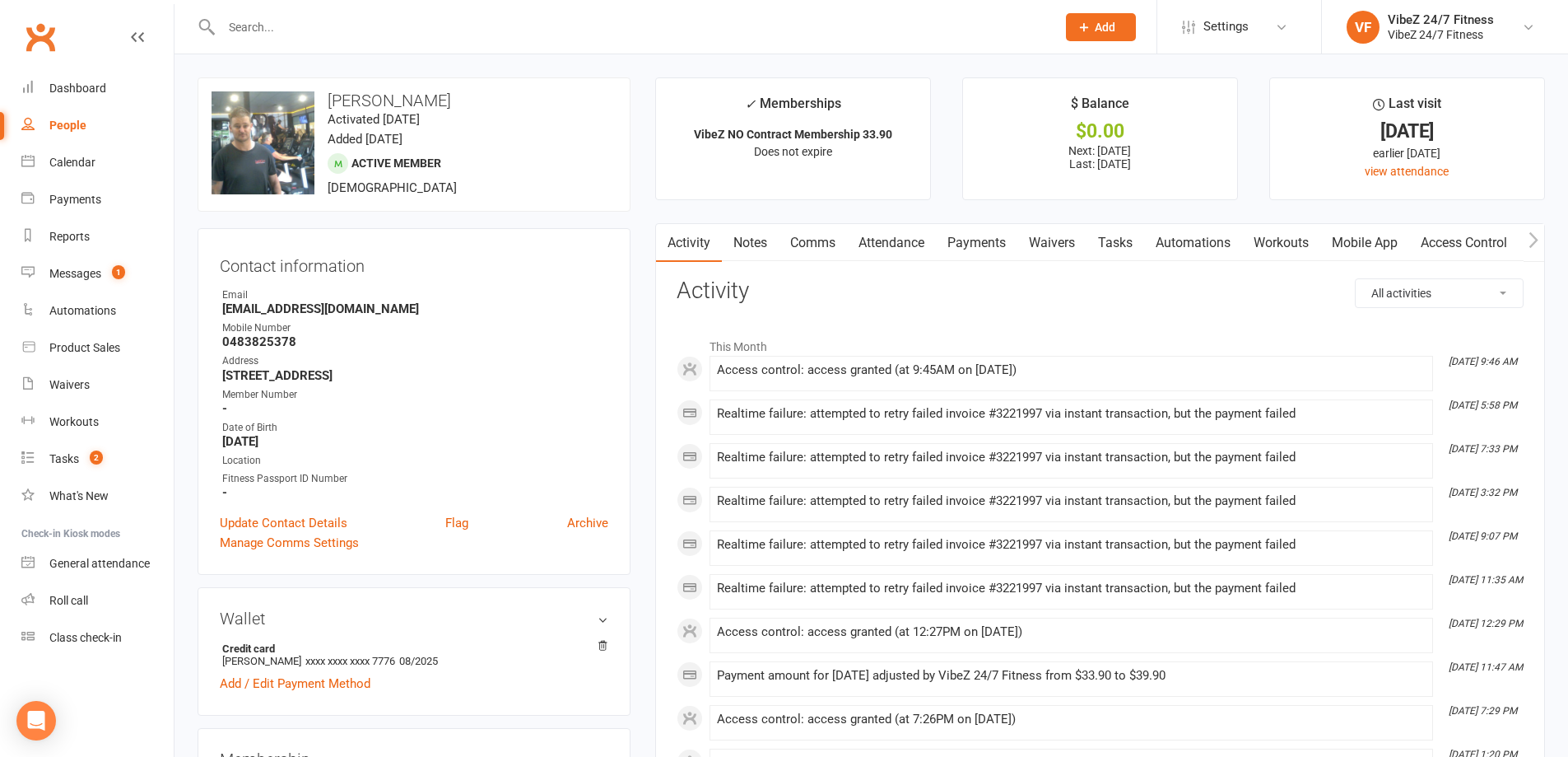
click at [965, 243] on link "Payments" at bounding box center [977, 243] width 81 height 38
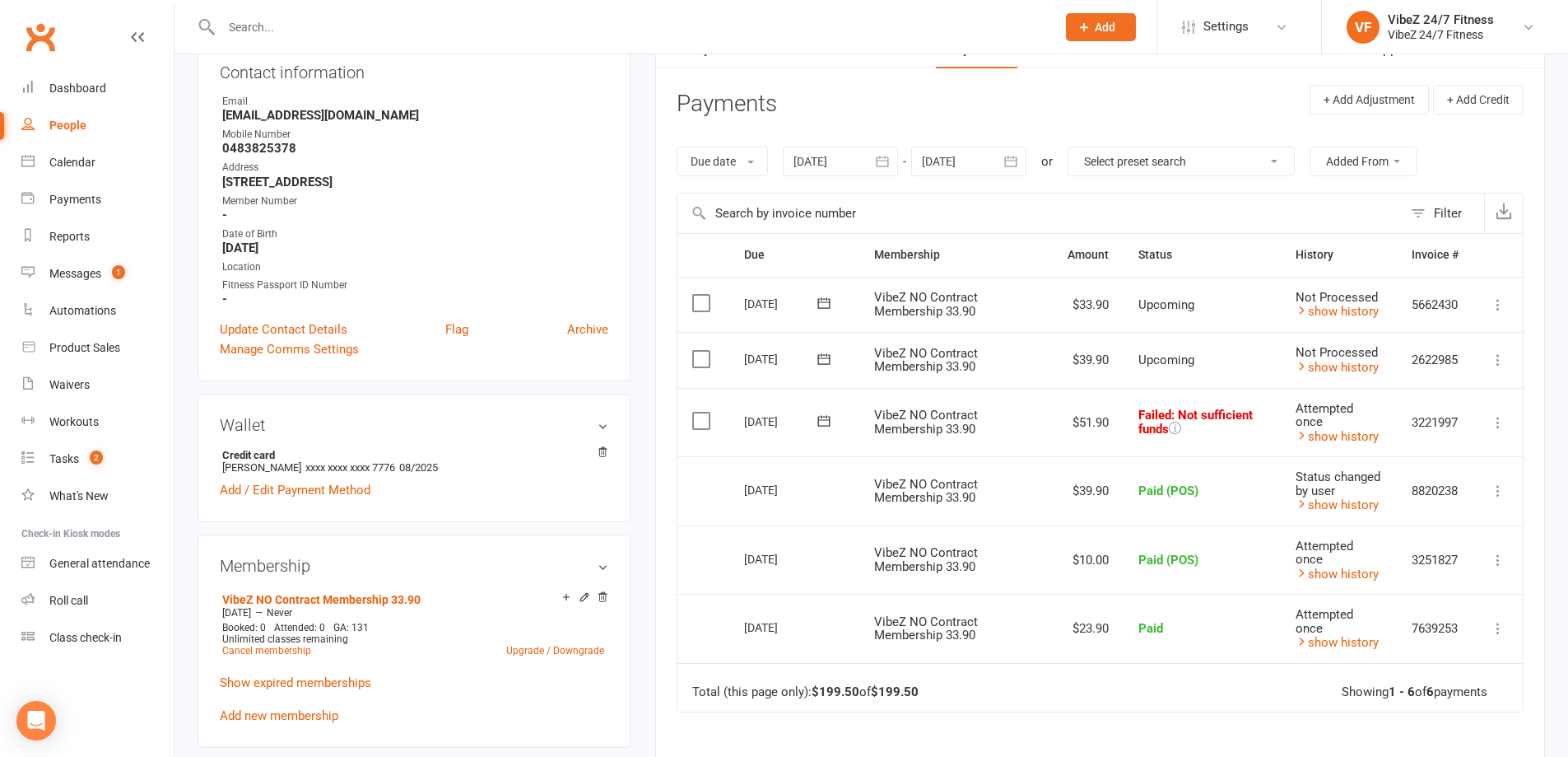
scroll to position [165, 0]
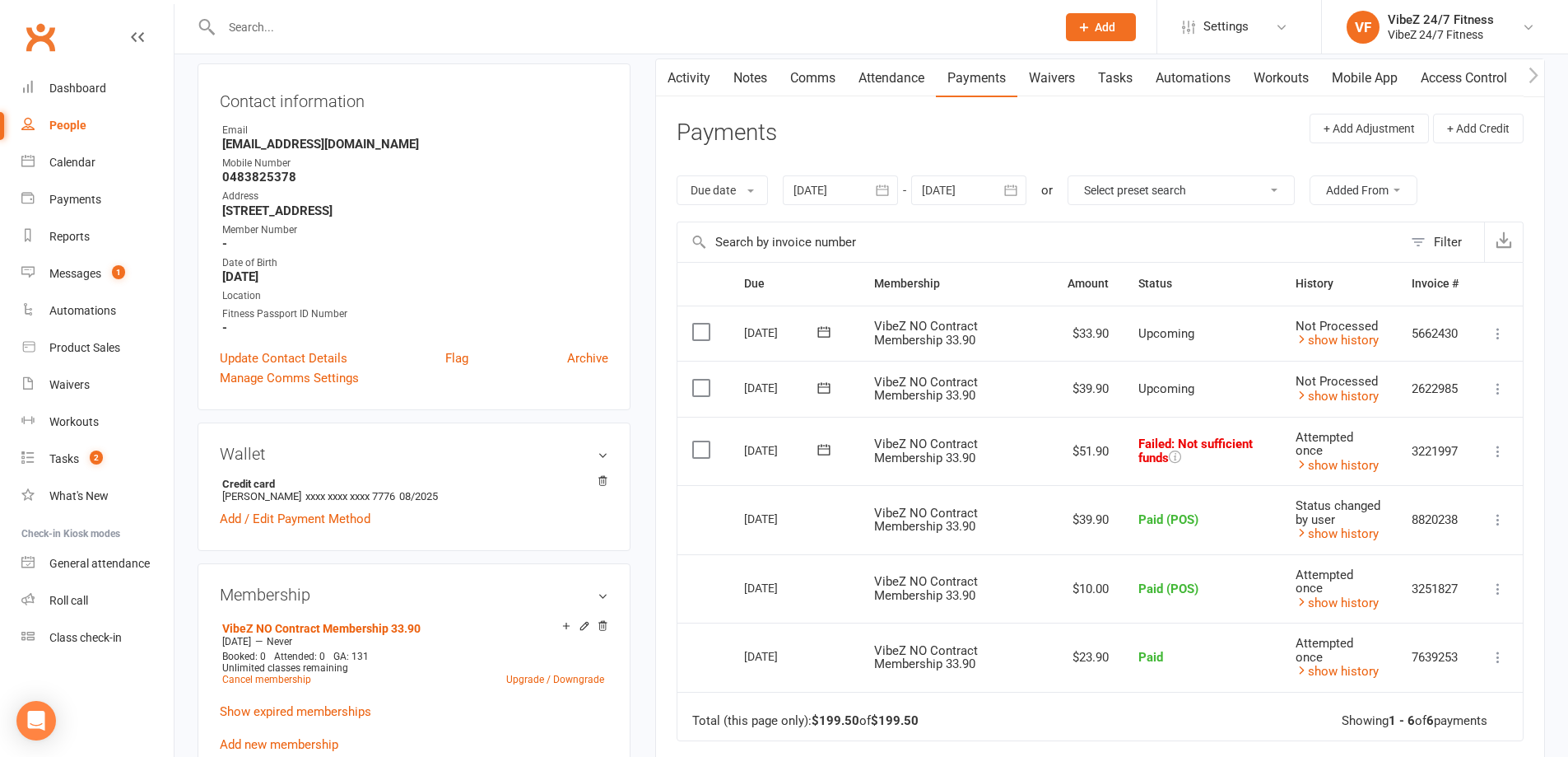
click at [1497, 449] on icon at bounding box center [1498, 451] width 16 height 16
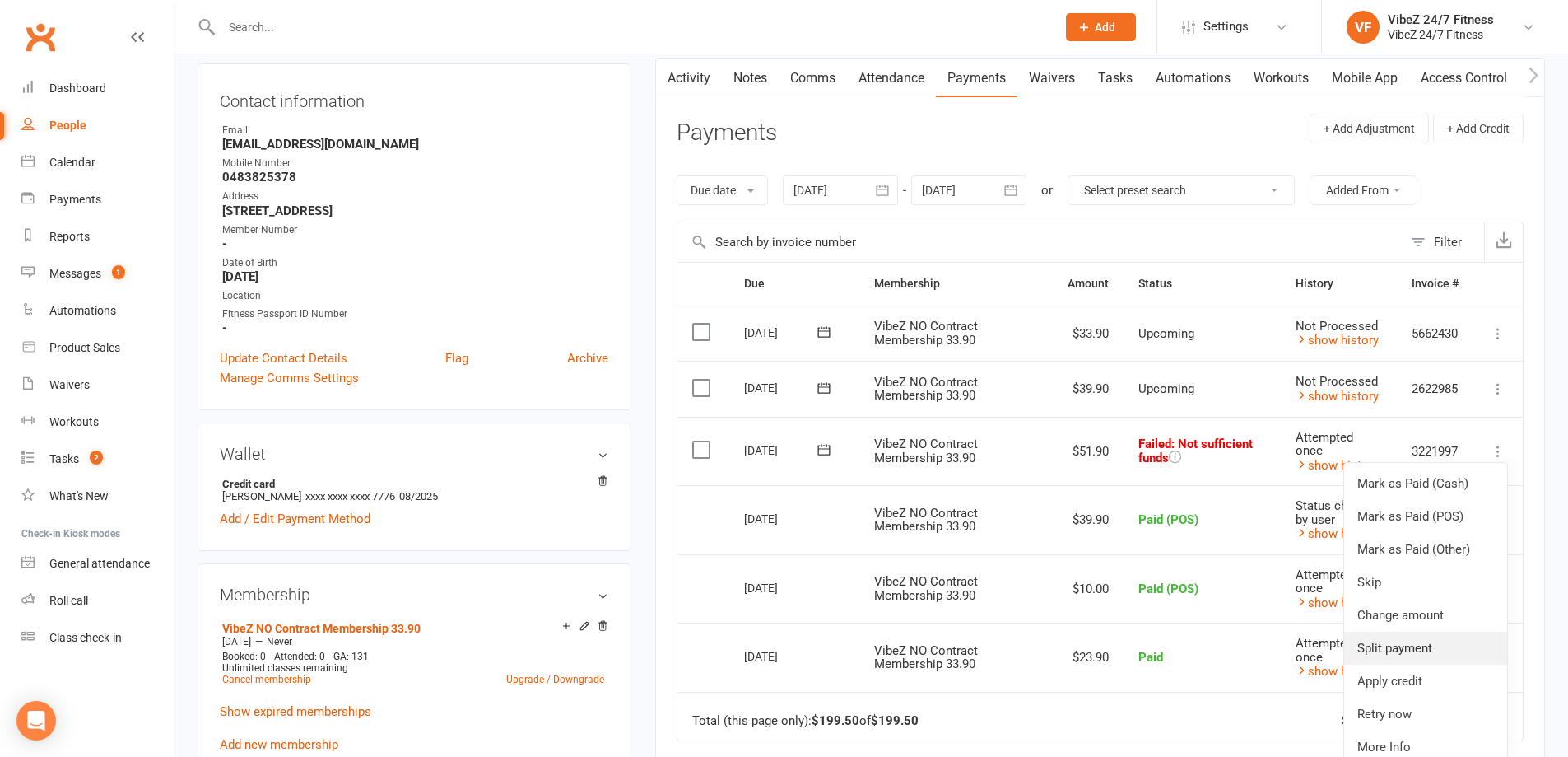
click at [1412, 648] on link "Split payment" at bounding box center [1426, 647] width 163 height 33
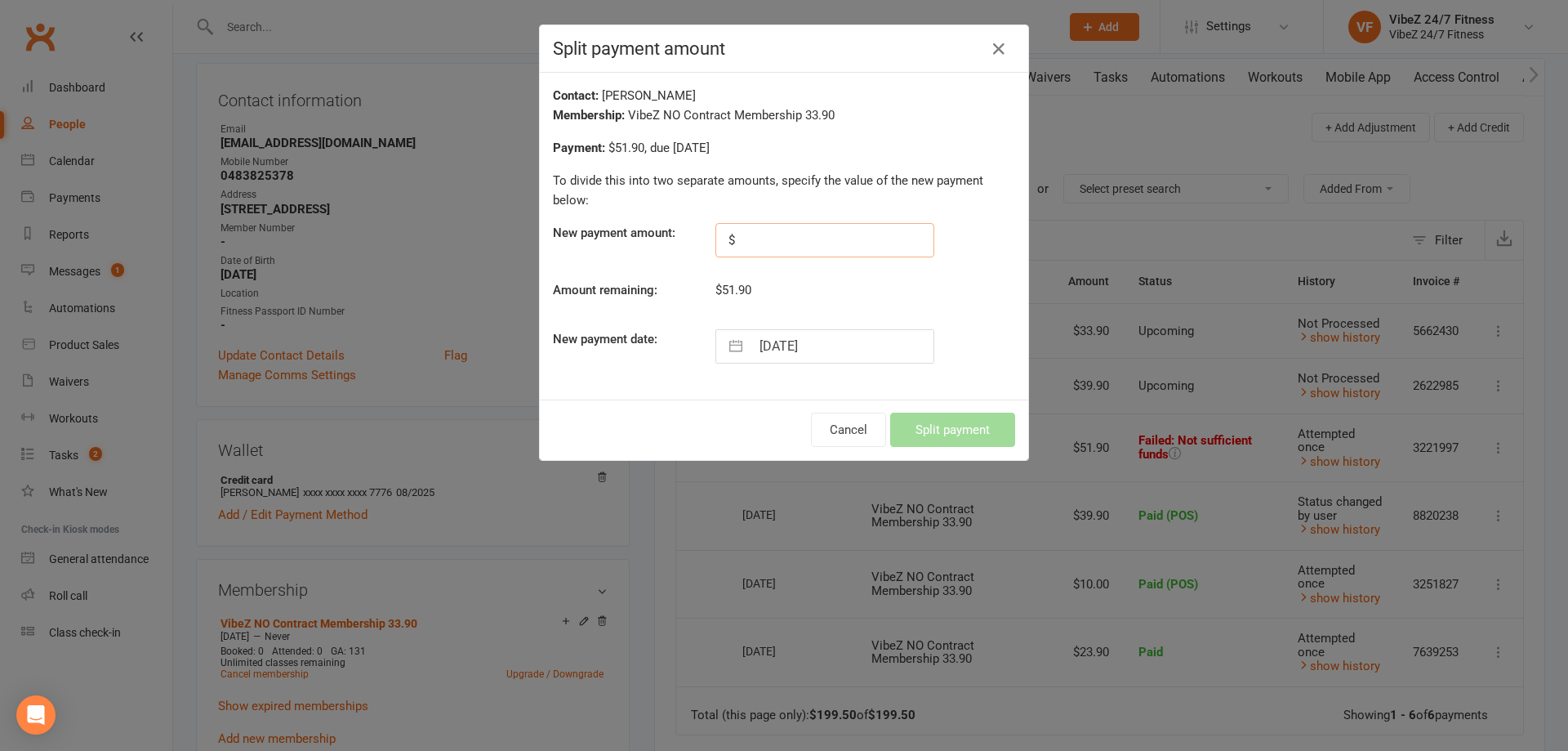
click at [771, 239] on input "text" at bounding box center [824, 240] width 219 height 34
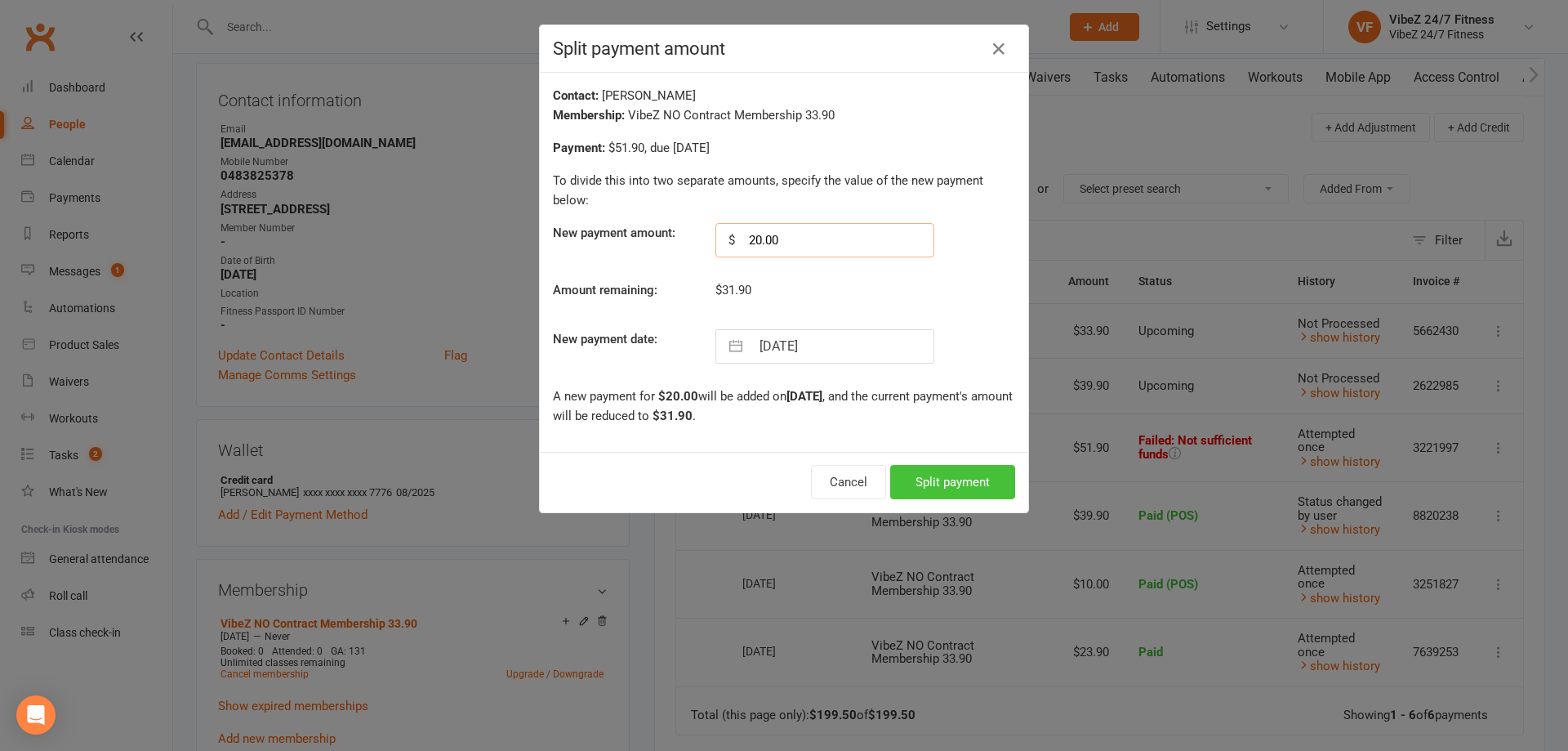
type input "20.00"
click at [905, 479] on button "Split payment" at bounding box center [952, 482] width 125 height 34
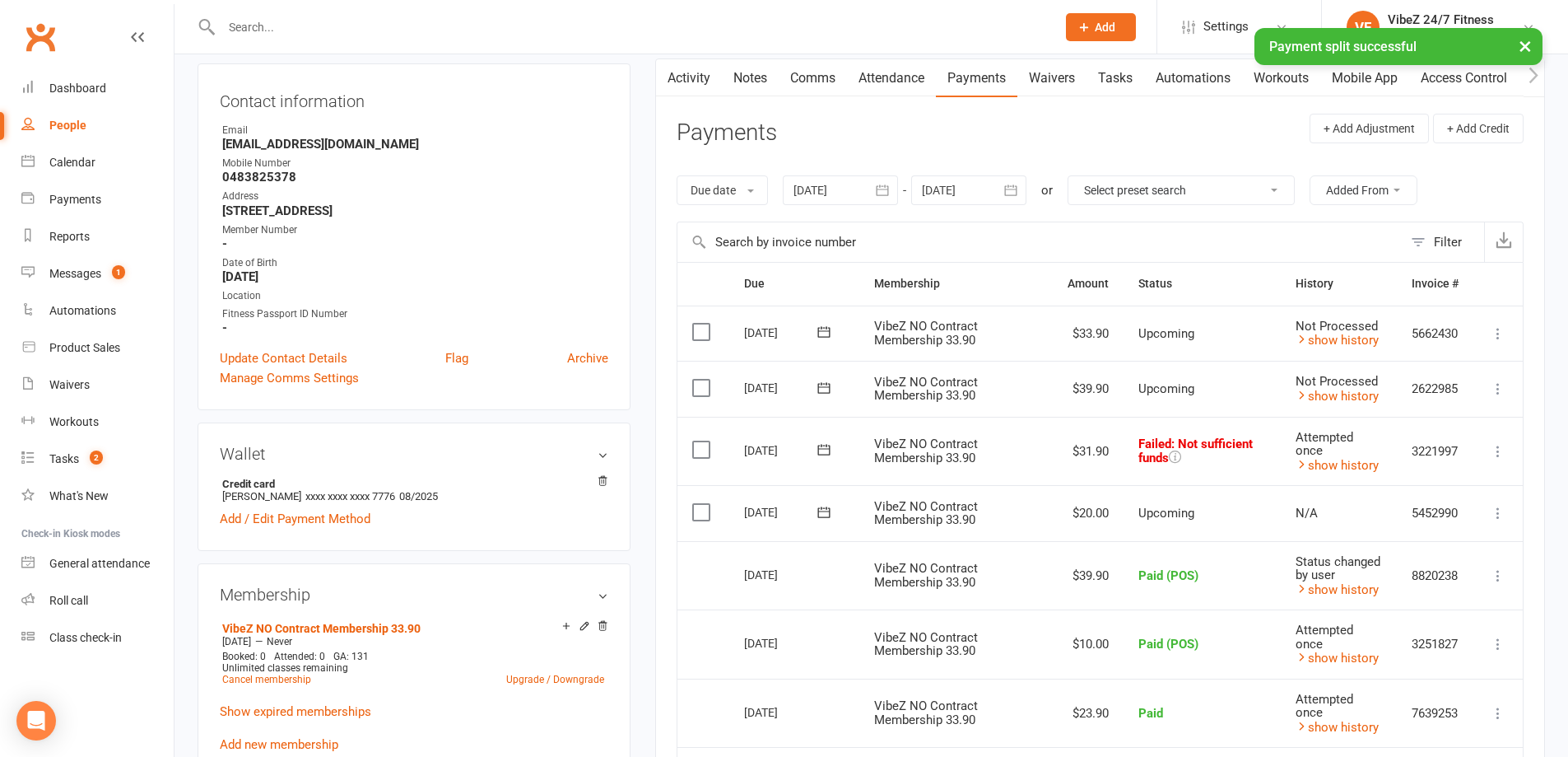
click at [1496, 516] on icon at bounding box center [1498, 513] width 16 height 16
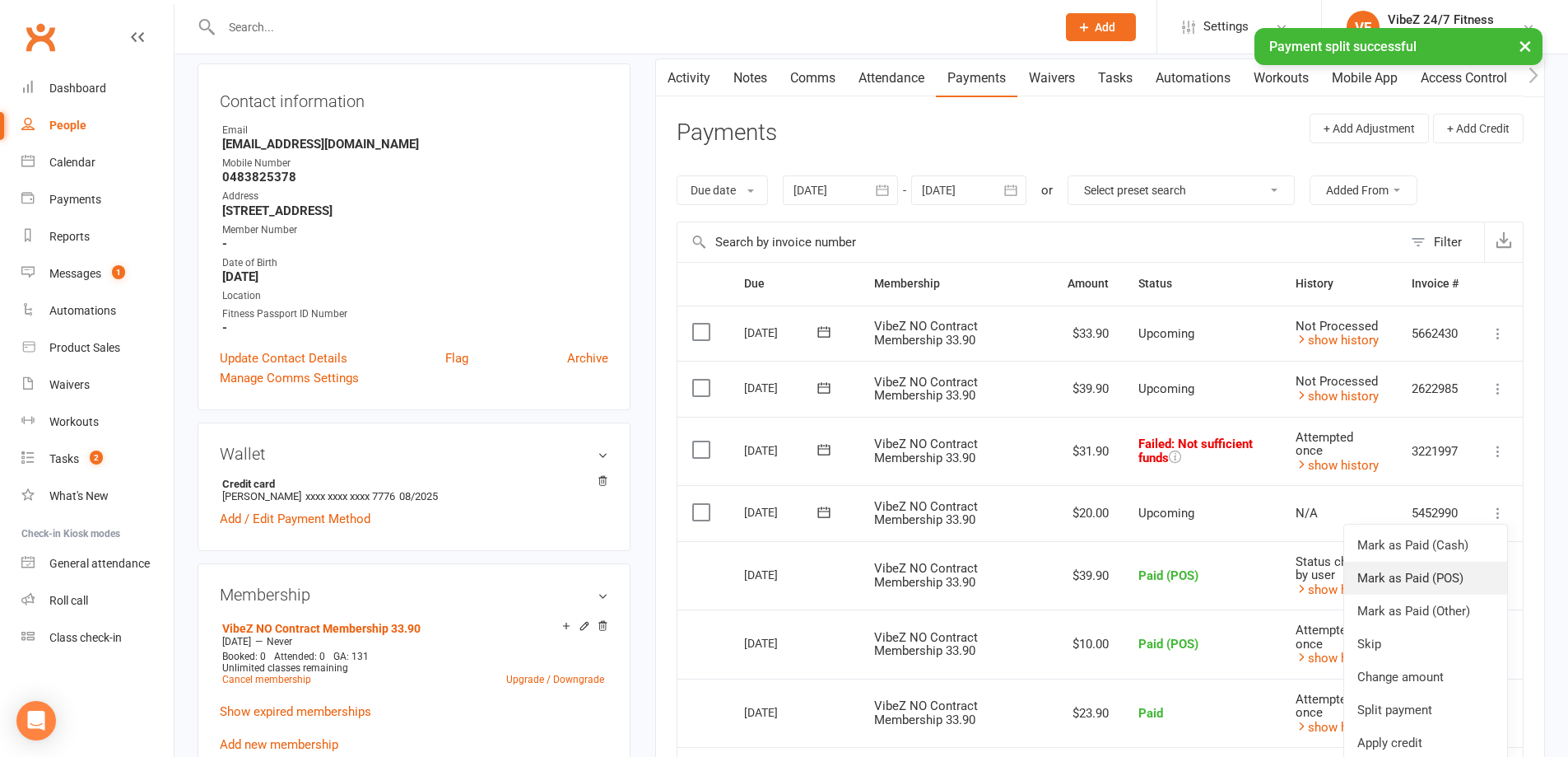
click at [1456, 574] on link "Mark as Paid (POS)" at bounding box center [1426, 578] width 163 height 33
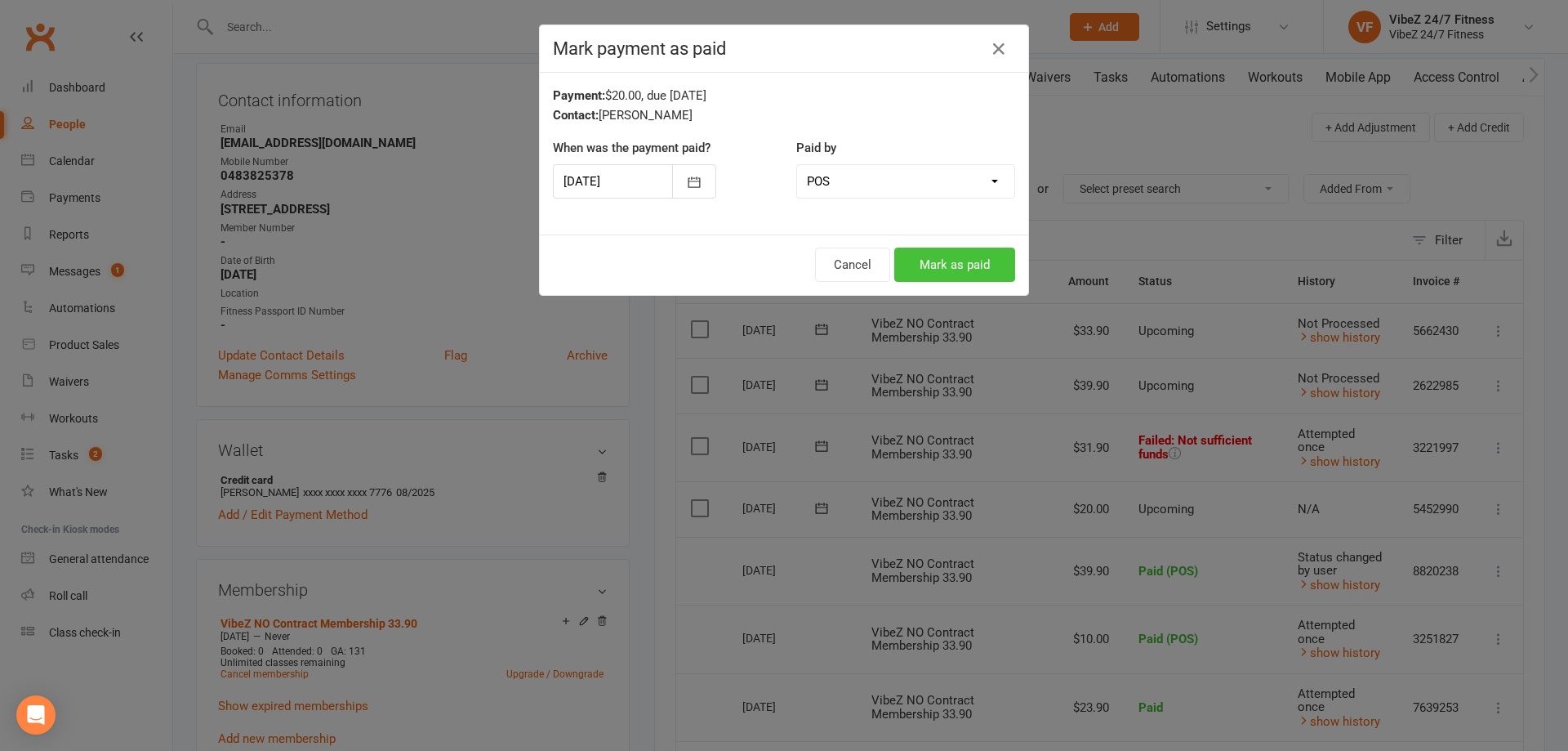
click at [939, 255] on button "Mark as paid" at bounding box center [955, 264] width 121 height 34
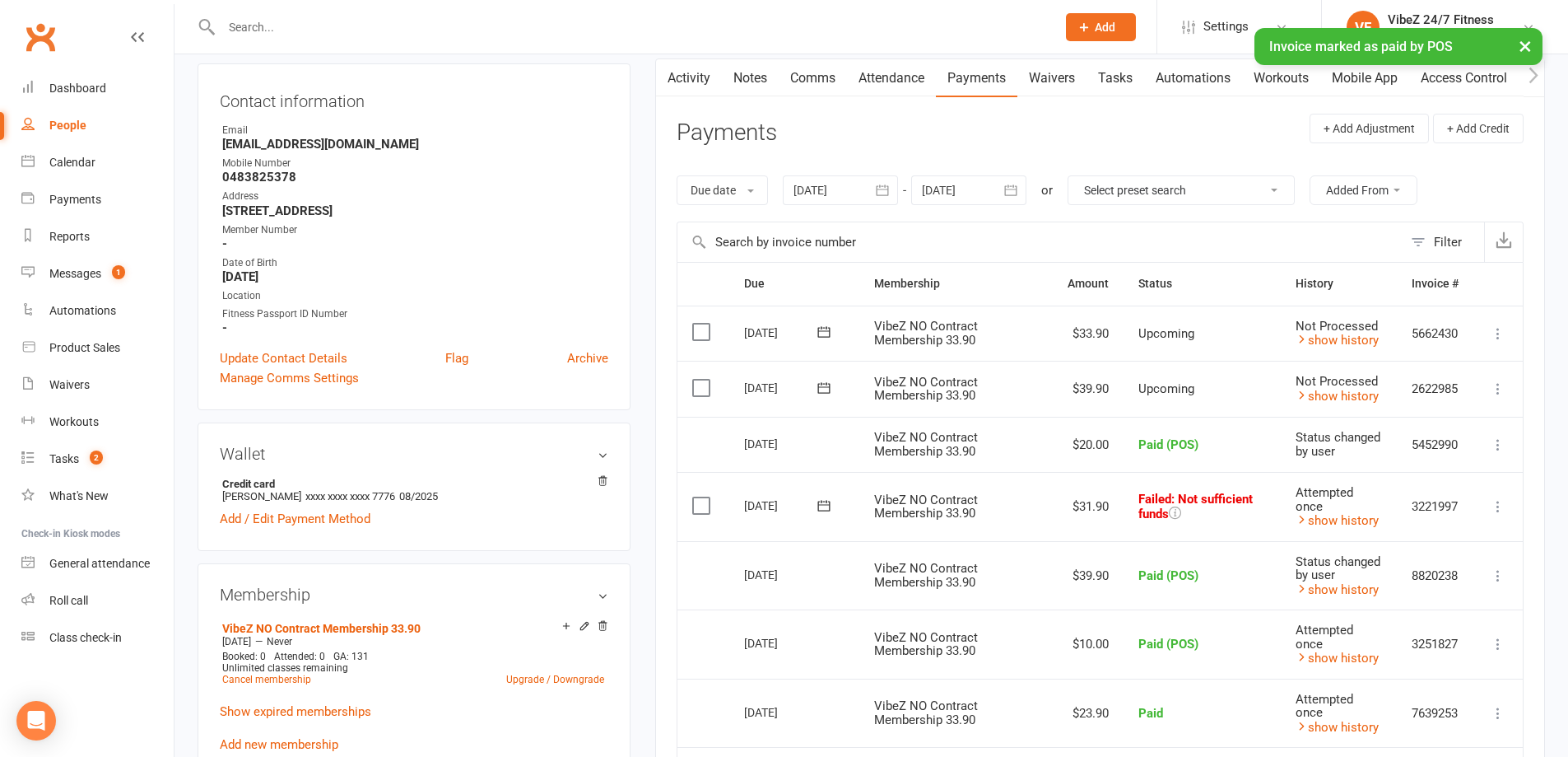
click at [823, 503] on icon at bounding box center [824, 505] width 16 height 16
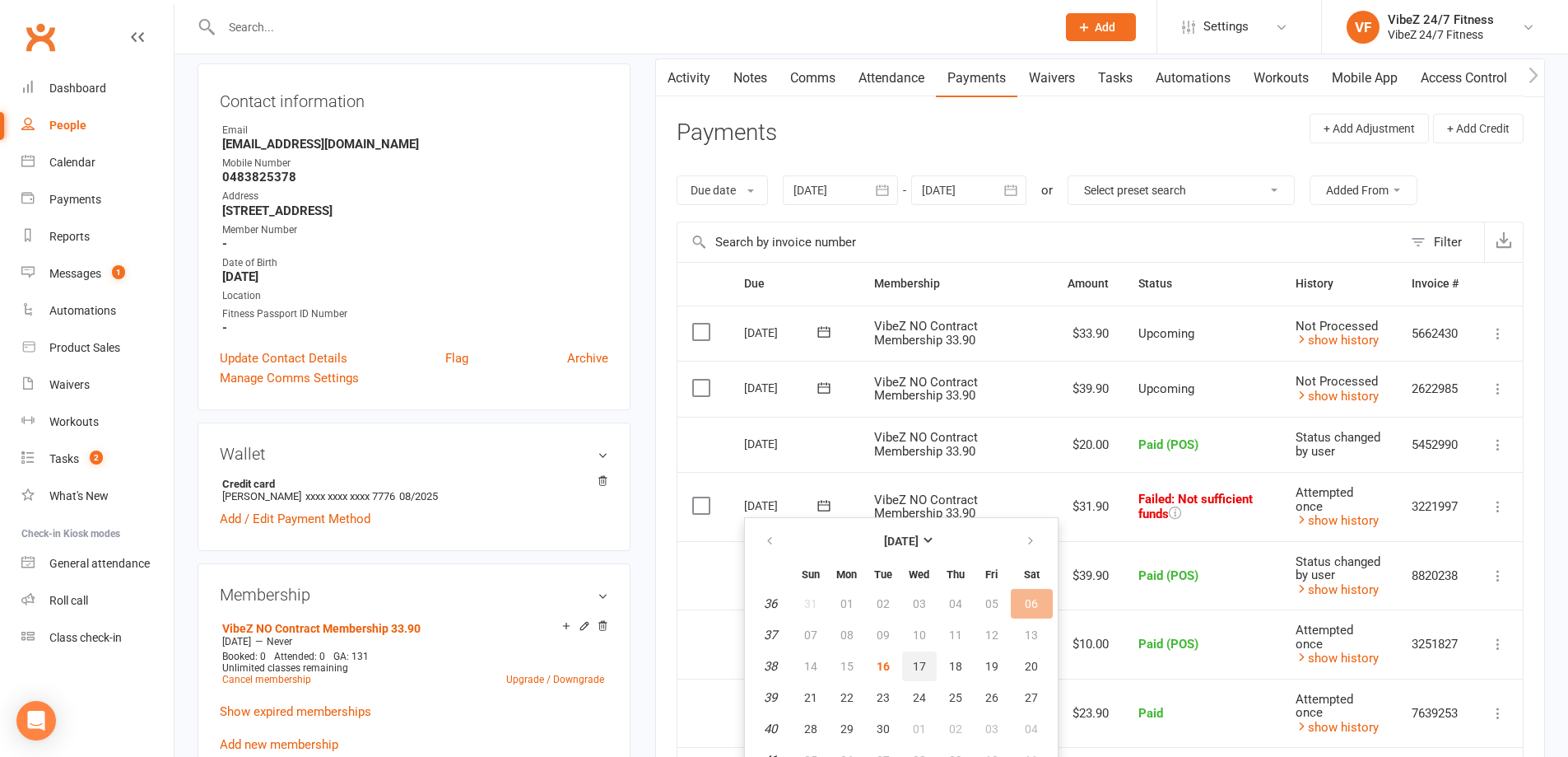
click at [915, 664] on span "17" at bounding box center [919, 666] width 14 height 14
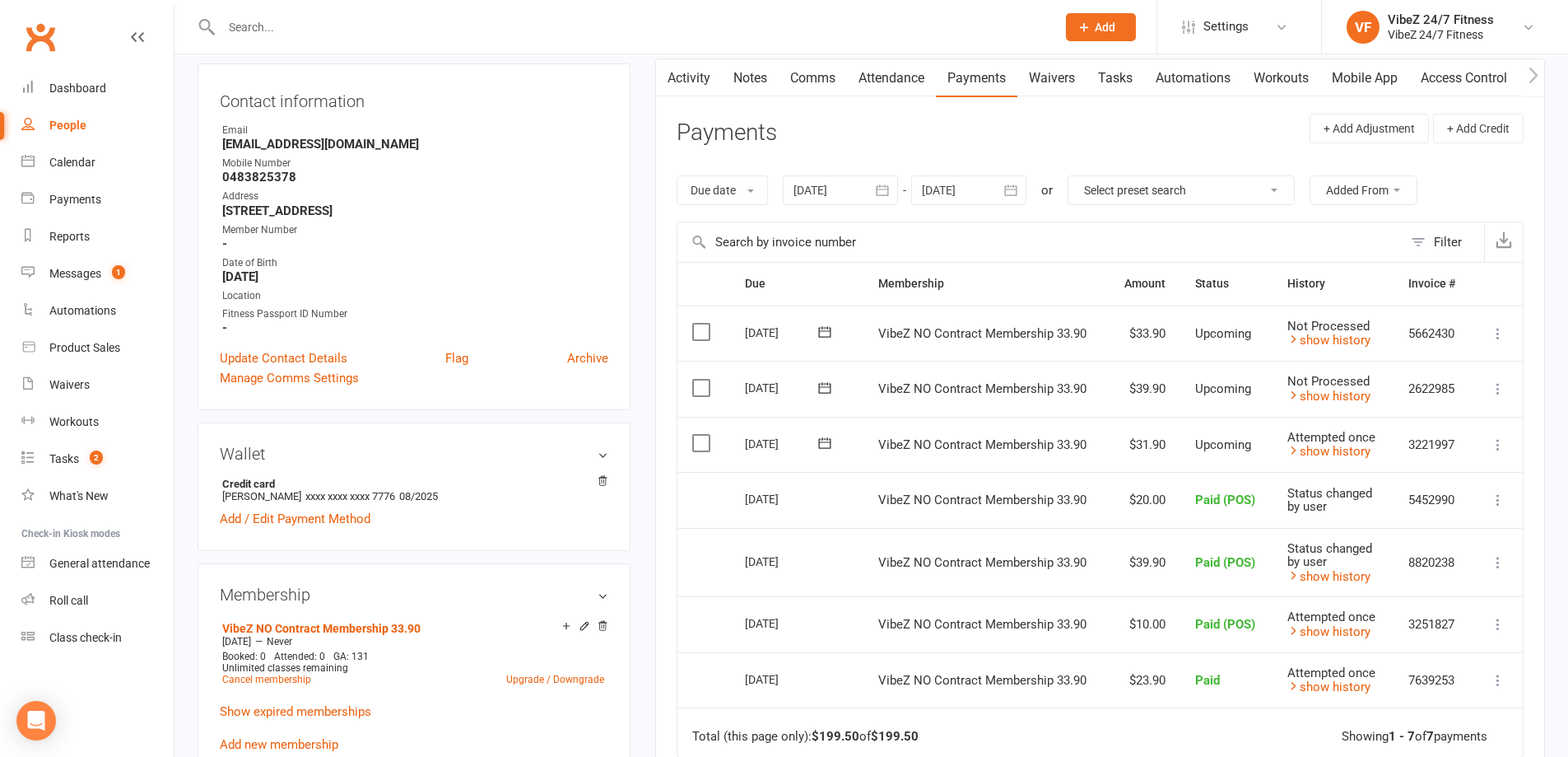
scroll to position [0, 0]
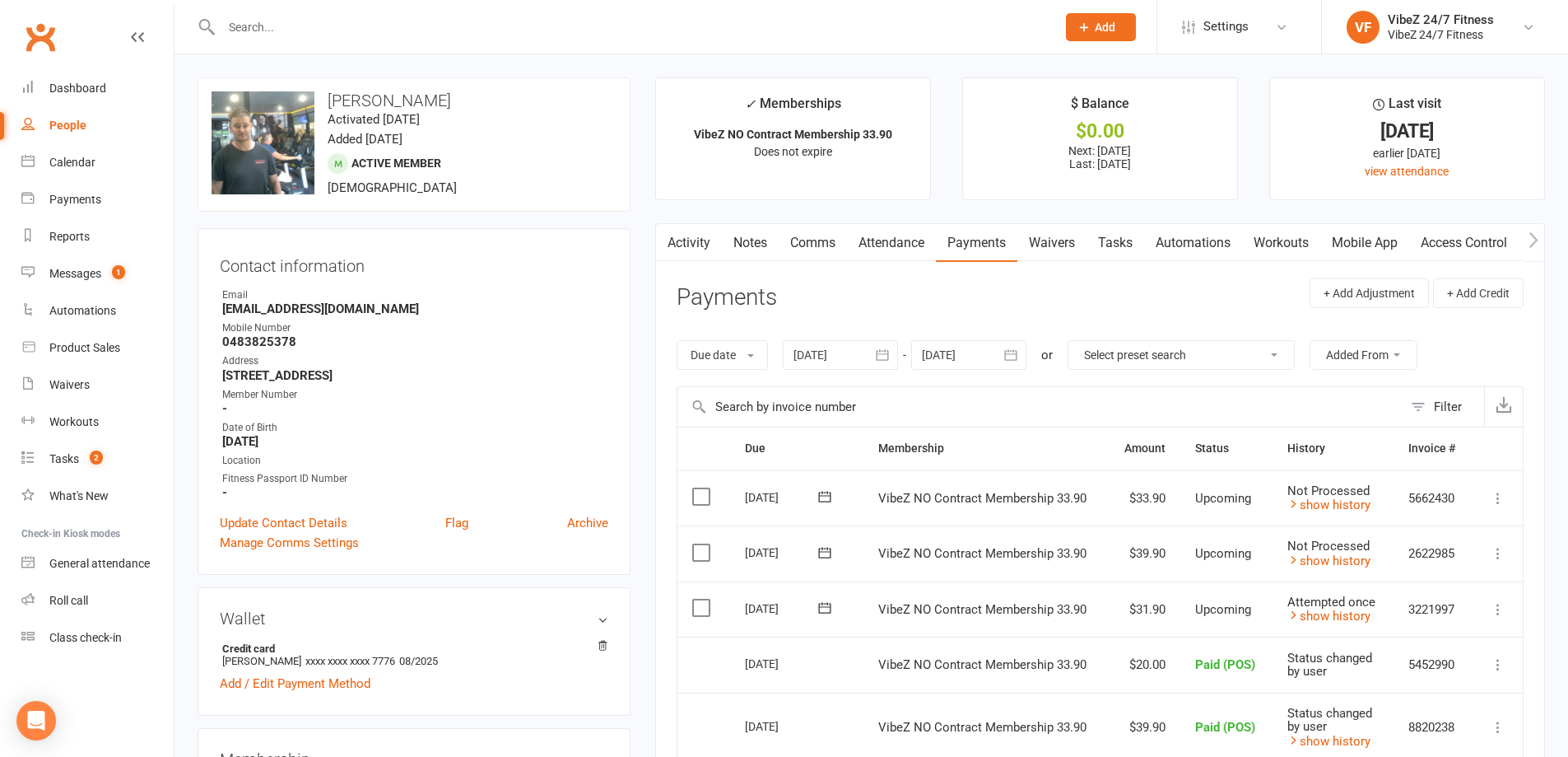
click at [739, 243] on link "Notes" at bounding box center [750, 243] width 57 height 38
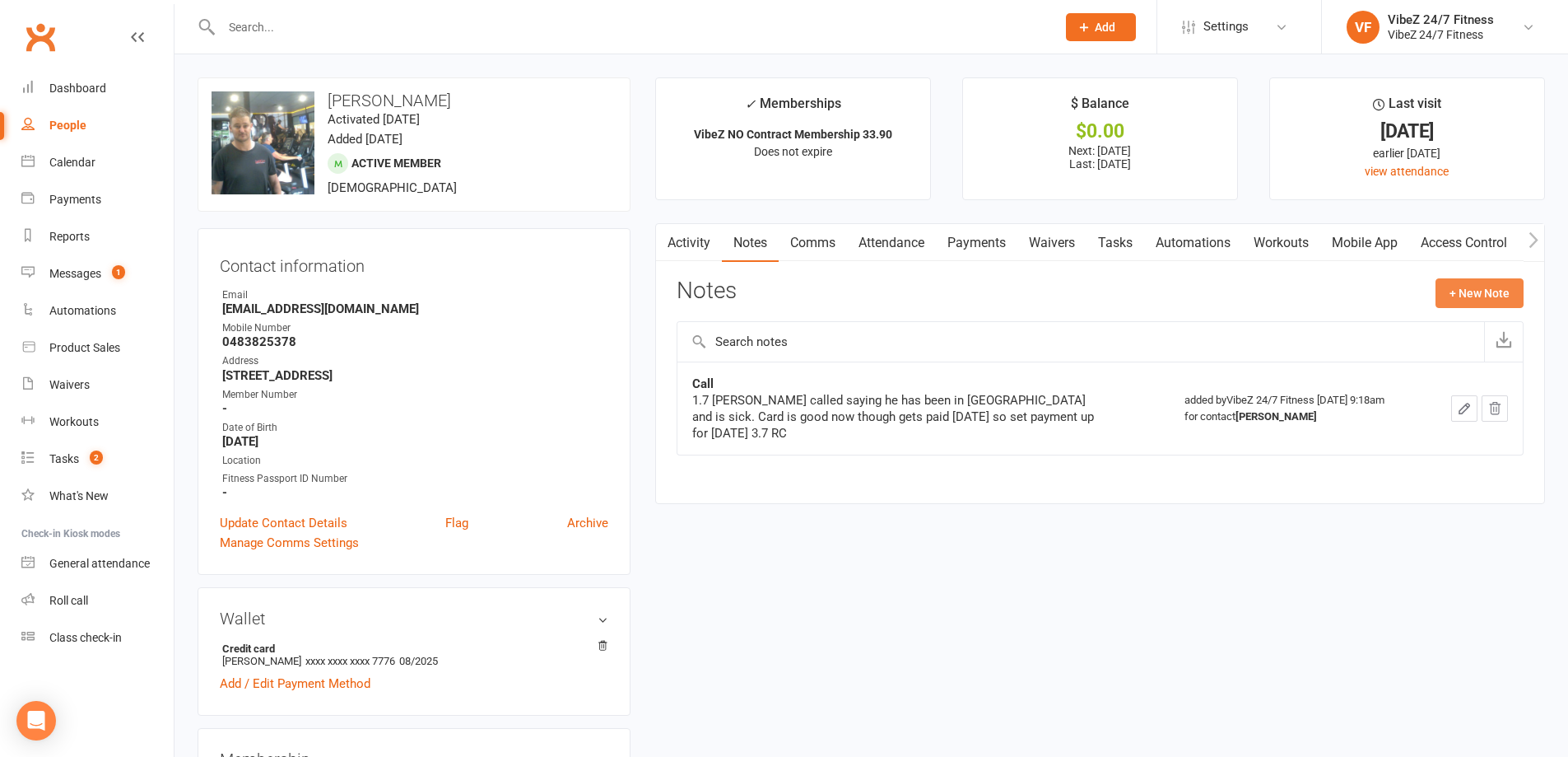
click at [1468, 286] on button "+ New Note" at bounding box center [1479, 292] width 88 height 30
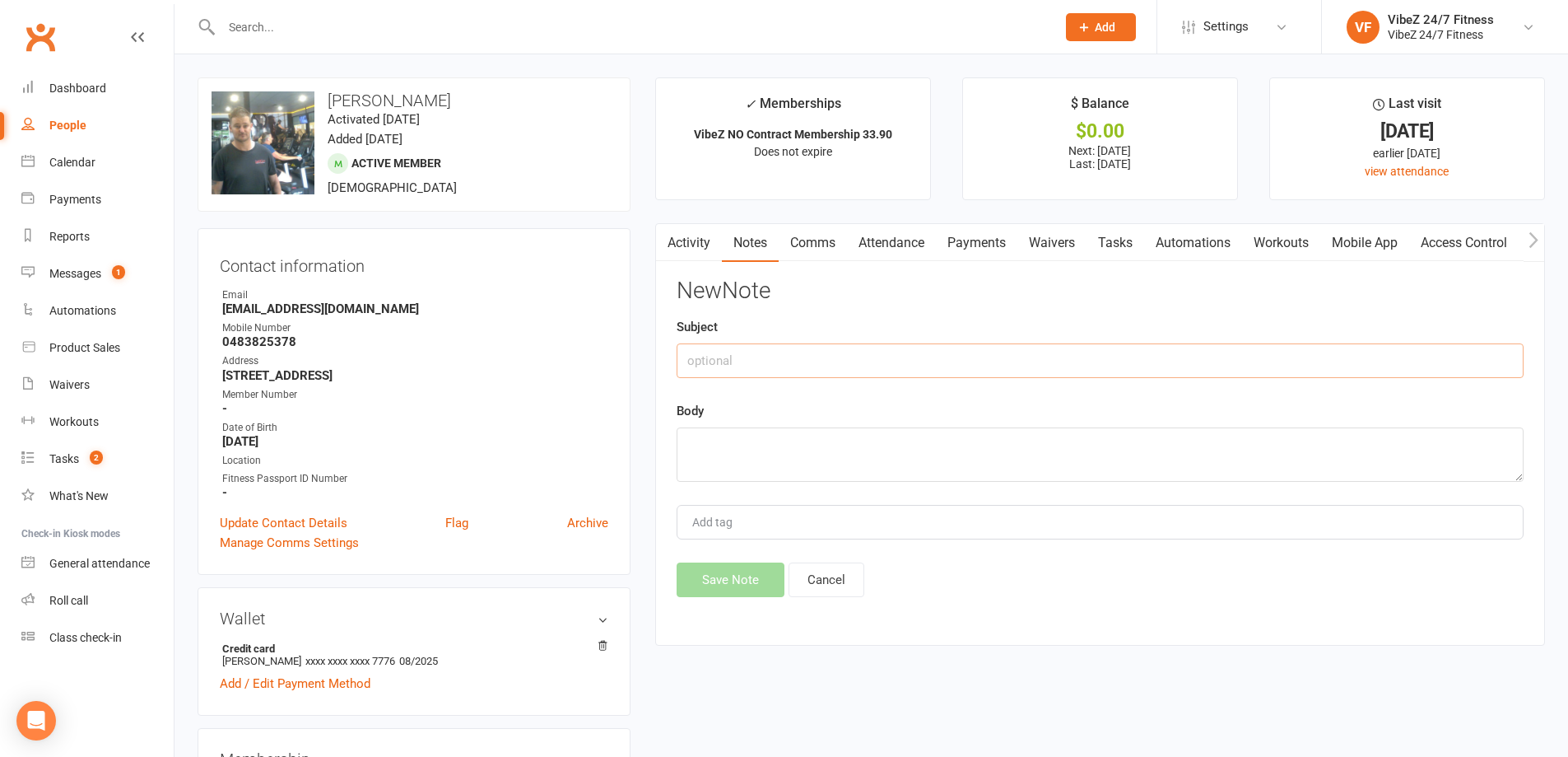
click at [936, 354] on input "text" at bounding box center [1100, 360] width 847 height 34
drag, startPoint x: 815, startPoint y: 361, endPoint x: 723, endPoint y: 355, distance: 92.2
click at [723, 355] on input "16/09 spoke in club" at bounding box center [1100, 360] width 847 height 34
type input "16/09 DISH"
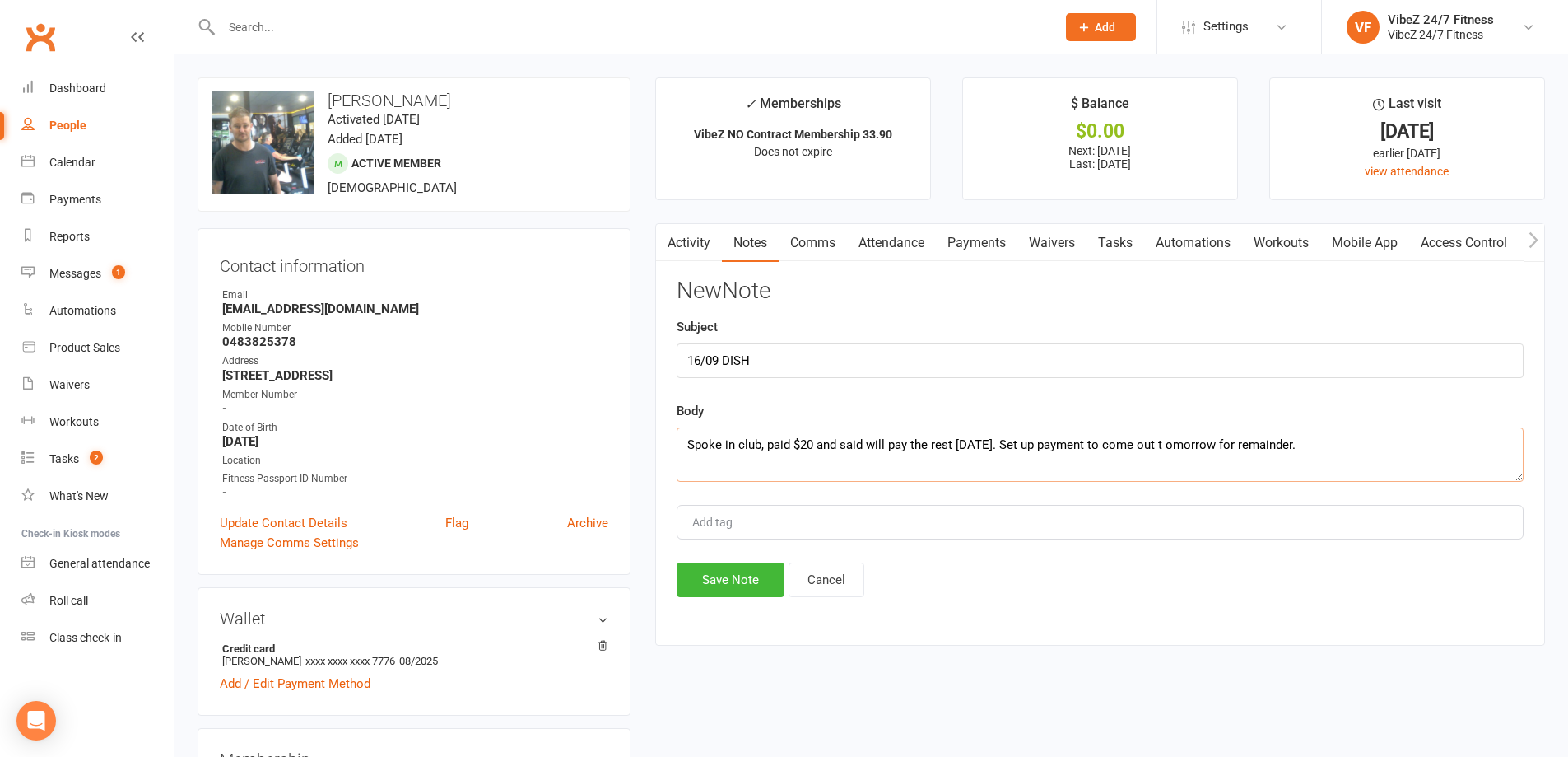
click at [1182, 444] on textarea "Spoke in club, paid $20 and said will pay the rest tomorrow. Set up payment to …" at bounding box center [1100, 455] width 847 height 54
click at [1396, 455] on textarea "Spoke in club, paid $20 and said will pay the rest tomorrow. Set up payment to …" at bounding box center [1100, 455] width 847 height 54
type textarea "Spoke in club, paid $20 and said will pay the rest tomorrow. Set up payment to …"
click at [726, 579] on button "Save Note" at bounding box center [730, 580] width 108 height 34
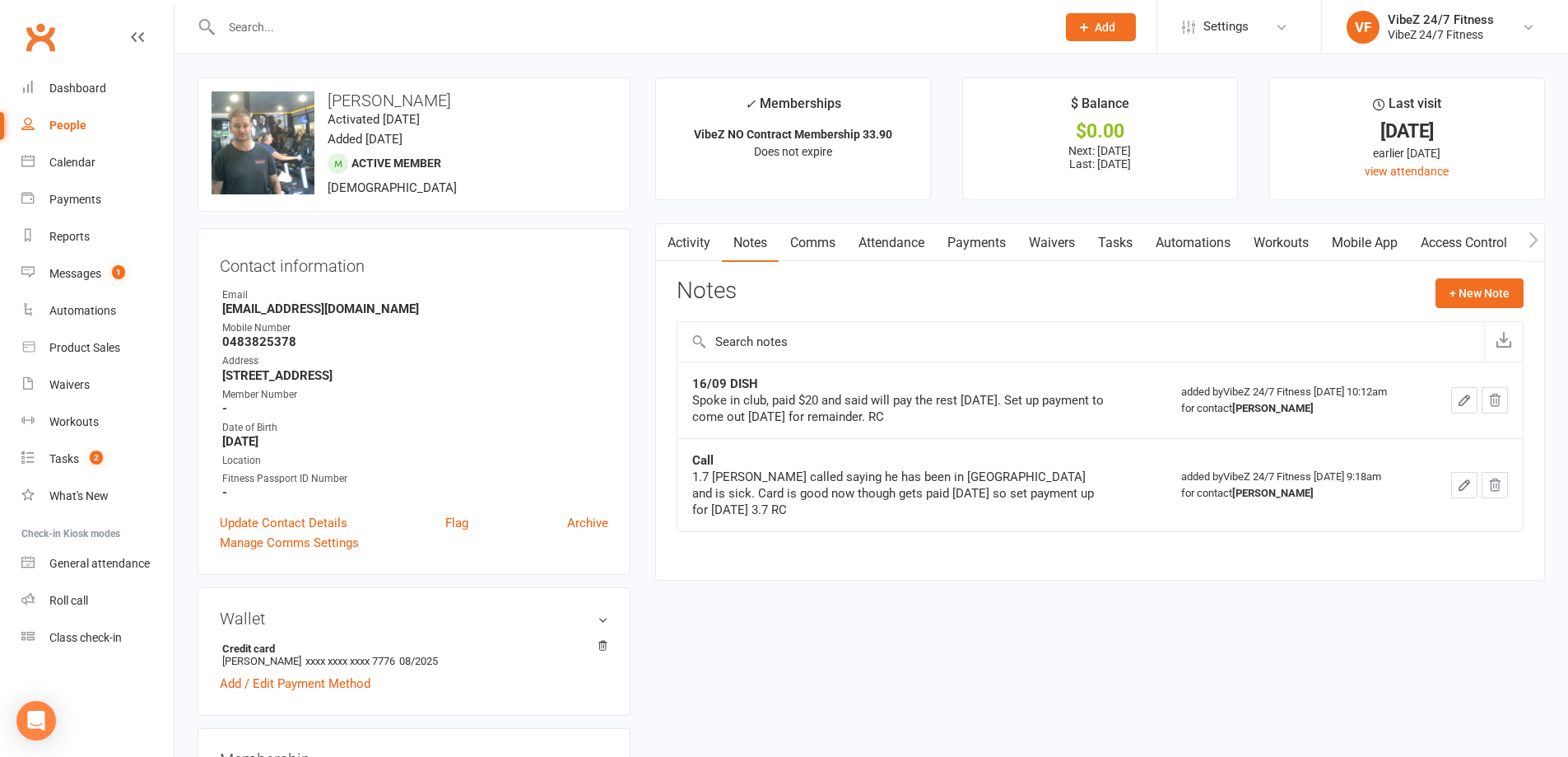
click at [974, 235] on link "Payments" at bounding box center [977, 243] width 81 height 38
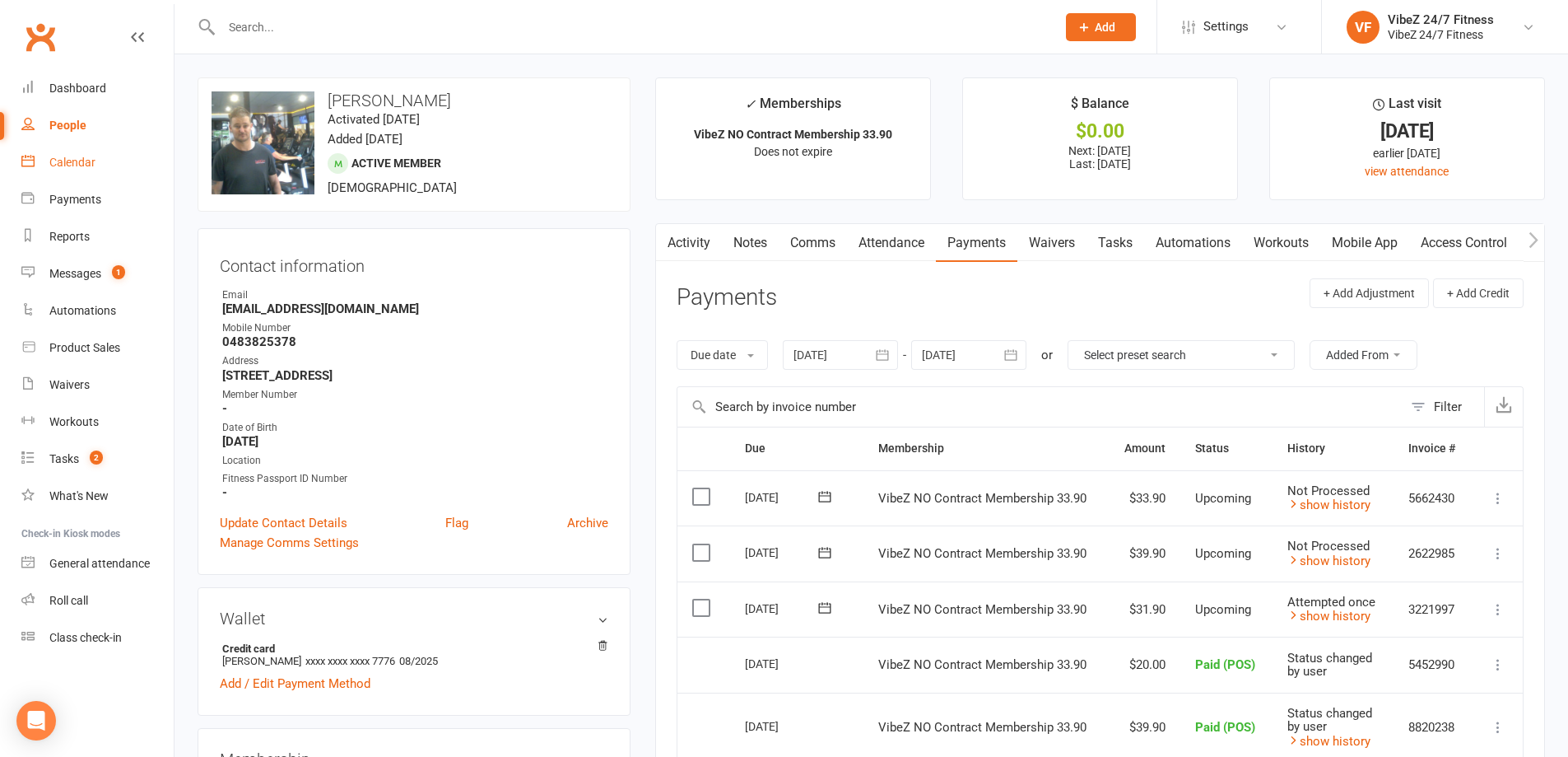
click at [54, 165] on div "Calendar" at bounding box center [72, 162] width 46 height 14
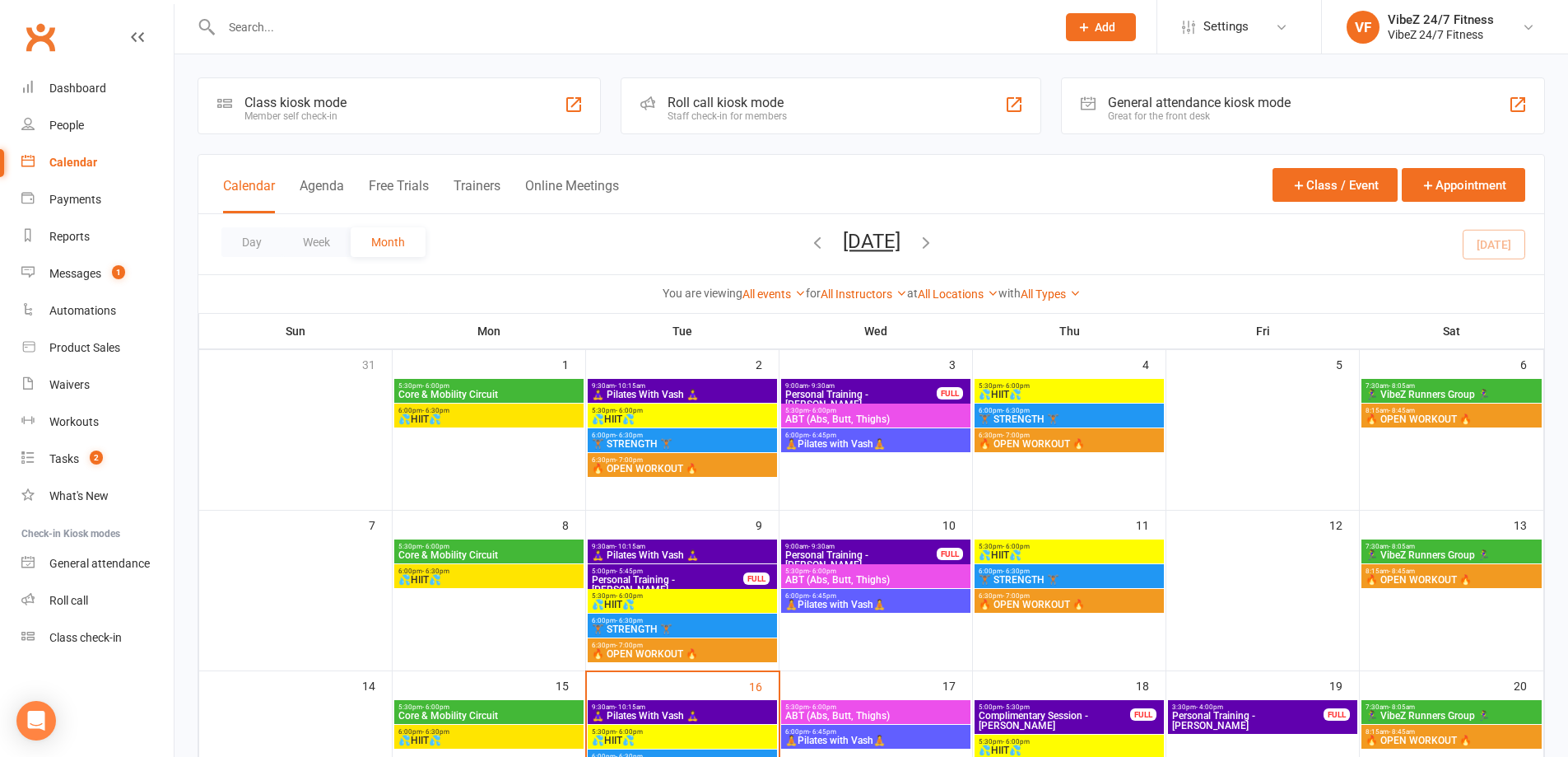
click at [190, 445] on div "Class kiosk mode Member self check-in Roll call kiosk mode Staff check-in for m…" at bounding box center [871, 696] width 1393 height 1285
click at [1076, 37] on button "Add" at bounding box center [1100, 27] width 70 height 28
click at [1052, 114] on link "Member" at bounding box center [1084, 112] width 147 height 38
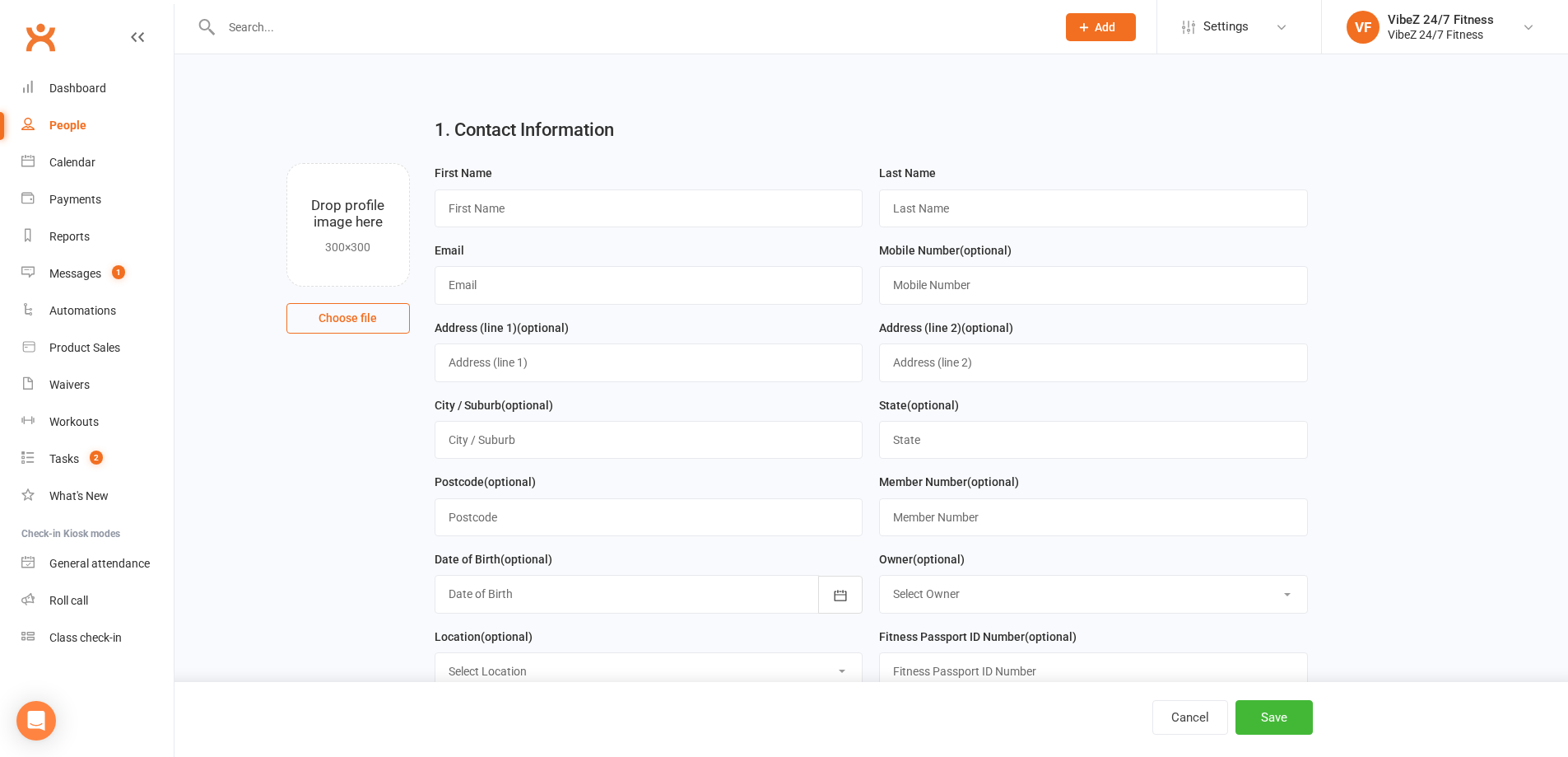
click at [322, 223] on input "file" at bounding box center [348, 225] width 122 height 122
type input "C:\fakepath\WIN_20250916_10_26_45_Pro.jpg"
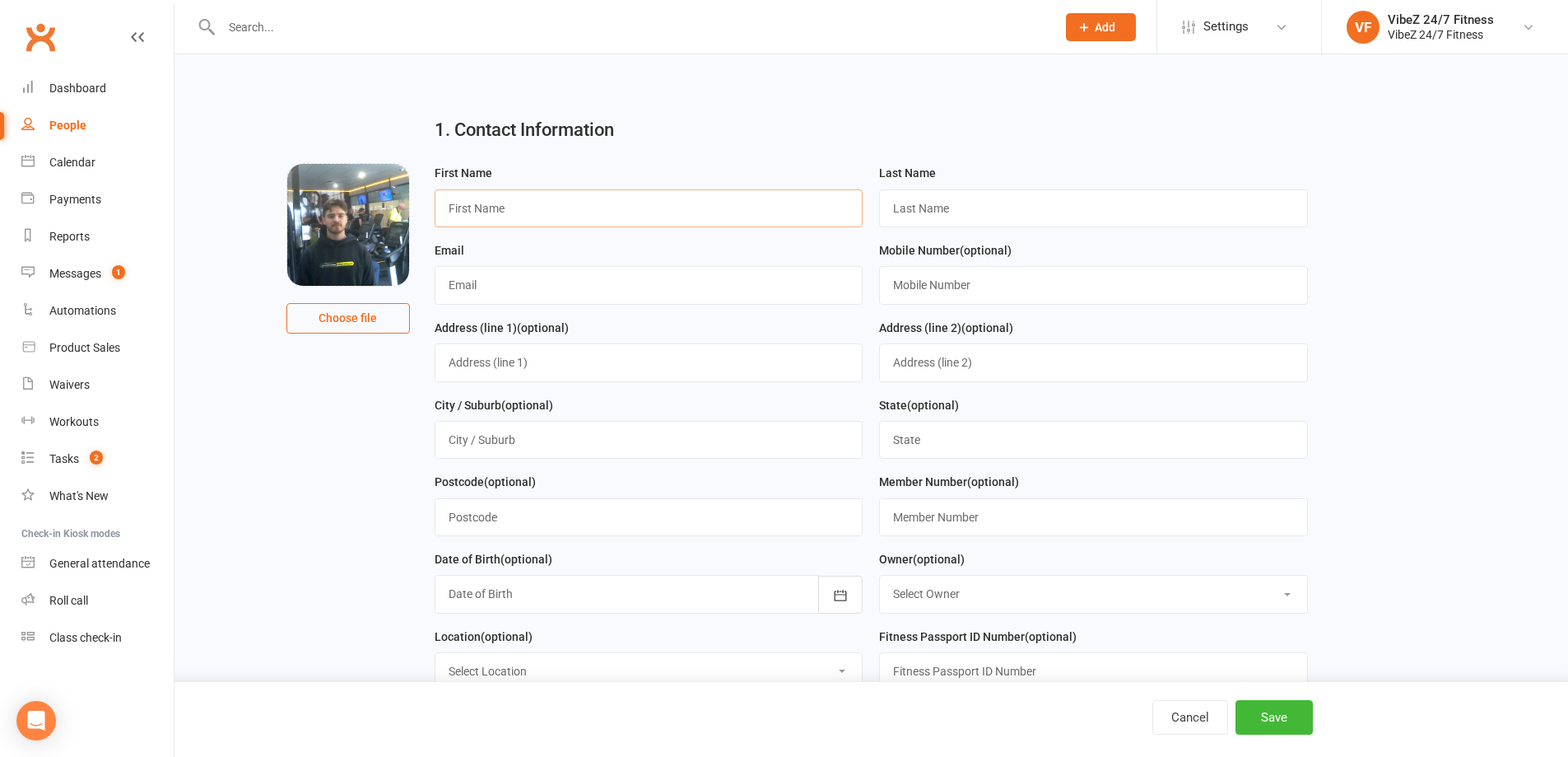
click at [628, 210] on input "text" at bounding box center [649, 208] width 429 height 38
type input "Reuben"
type input "Kennedy"
type input "reuben.e.kennedy@gmail.com"
type input "0491148103"
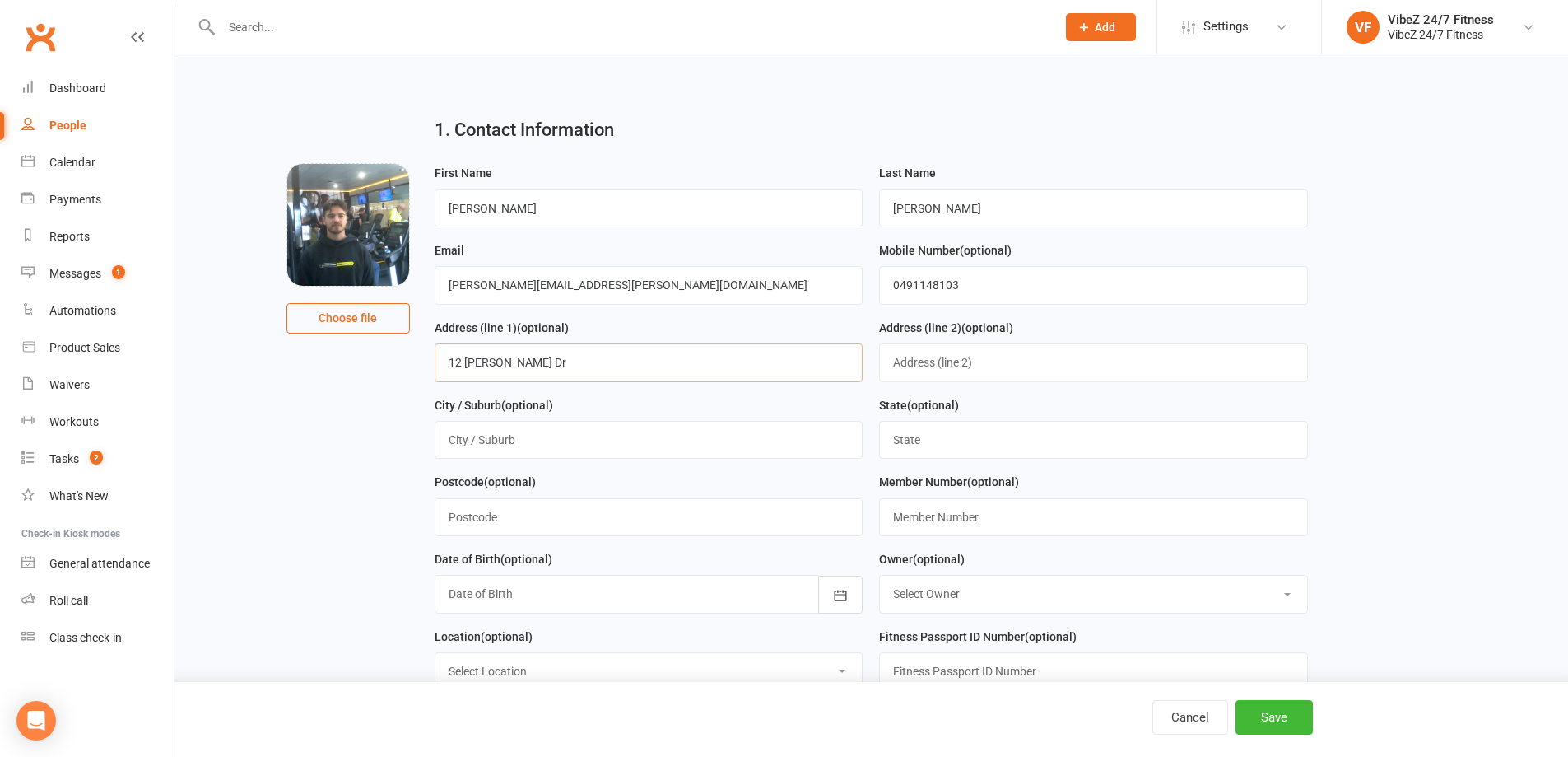
type input "12 Henry Parkes Dr"
type input "Berkeley Vale"
type input "NSW"
type input "2261"
click at [834, 585] on button "button" at bounding box center [840, 595] width 44 height 38
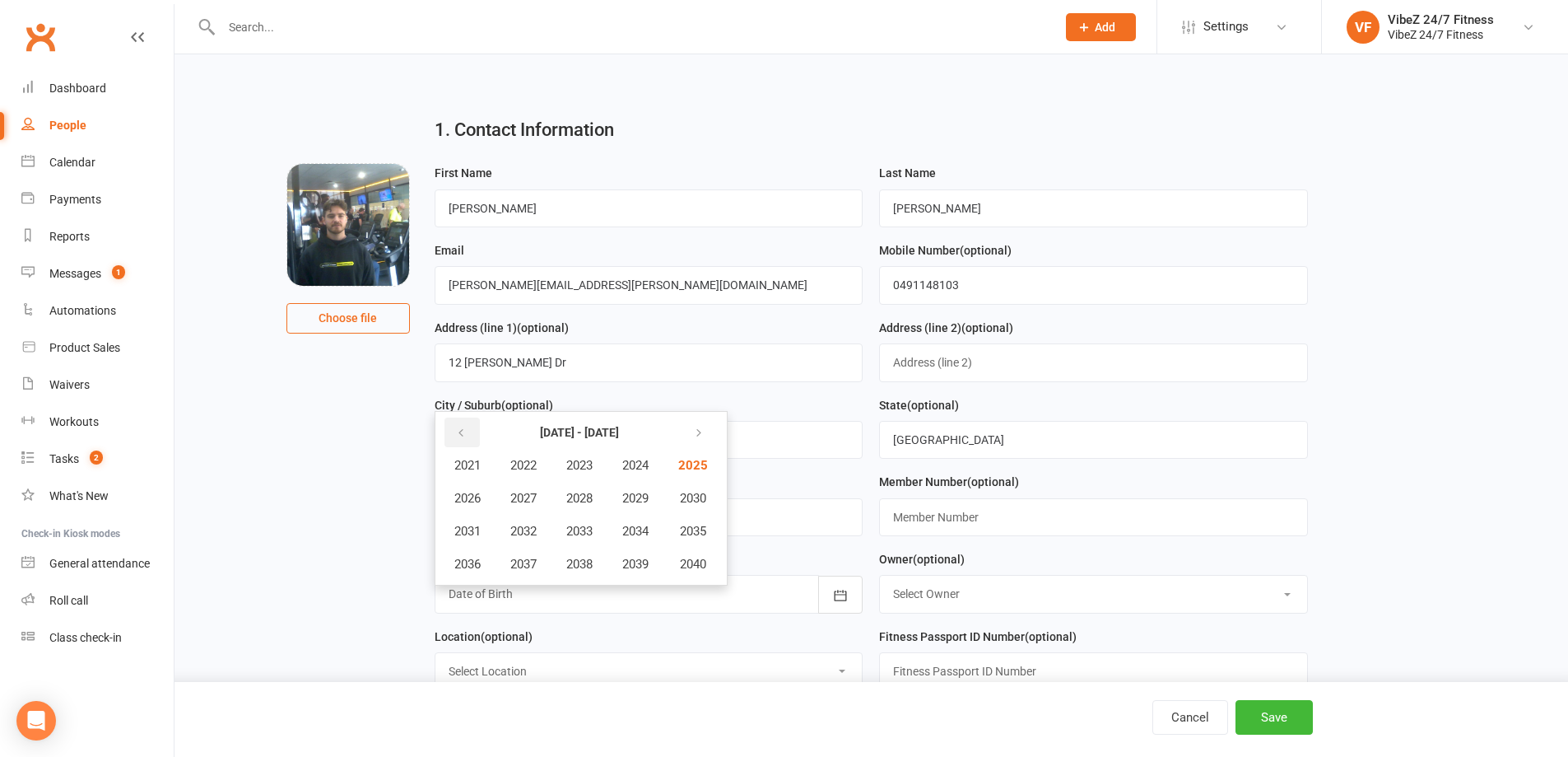
click at [467, 428] on button "button" at bounding box center [462, 432] width 35 height 30
click at [473, 458] on span "2001" at bounding box center [467, 465] width 26 height 14
click at [654, 560] on span "December" at bounding box center [644, 564] width 56 height 14
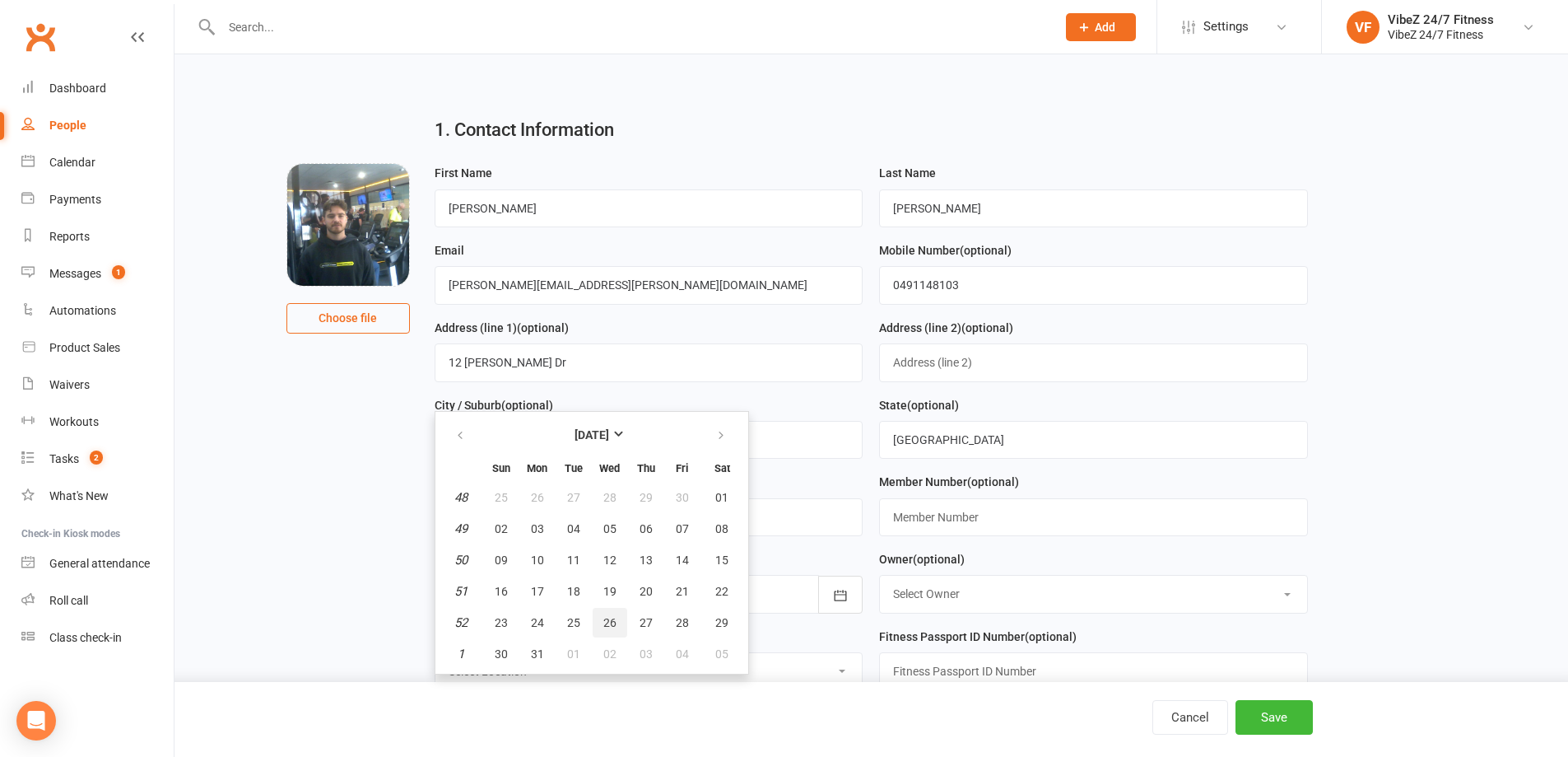
click at [612, 620] on span "26" at bounding box center [609, 622] width 14 height 14
type input "26 Dec 2001"
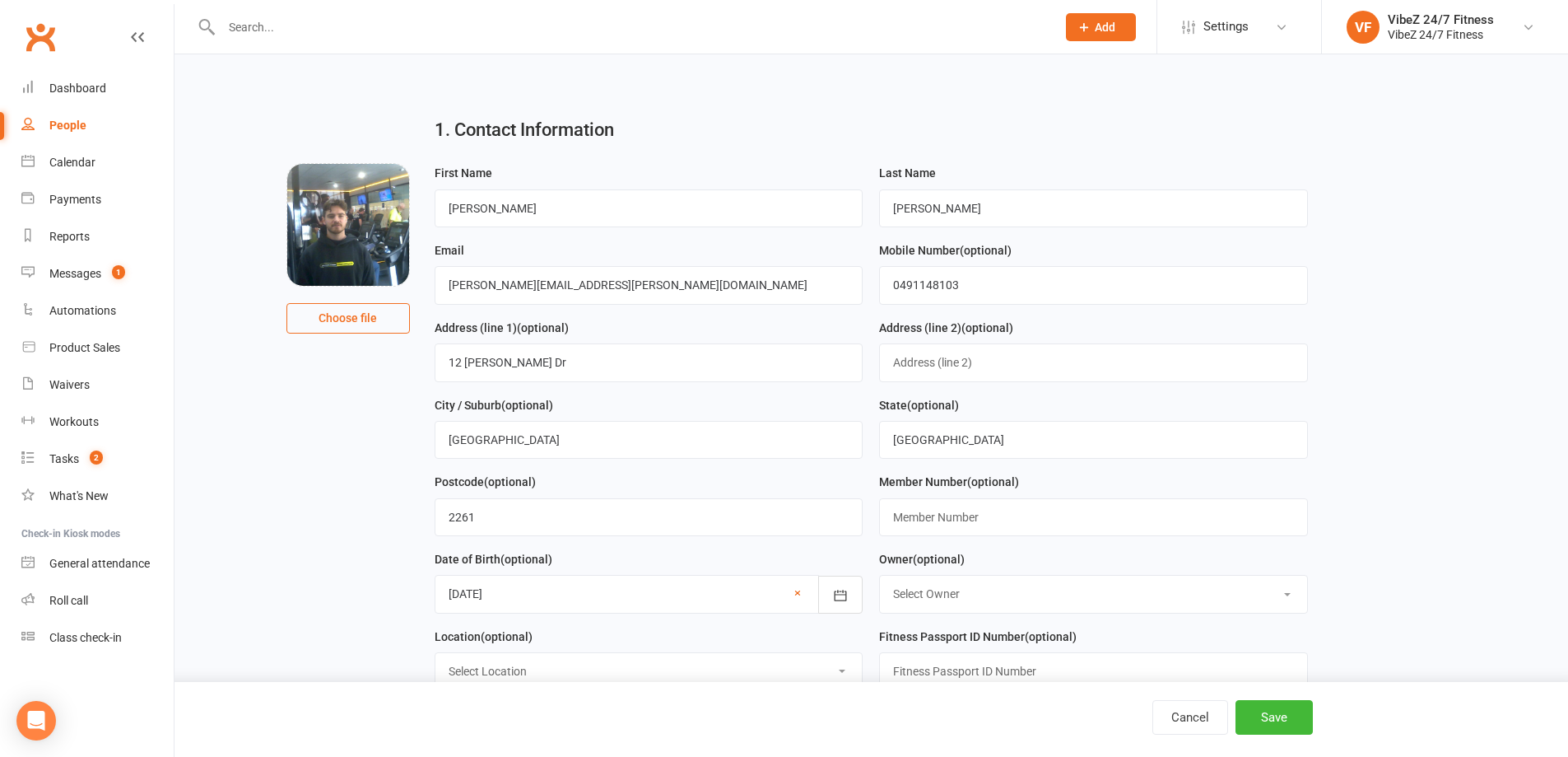
click at [925, 595] on select "Select Owner Matt Eschler VibeZ 24/7 Fitness Nick Hawthorne Ricci Crittenden Ad…" at bounding box center [1094, 594] width 427 height 36
select select "3"
click at [880, 576] on select "Select Owner Matt Eschler VibeZ 24/7 Fitness Nick Hawthorne Ricci Crittenden Ad…" at bounding box center [1094, 594] width 427 height 36
click at [655, 682] on div "Cancel Save" at bounding box center [784, 719] width 1568 height 75
click at [535, 666] on select "Select Location Group Fitness Room Gym Floor Indoor/Outdoor Reception" at bounding box center [649, 671] width 427 height 36
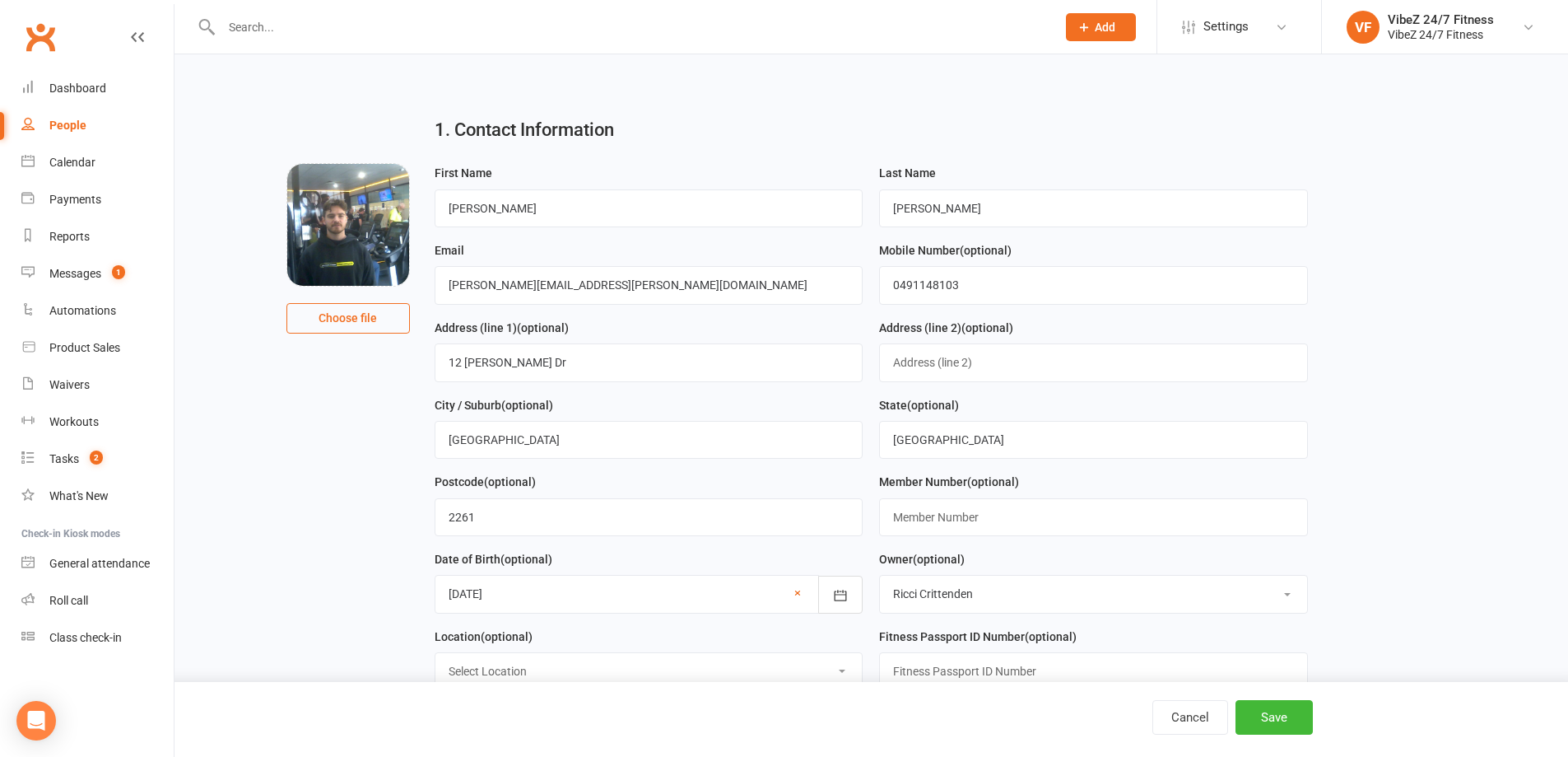
select select "3"
click at [435, 653] on select "Select Location Group Fitness Room Gym Floor Indoor/Outdoor Reception" at bounding box center [649, 671] width 427 height 36
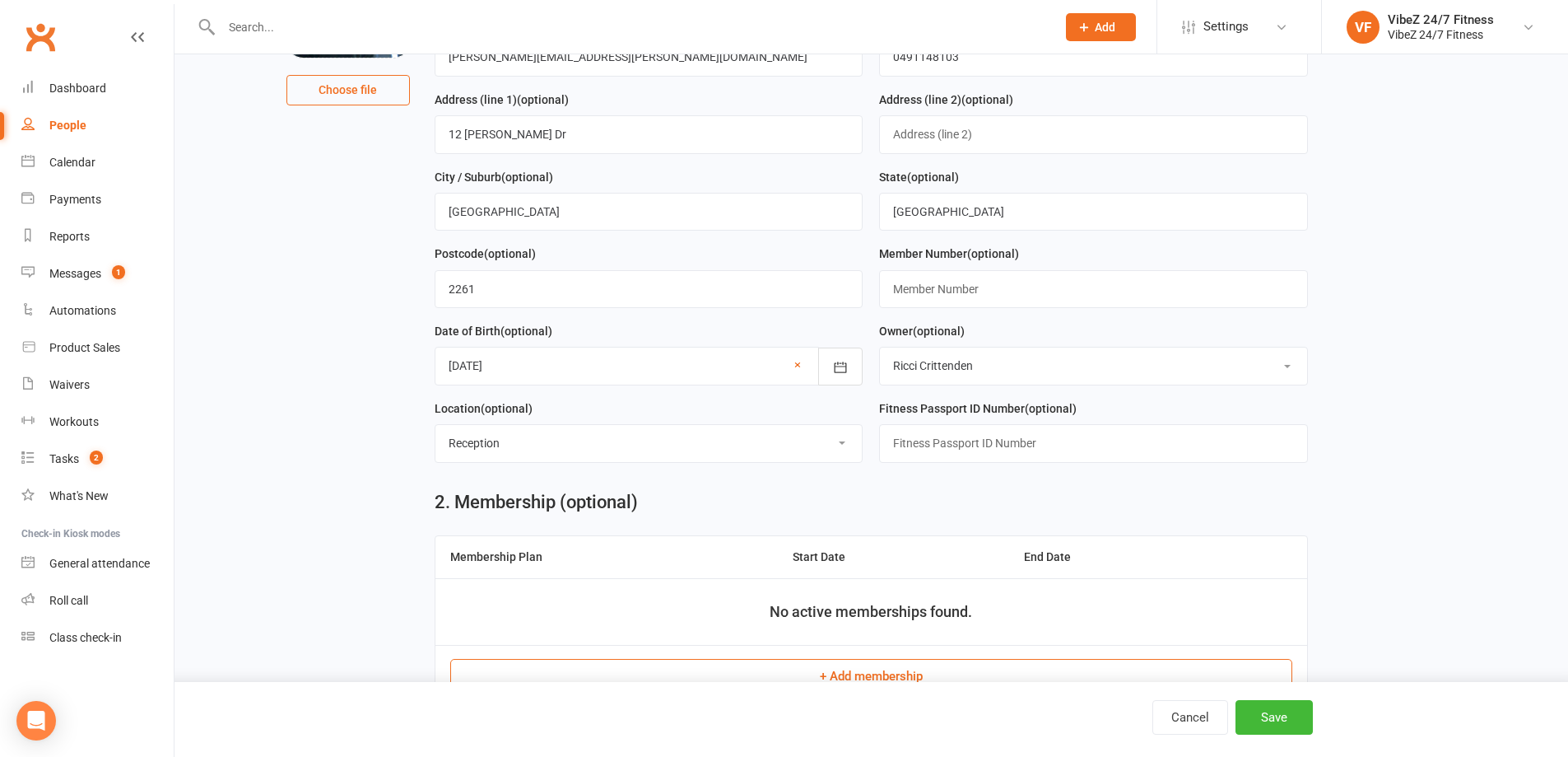
scroll to position [247, 0]
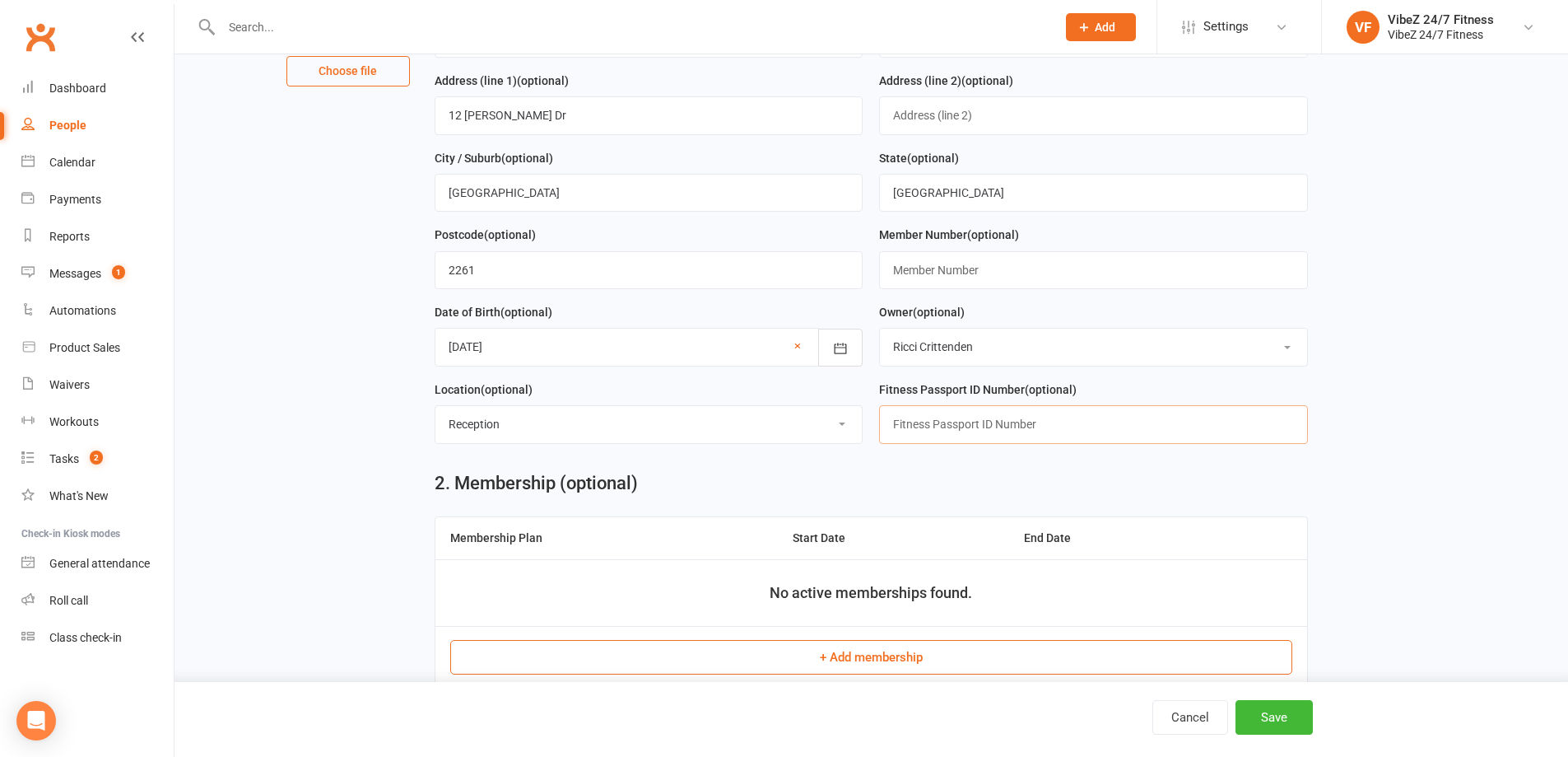
click at [986, 431] on input "text" at bounding box center [1094, 424] width 429 height 38
type input "977434"
click at [900, 653] on button "+ Add membership" at bounding box center [871, 656] width 842 height 34
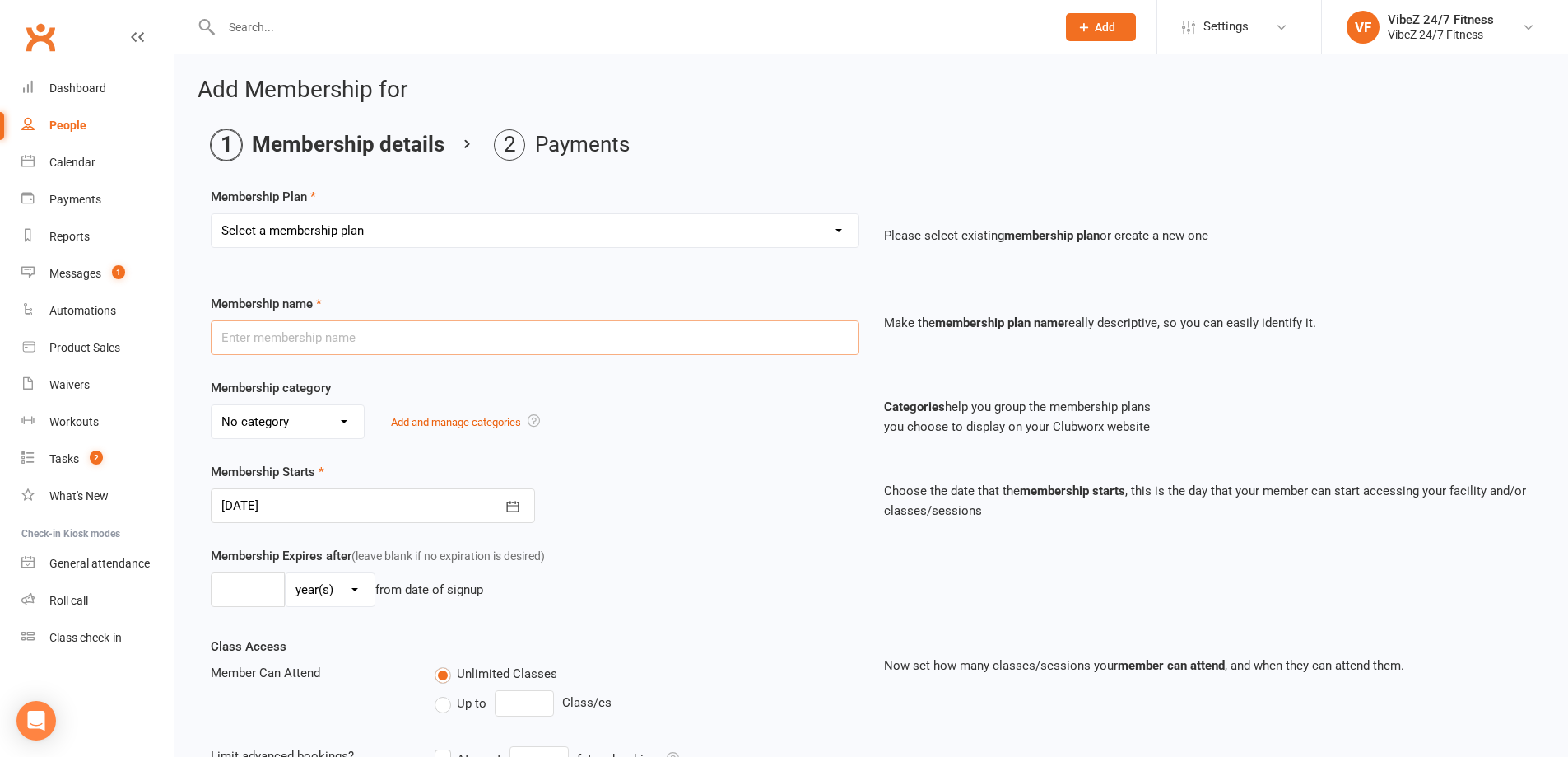
click at [340, 339] on input "text" at bounding box center [535, 338] width 648 height 34
click at [413, 225] on select "Select a membership plan Create new Membership Plan Complimentary 12 Month Memb…" at bounding box center [535, 230] width 647 height 33
select select "9"
click at [212, 214] on select "Select a membership plan Create new Membership Plan Complimentary 12 Month Memb…" at bounding box center [535, 230] width 647 height 33
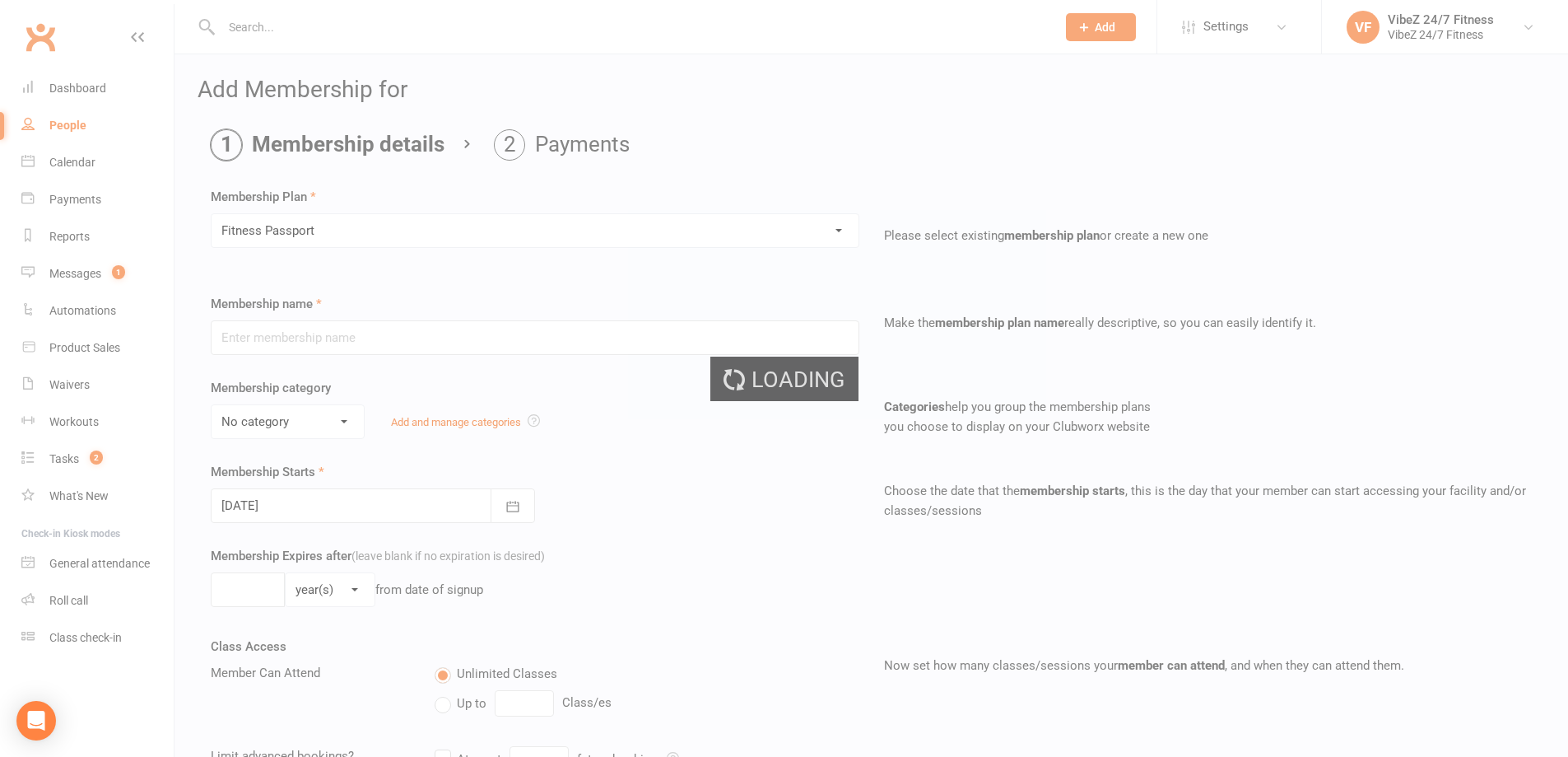
type input "Fitness Passport"
select select "2"
type input "1"
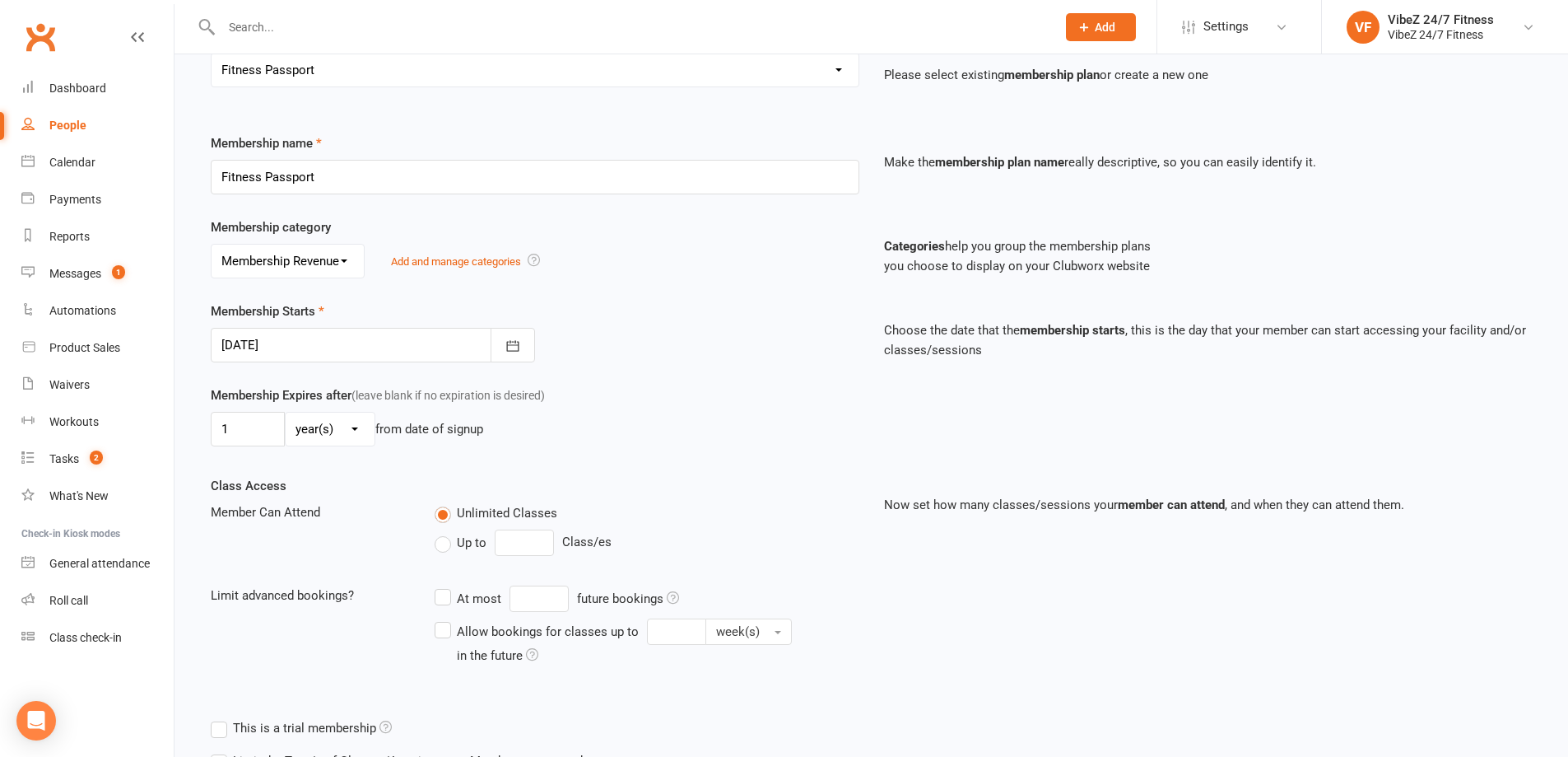
scroll to position [353, 0]
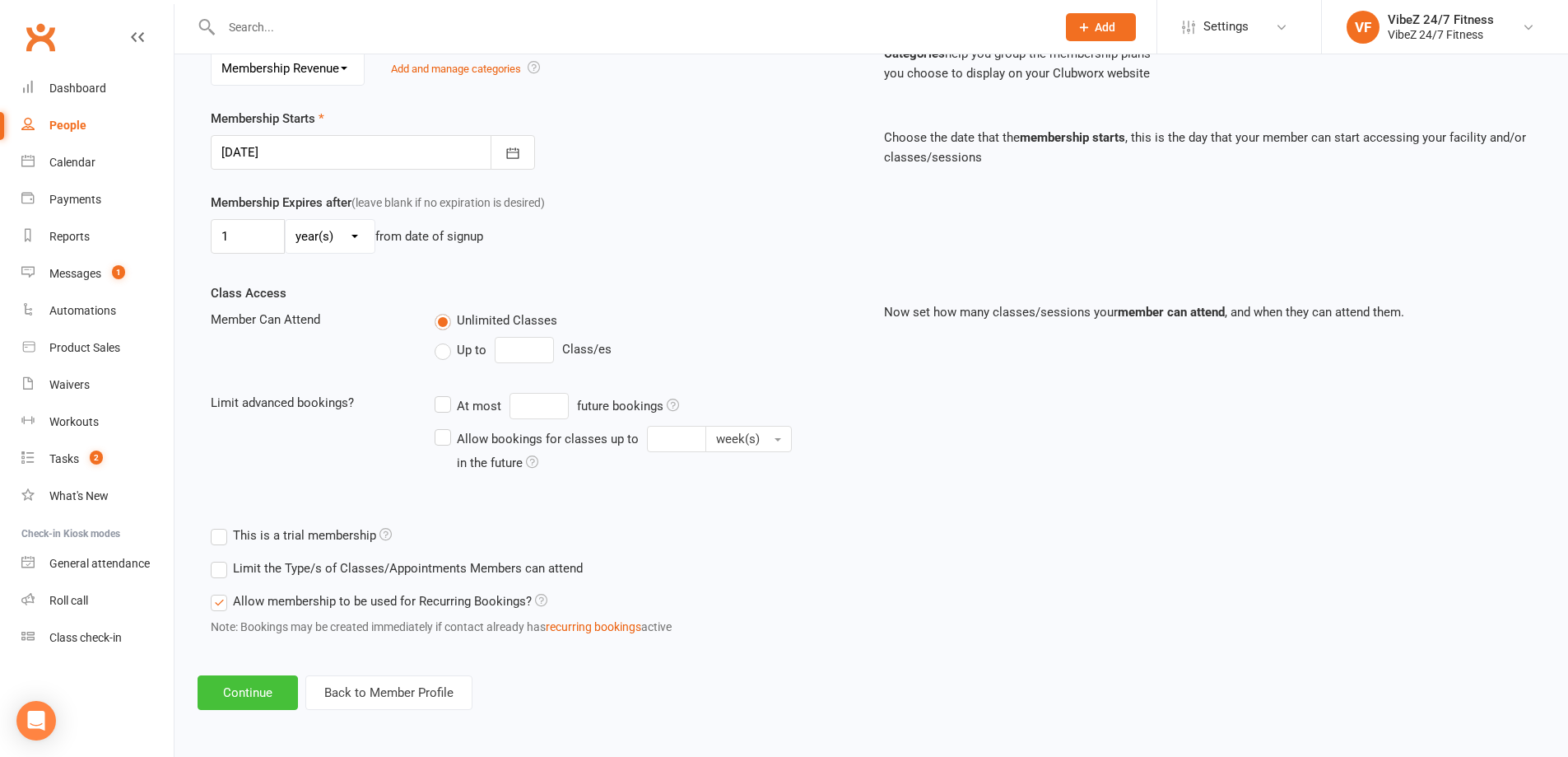
click at [263, 685] on button "Continue" at bounding box center [247, 693] width 100 height 34
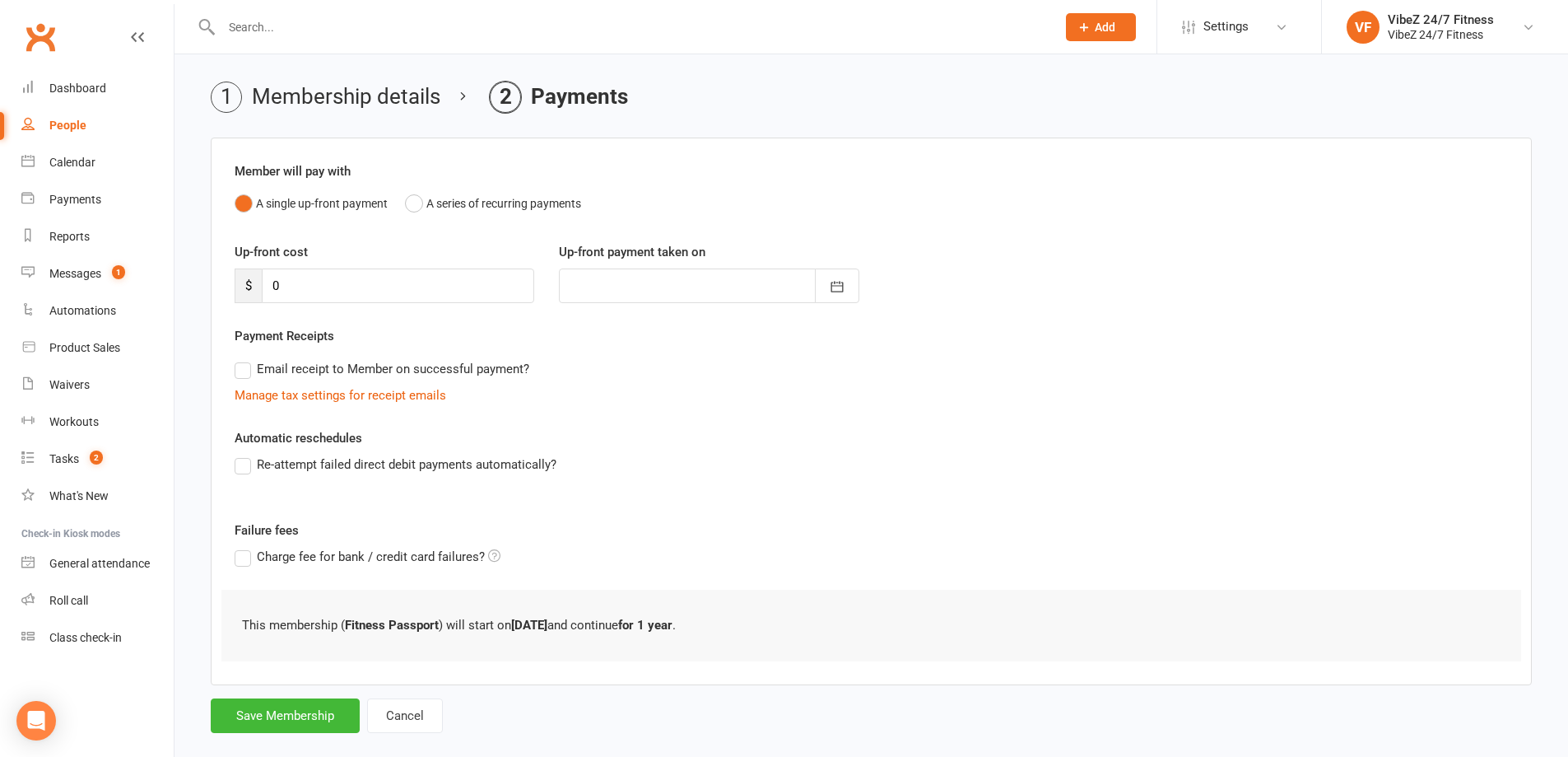
scroll to position [74, 0]
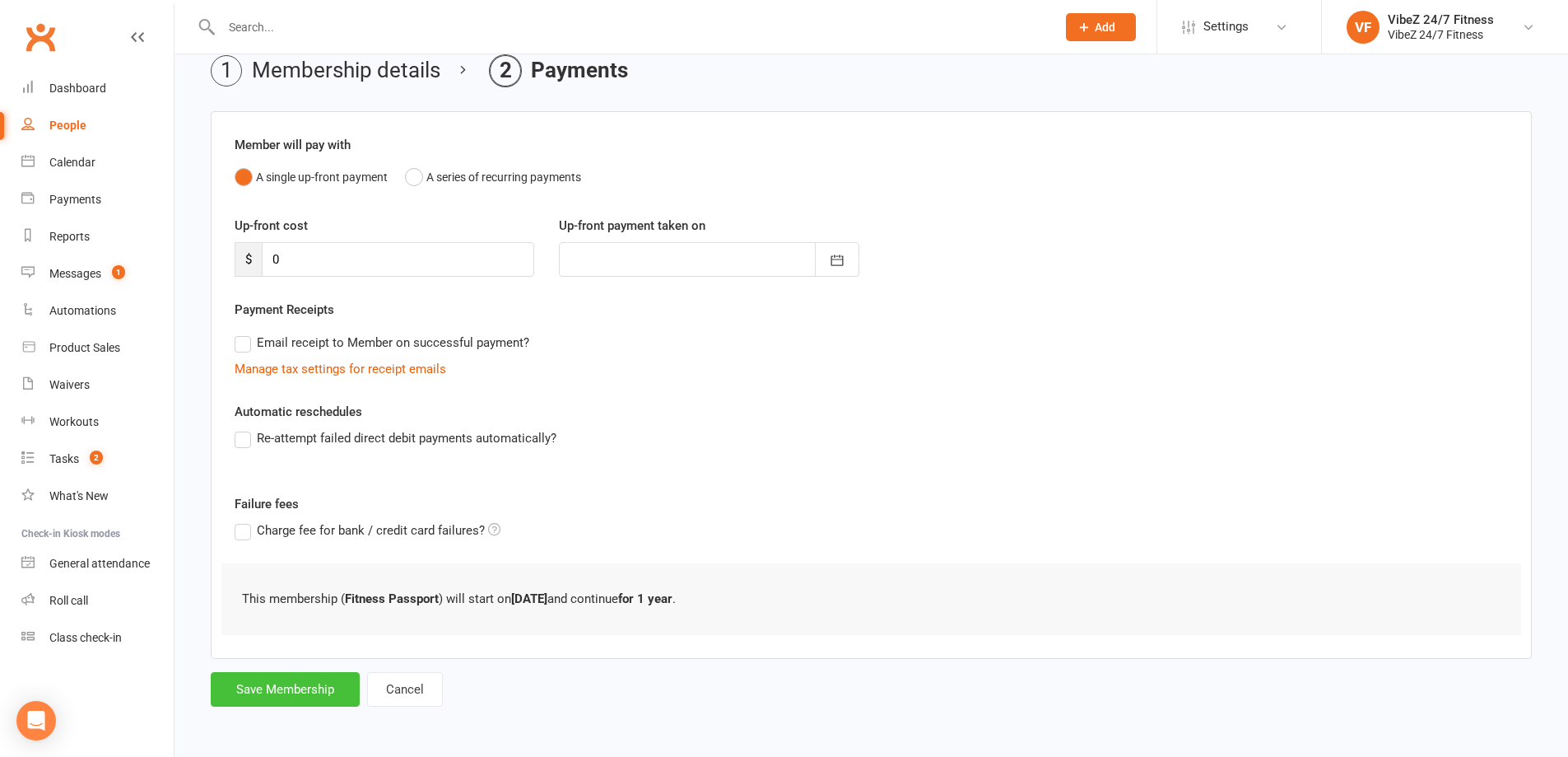
click at [257, 688] on button "Save Membership" at bounding box center [285, 689] width 149 height 34
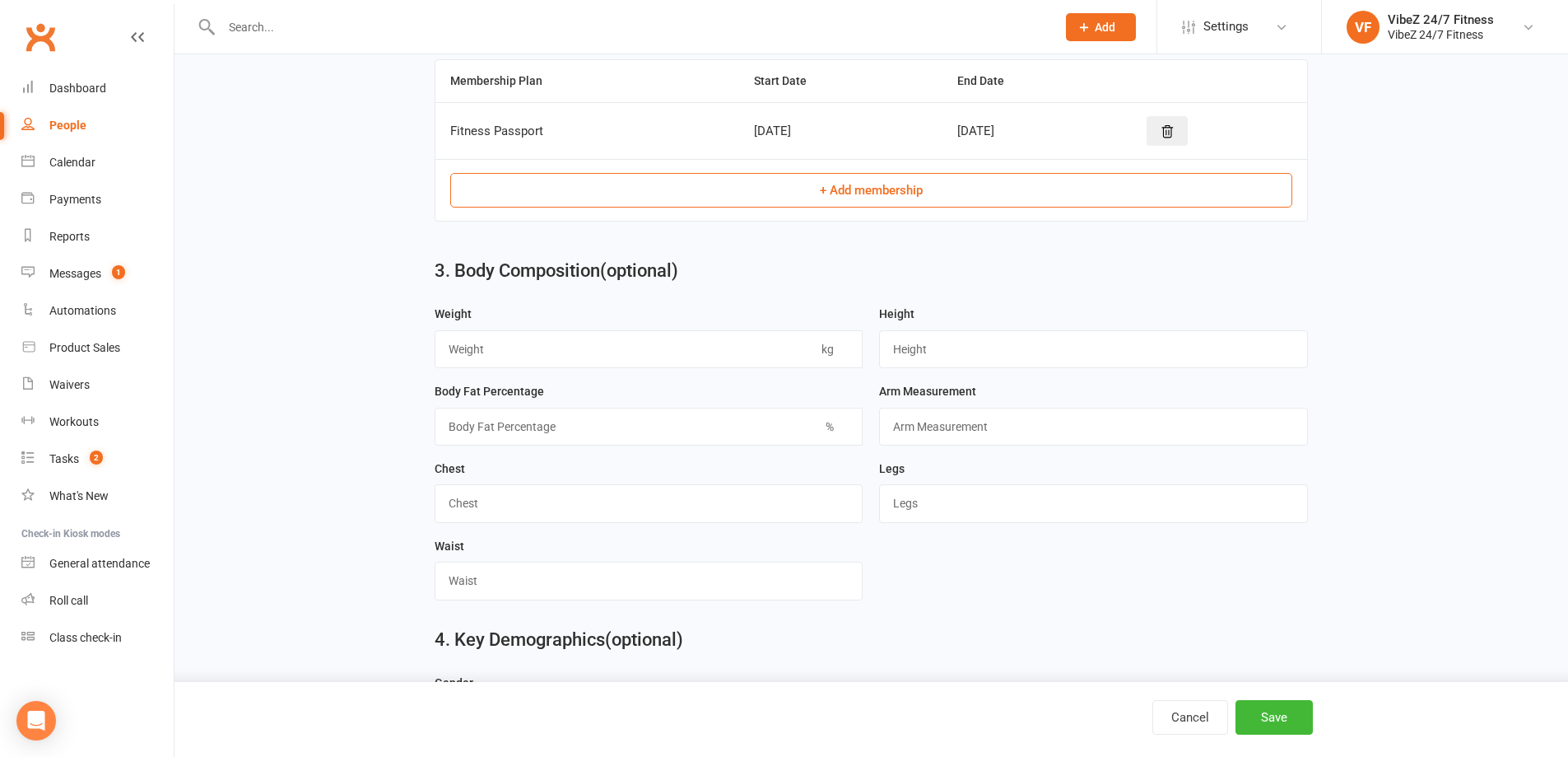
scroll to position [1280, 0]
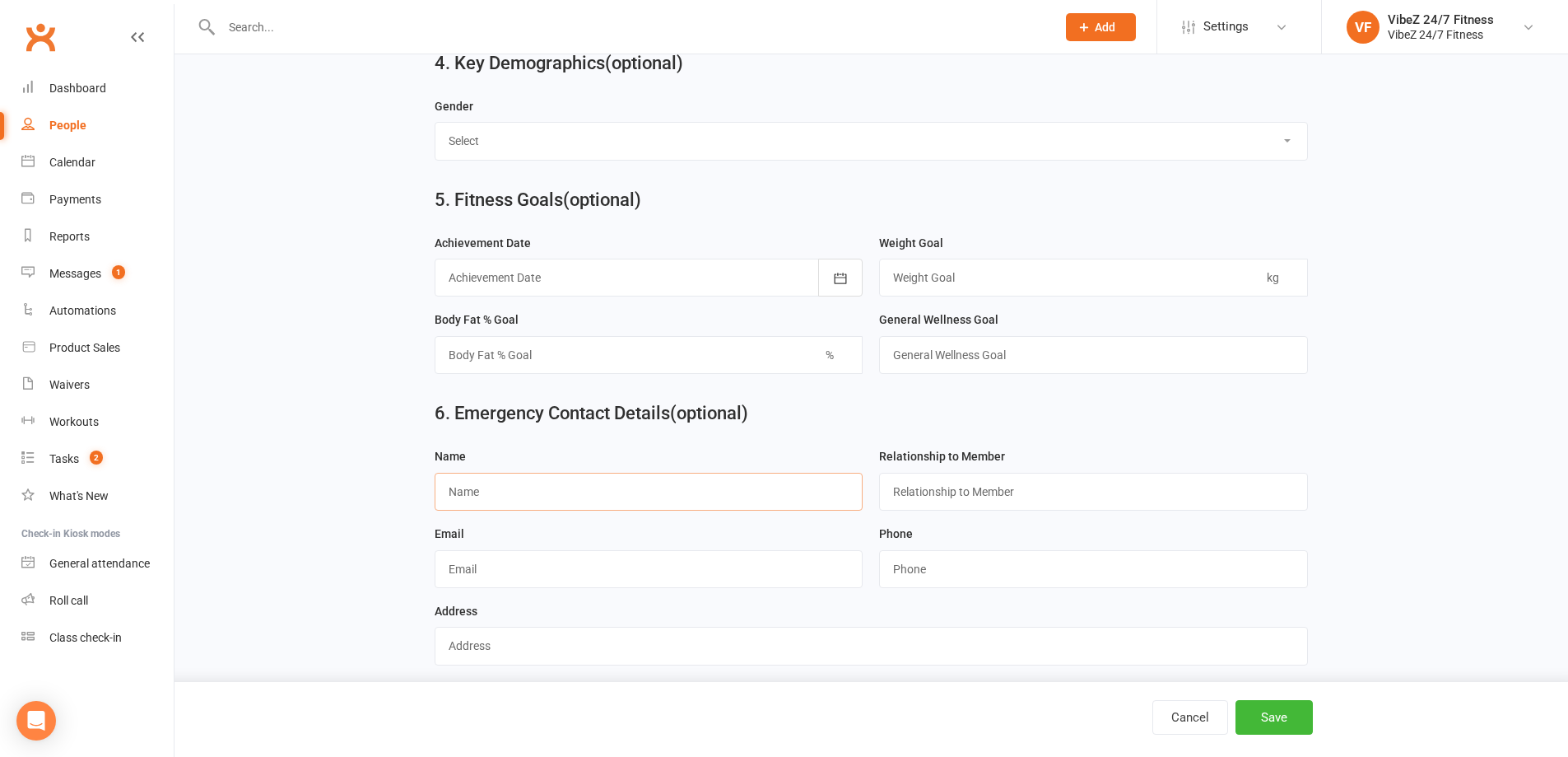
click at [467, 497] on input "text" at bounding box center [649, 492] width 429 height 38
type input "t"
type input "Tim Kennedy"
type input "Father"
type input "0467410990"
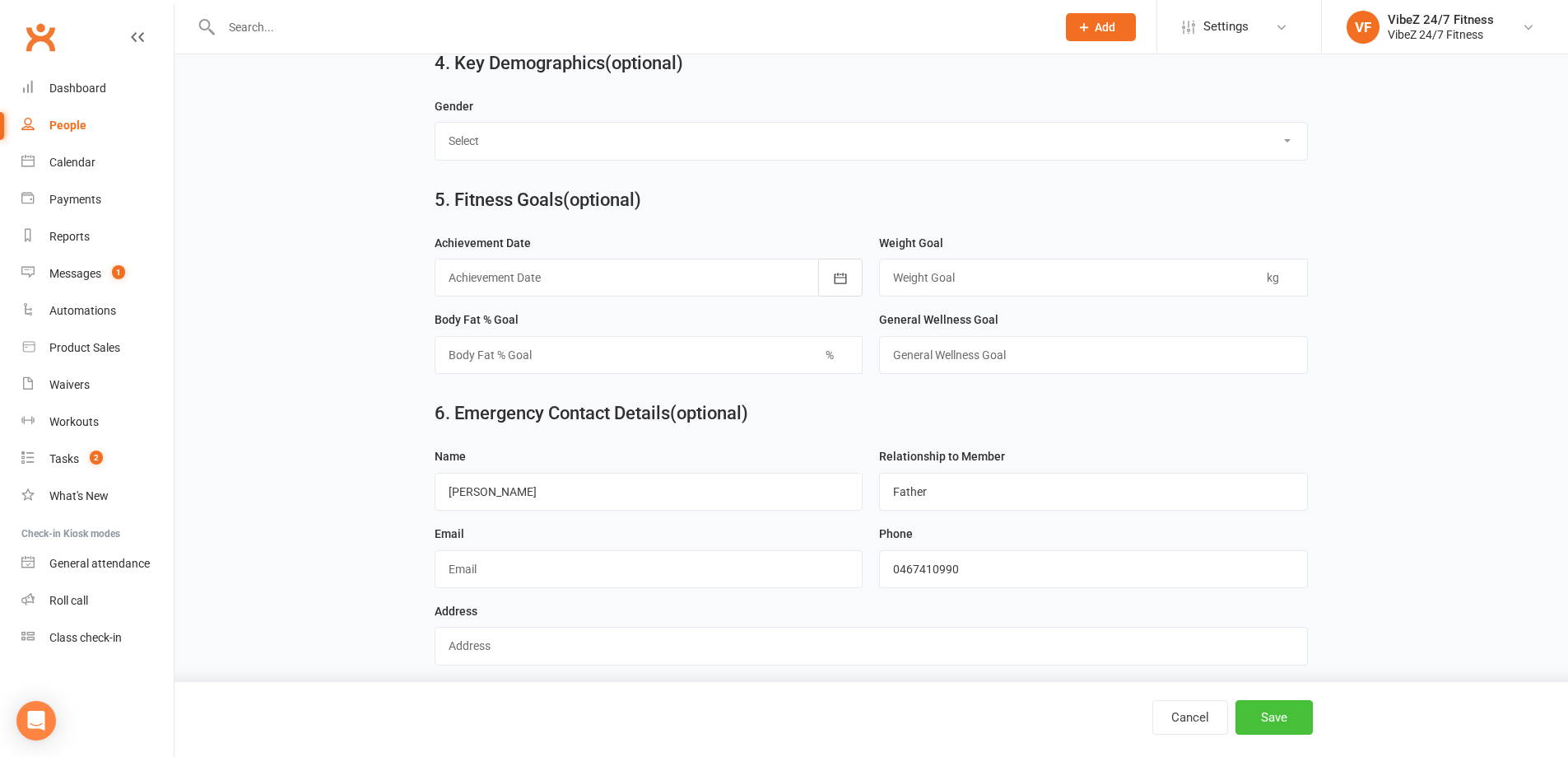
click at [1277, 714] on button "Save" at bounding box center [1274, 717] width 77 height 34
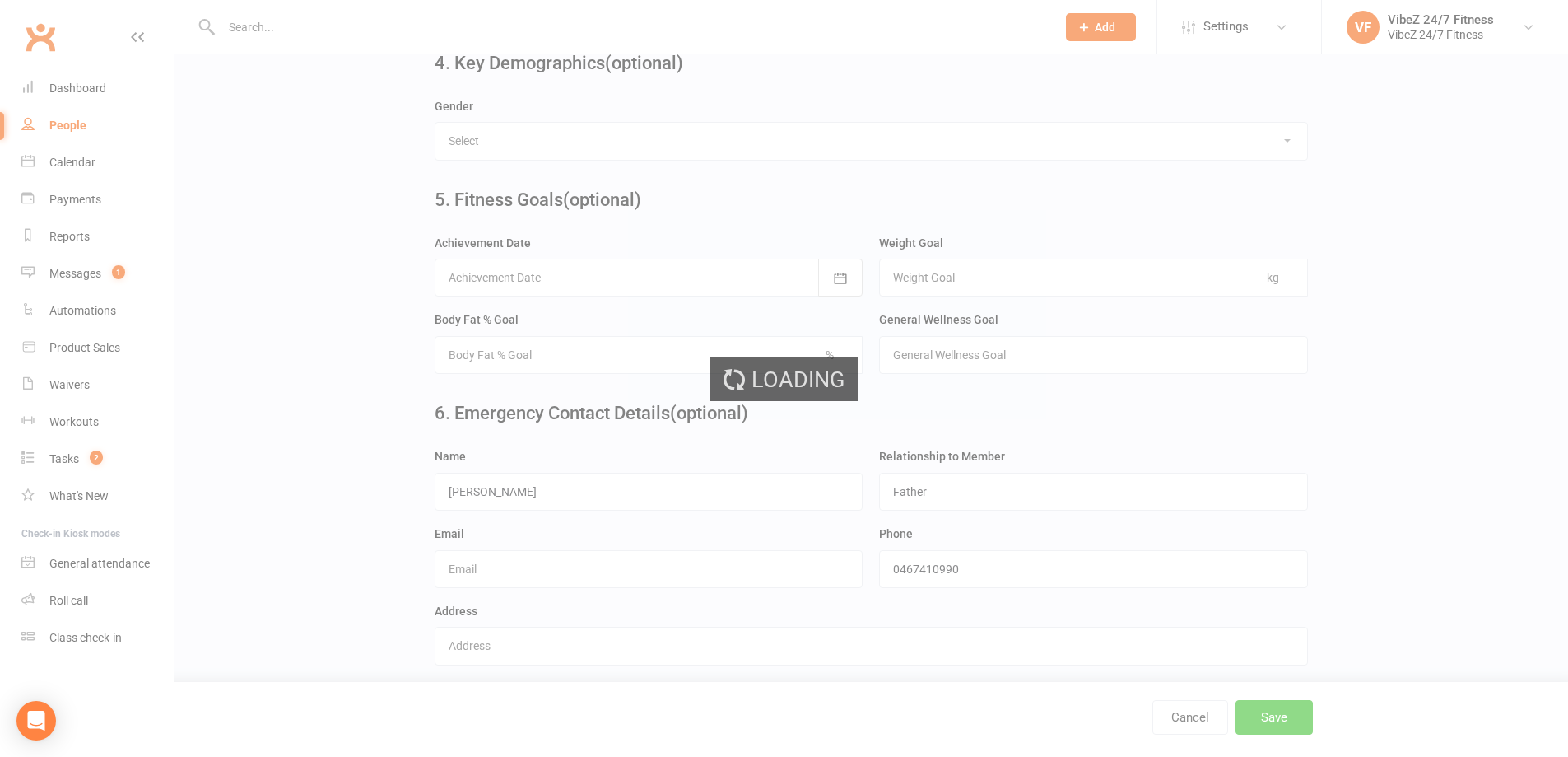
scroll to position [0, 0]
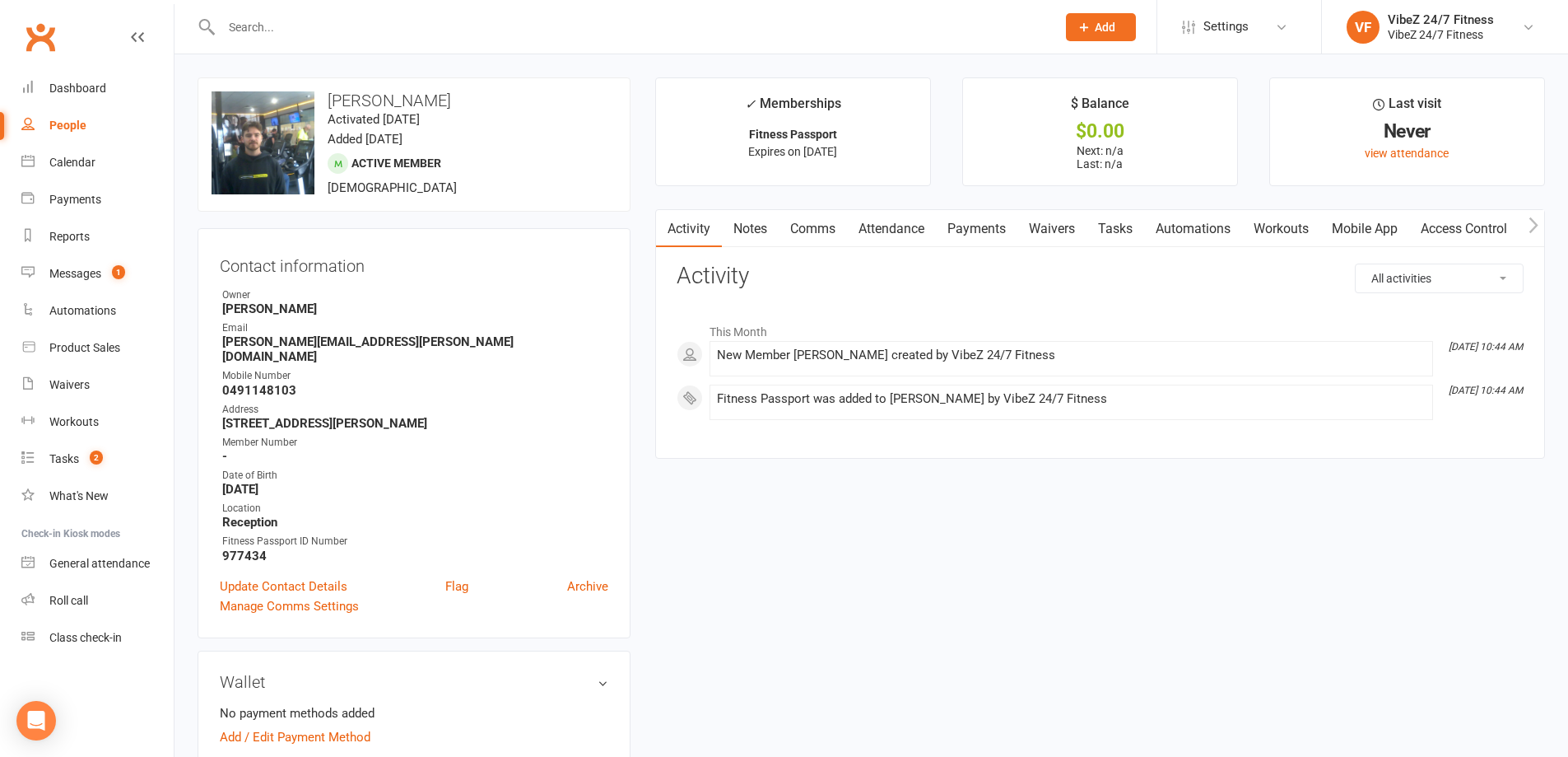
click at [1439, 225] on link "Access Control" at bounding box center [1464, 229] width 110 height 38
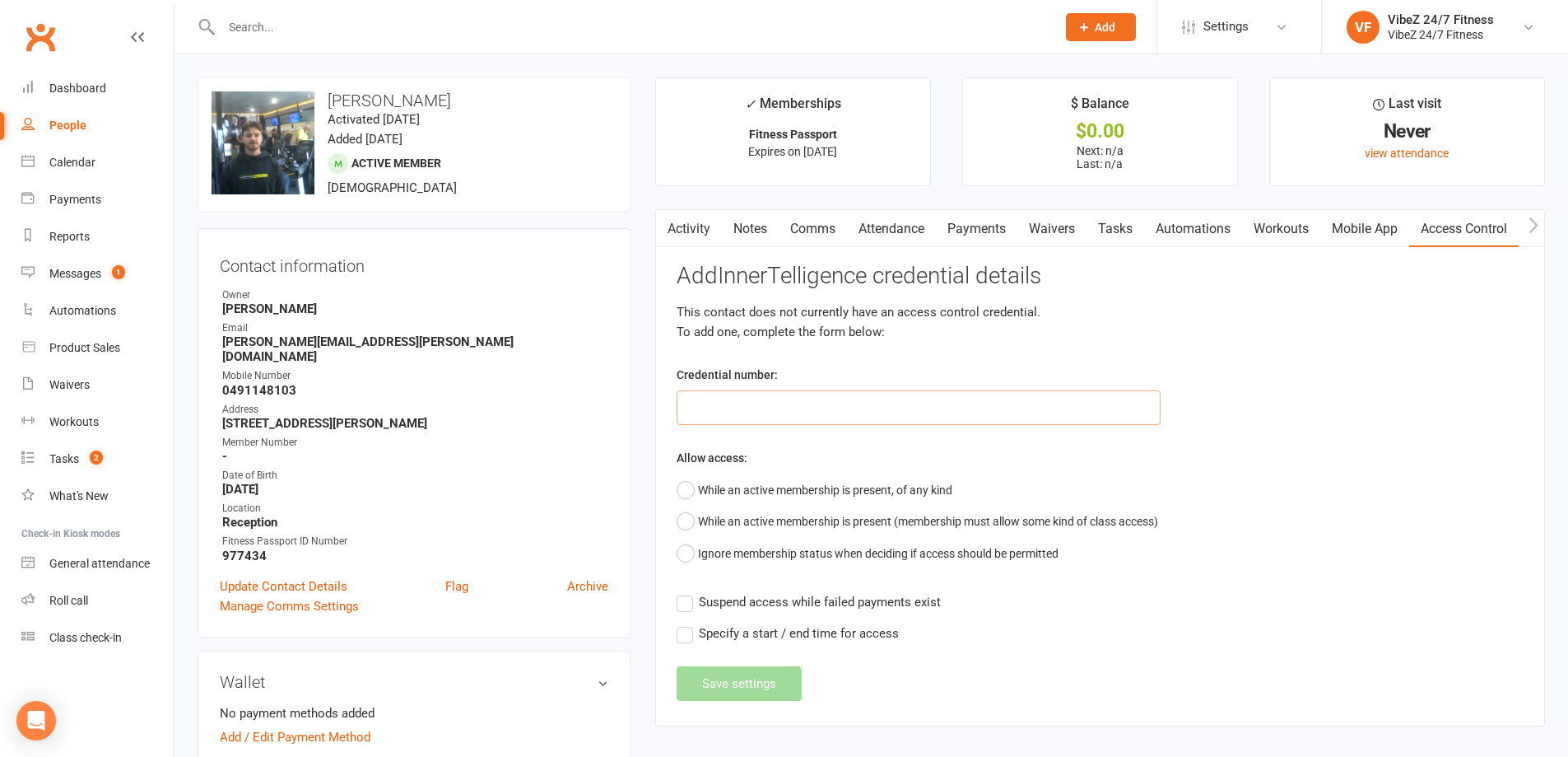
click at [815, 403] on input "text" at bounding box center [918, 407] width 484 height 34
type input "40102"
click at [683, 490] on button "While an active membership is present, of any kind" at bounding box center [814, 490] width 276 height 32
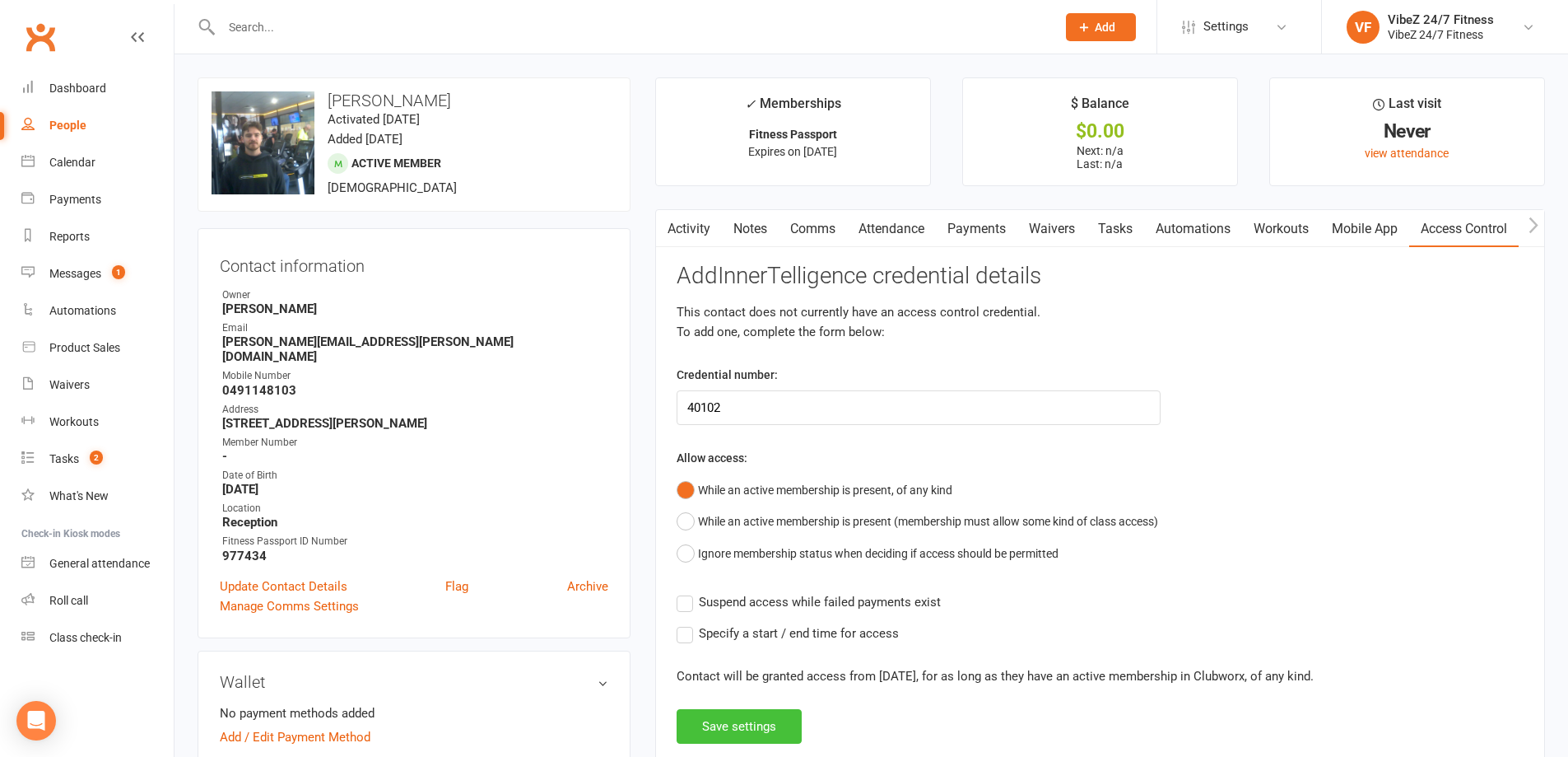
click at [740, 724] on button "Save settings" at bounding box center [739, 726] width 125 height 34
